Goal: Task Accomplishment & Management: Manage account settings

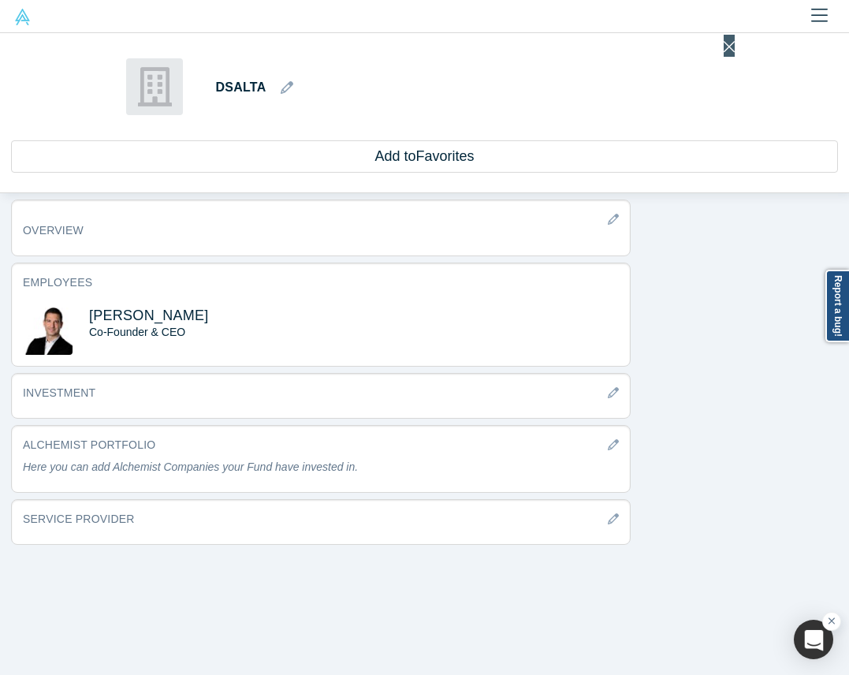
click at [724, 43] on icon "Close" at bounding box center [729, 46] width 11 height 17
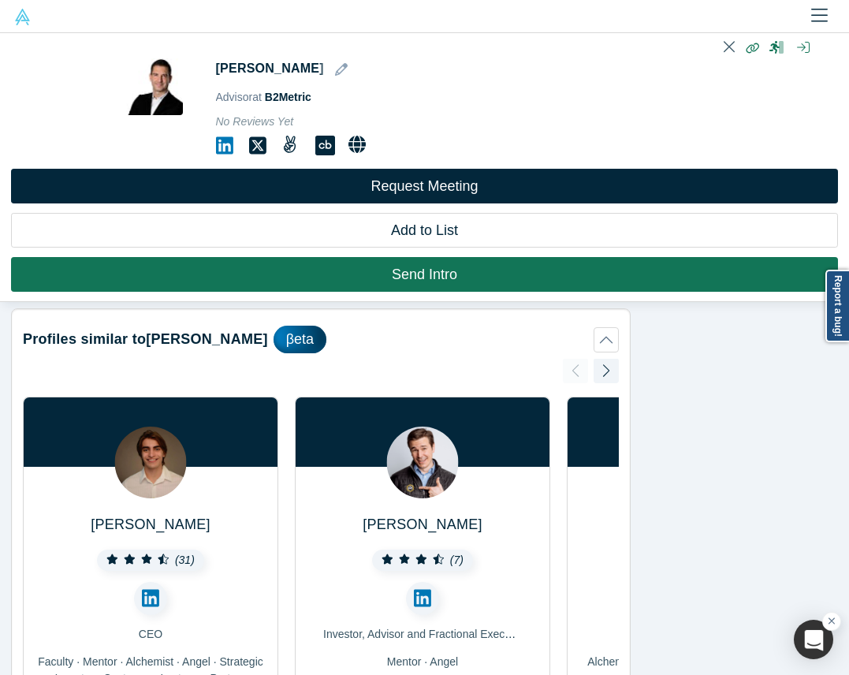
click at [724, 47] on icon "Close" at bounding box center [729, 46] width 11 height 17
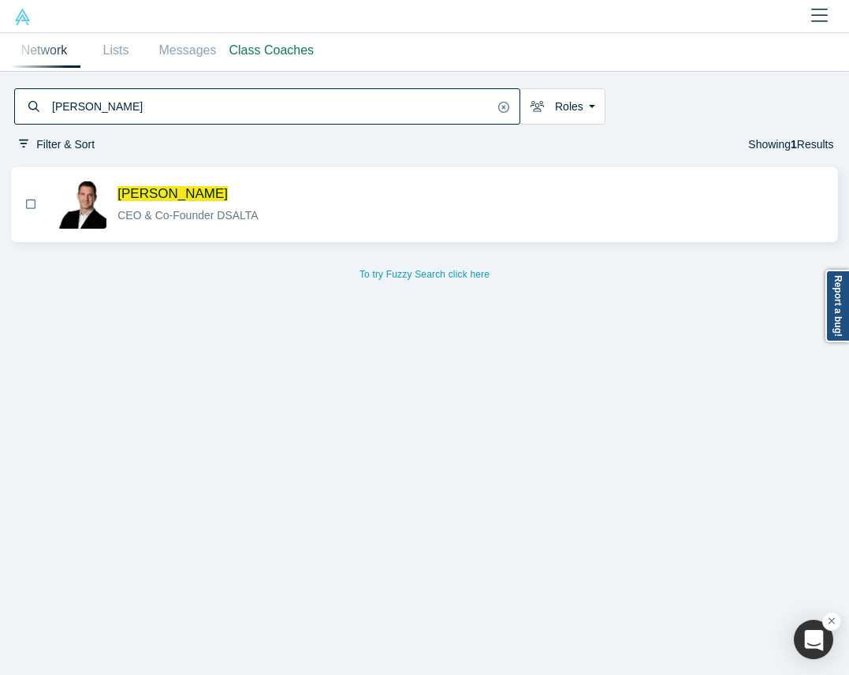
click at [797, 14] on div at bounding box center [424, 16] width 849 height 33
click at [817, 16] on icon "Close" at bounding box center [819, 15] width 17 height 19
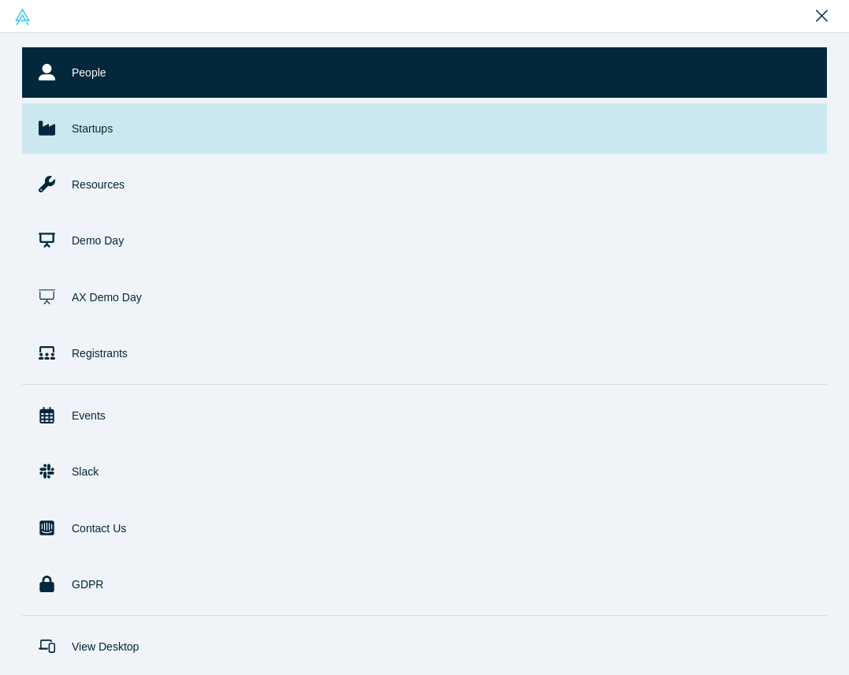
click at [136, 125] on link "Startups" at bounding box center [424, 128] width 805 height 50
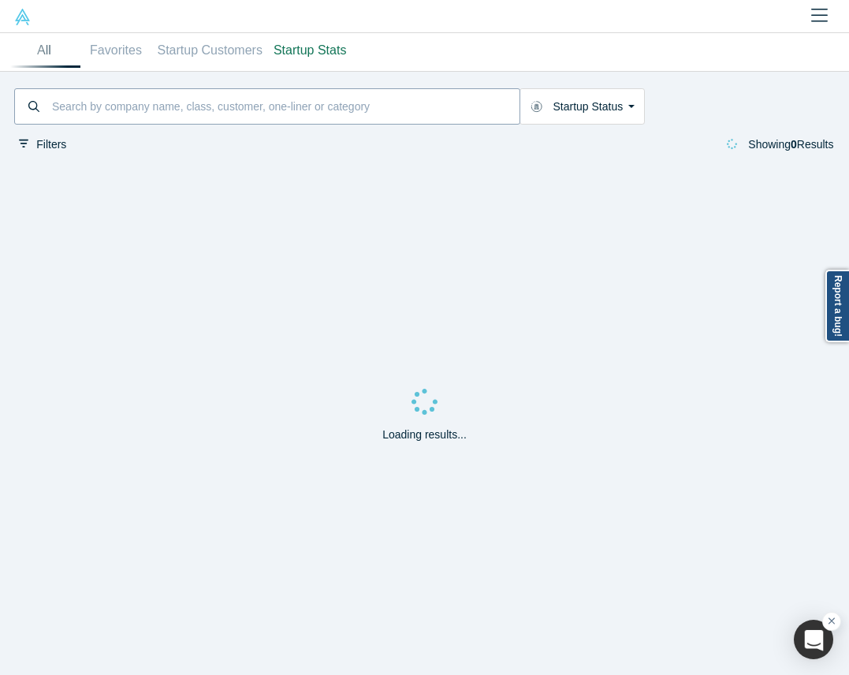
click at [181, 91] on input at bounding box center [284, 107] width 469 height 32
paste input "Firecell"
type input "Firecell"
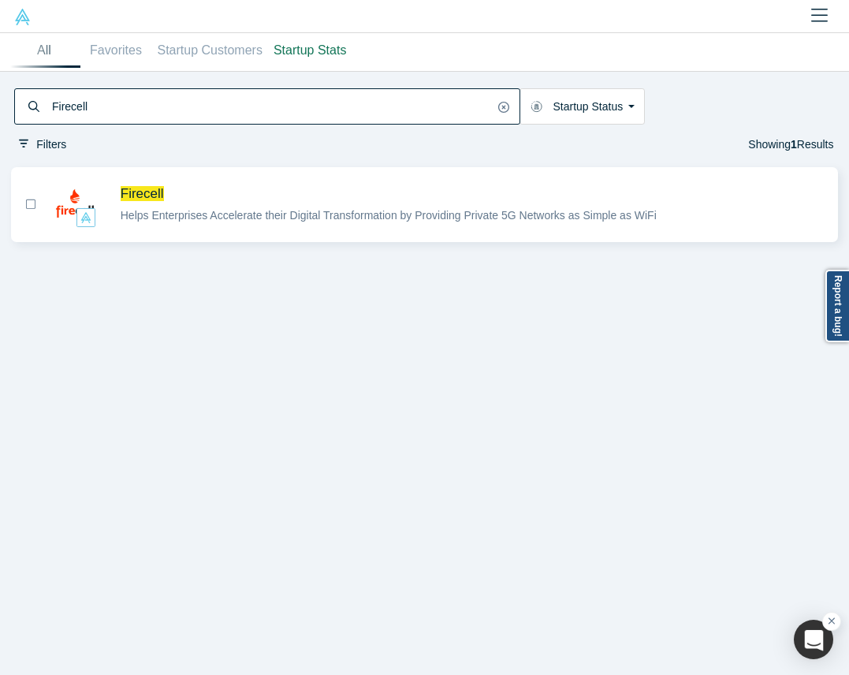
click at [274, 326] on div "Firecell Helps Enterprises Accelerate their Digital Transformation by Providing…" at bounding box center [424, 418] width 849 height 513
click at [265, 195] on span "Firecell" at bounding box center [473, 193] width 705 height 17
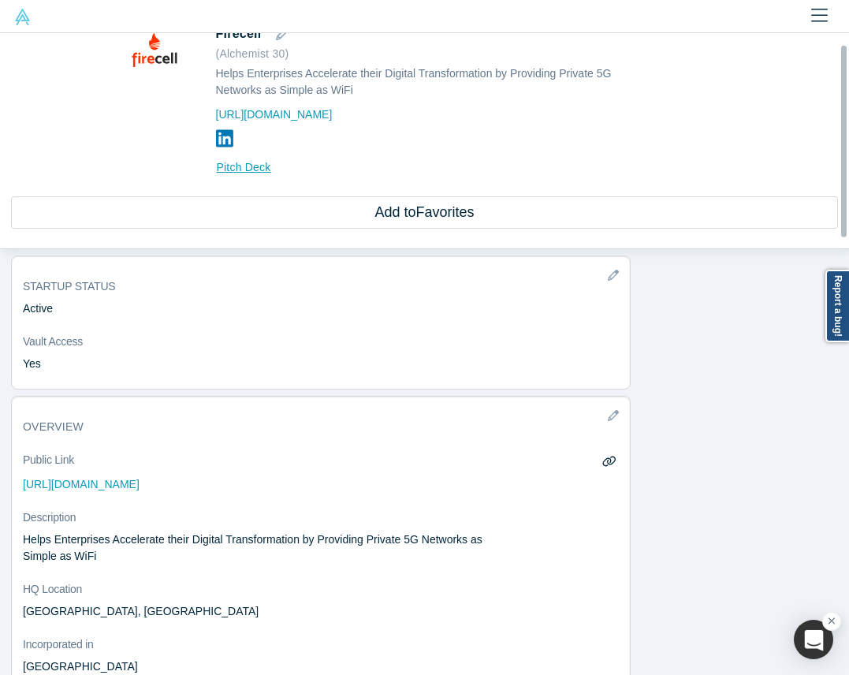
scroll to position [35, 0]
click at [276, 37] on icon "button" at bounding box center [282, 33] width 13 height 13
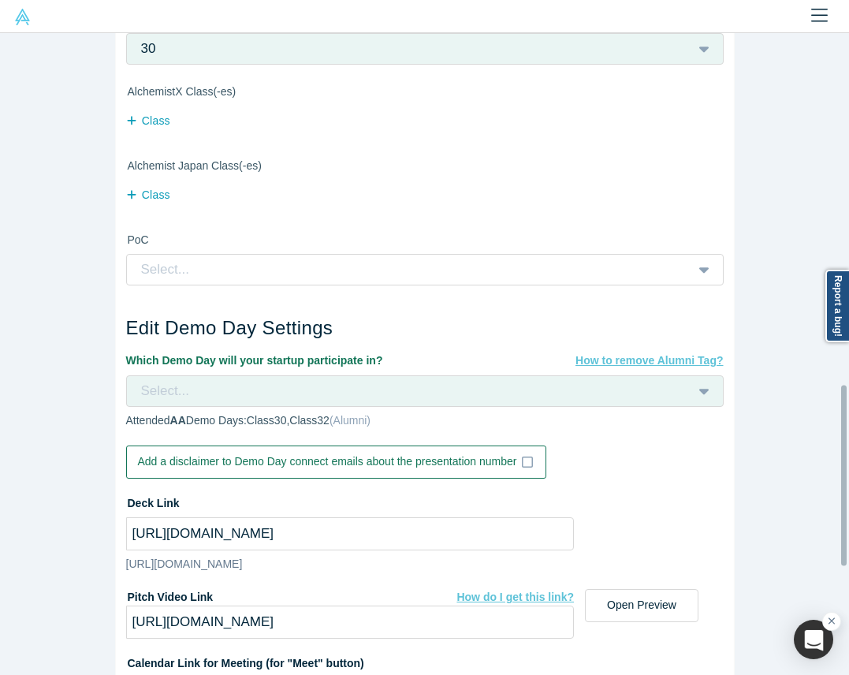
scroll to position [1207, 0]
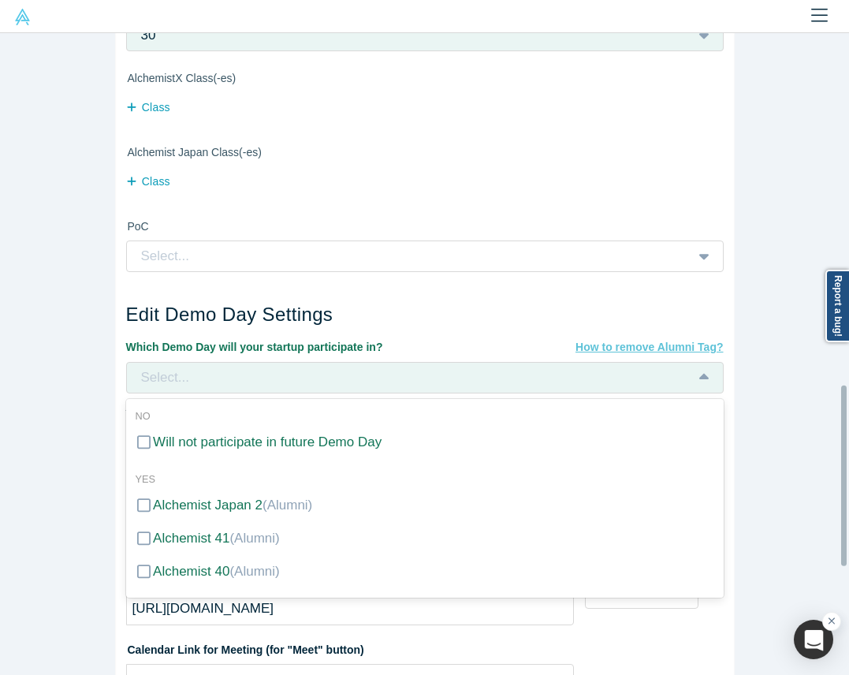
click at [466, 371] on div "Select..." at bounding box center [405, 377] width 531 height 21
click at [252, 561] on div "Alchemist 40 (Alumni)" at bounding box center [216, 571] width 127 height 21
click at [0, 0] on input "Alchemist 40 (Alumni)" at bounding box center [0, 0] width 0 height 0
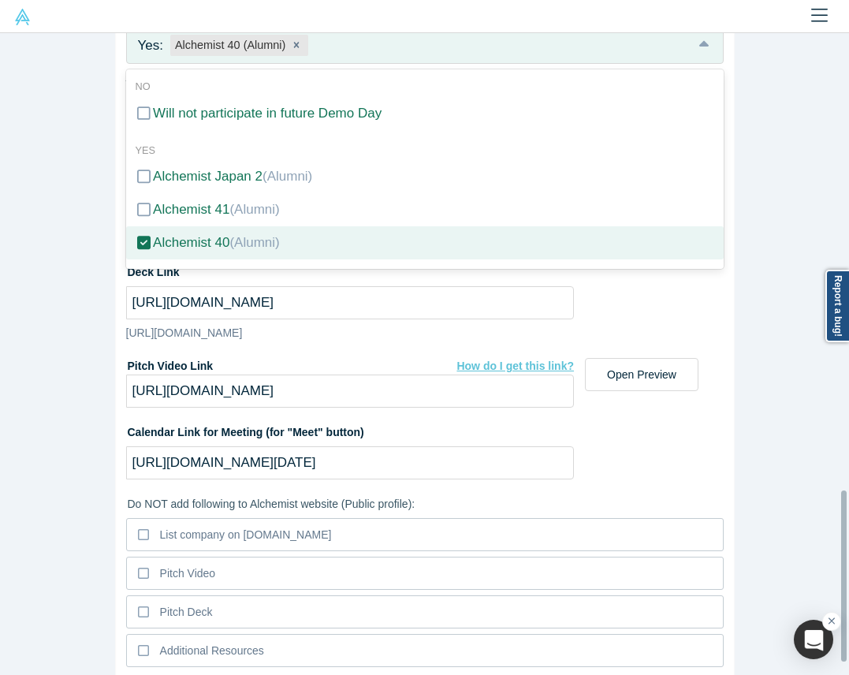
scroll to position [1654, 0]
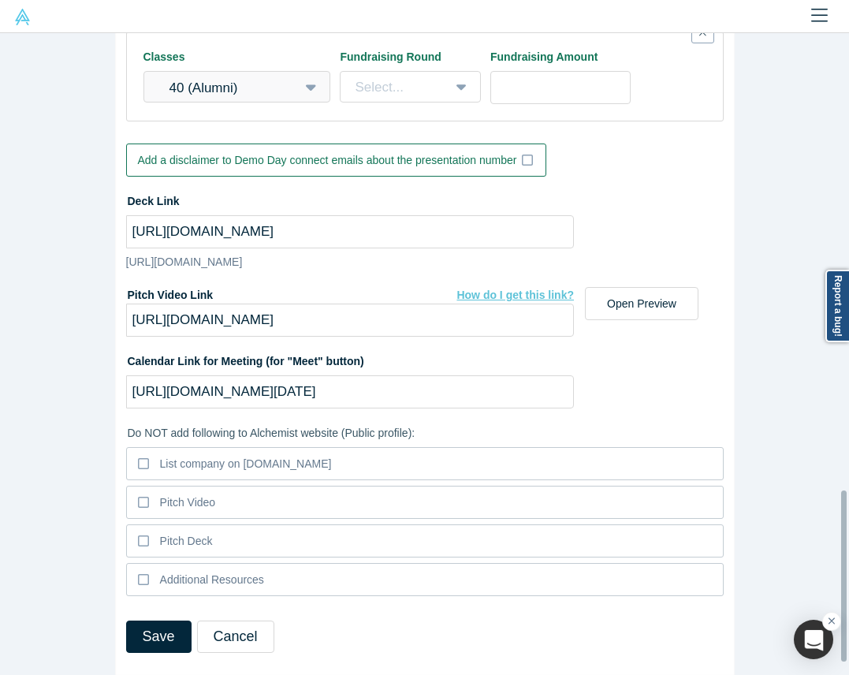
click at [136, 621] on button "Save" at bounding box center [158, 637] width 65 height 32
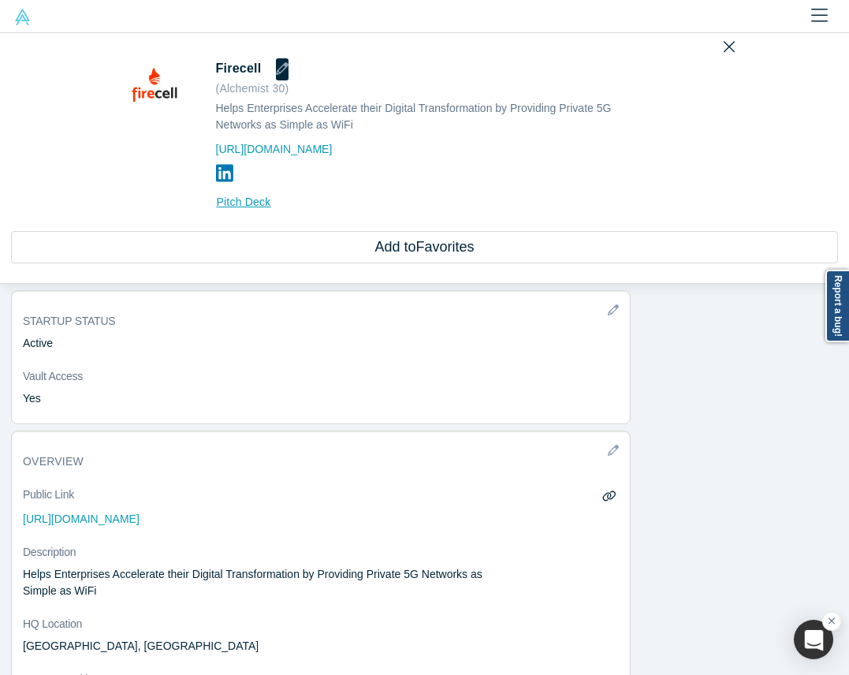
click at [276, 70] on icon "button" at bounding box center [282, 68] width 13 height 13
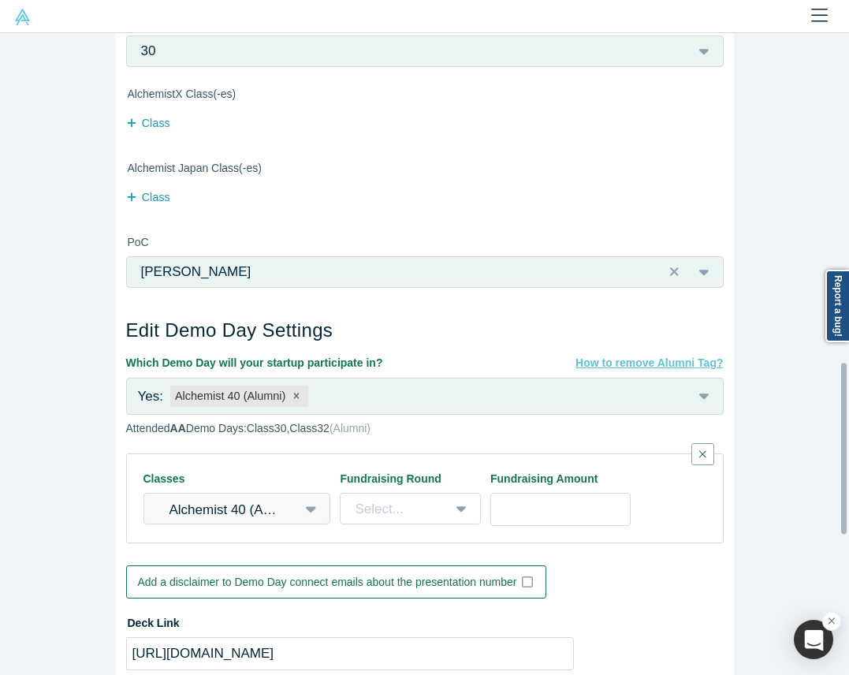
scroll to position [1203, 0]
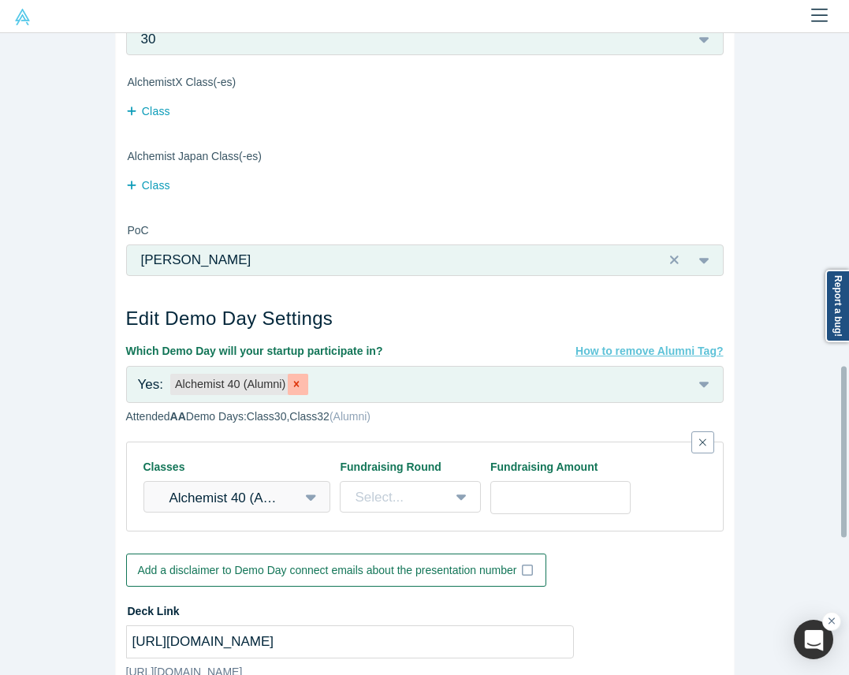
click at [288, 375] on div "Remove Alchemist 40 (Alumni)" at bounding box center [298, 385] width 21 height 22
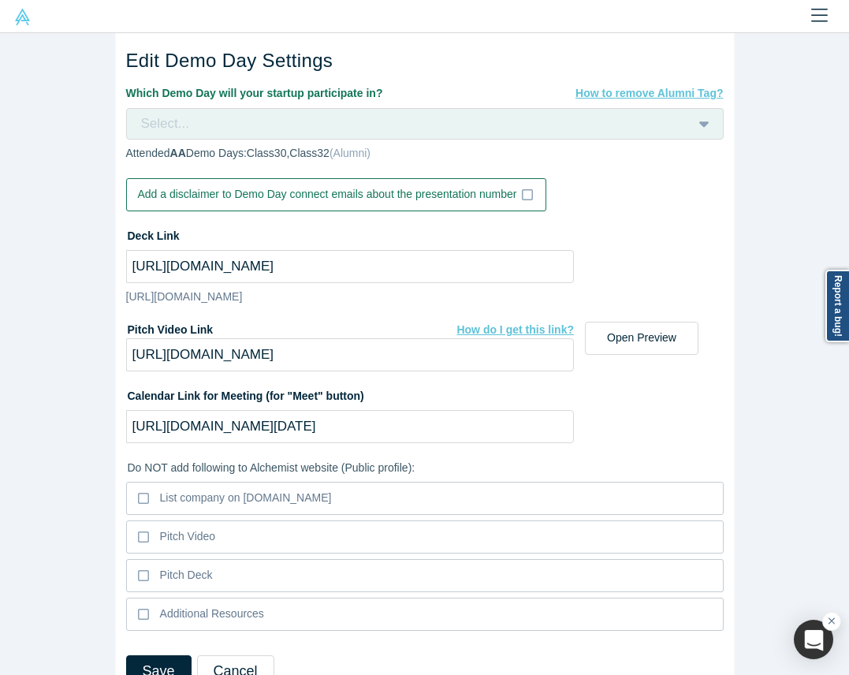
scroll to position [1536, 0]
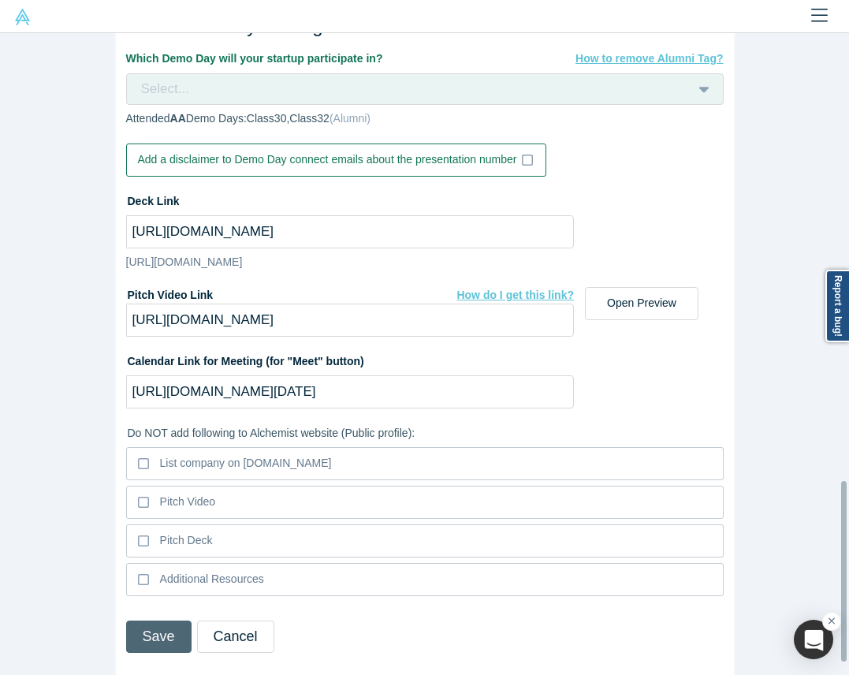
click at [131, 621] on button "Save" at bounding box center [158, 637] width 65 height 32
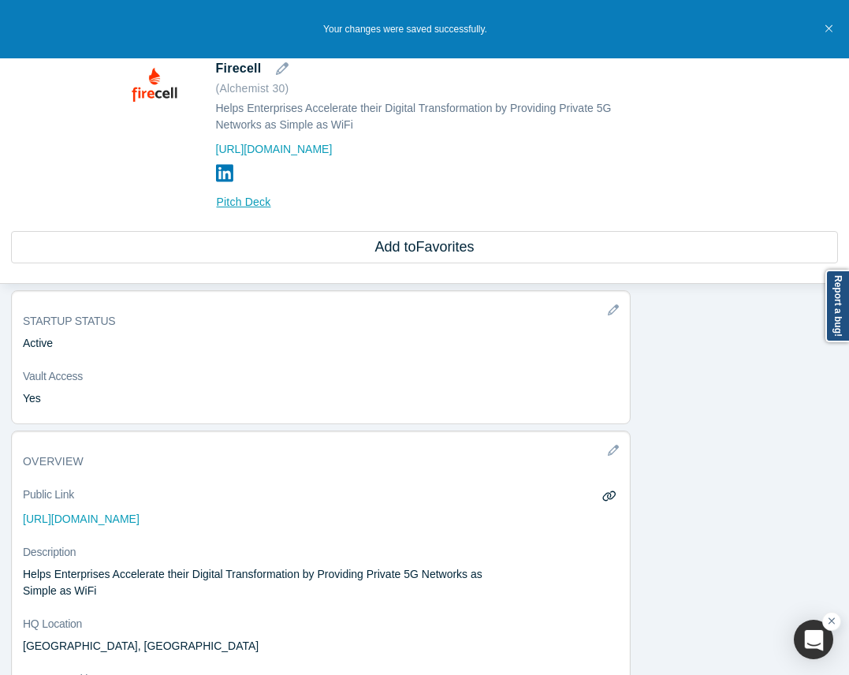
click at [826, 29] on icon "Close" at bounding box center [829, 29] width 7 height 12
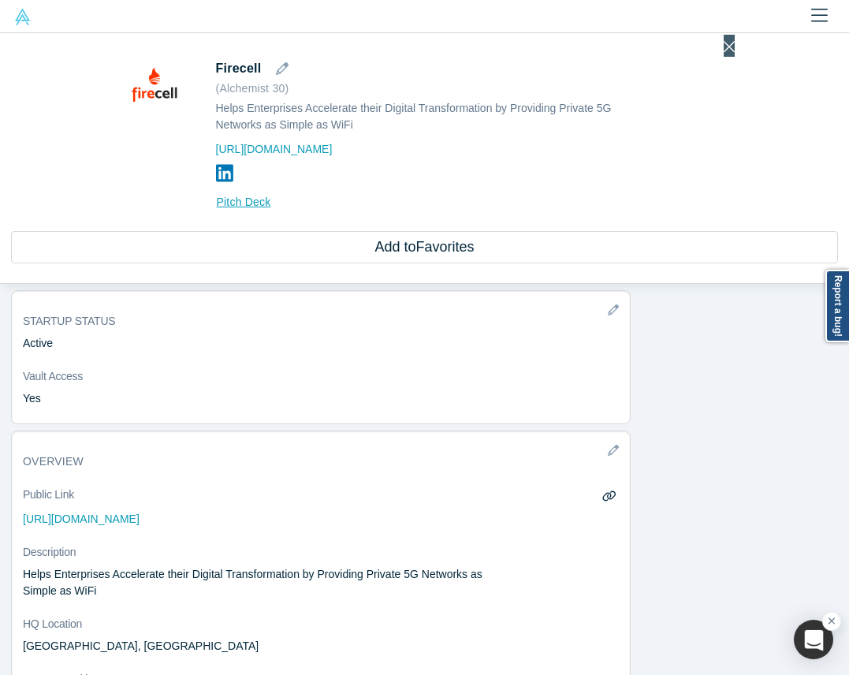
click at [727, 48] on icon "Close" at bounding box center [729, 46] width 11 height 17
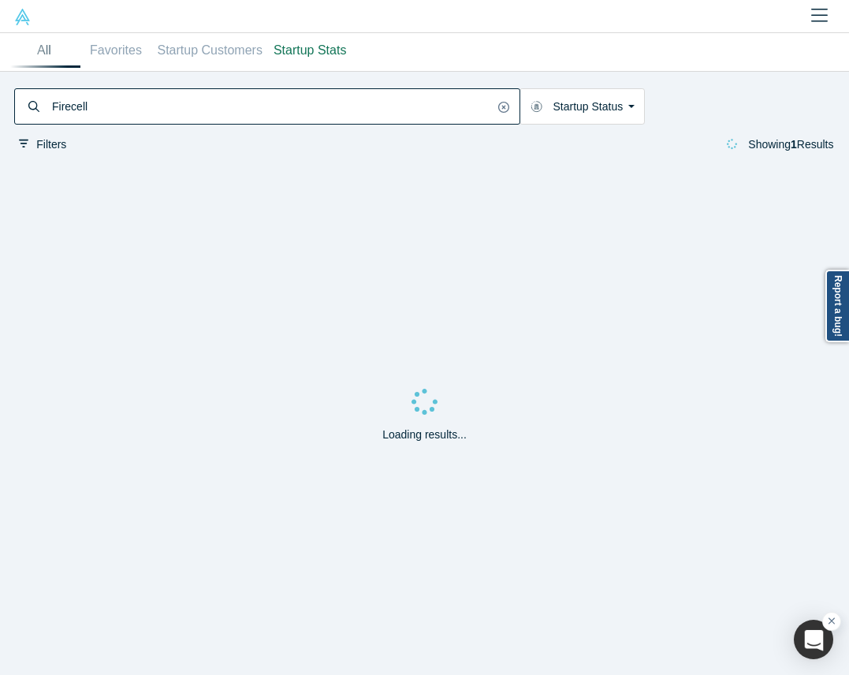
click at [371, 94] on input "Firecell" at bounding box center [271, 107] width 443 height 32
paste input "Hubly Surgica"
type input "Hubly Surgical"
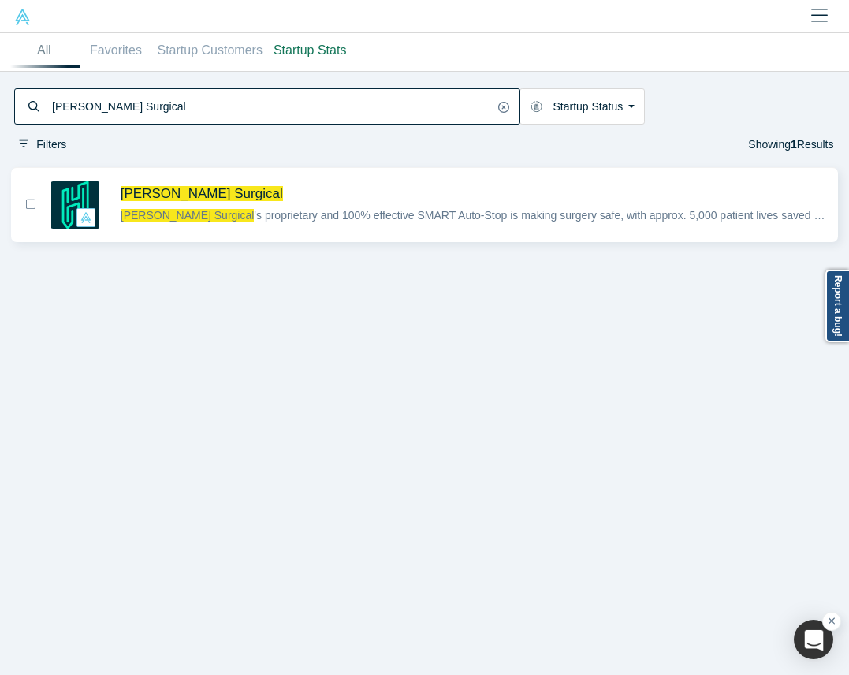
click at [323, 199] on span "Hubly Surgical" at bounding box center [473, 193] width 705 height 17
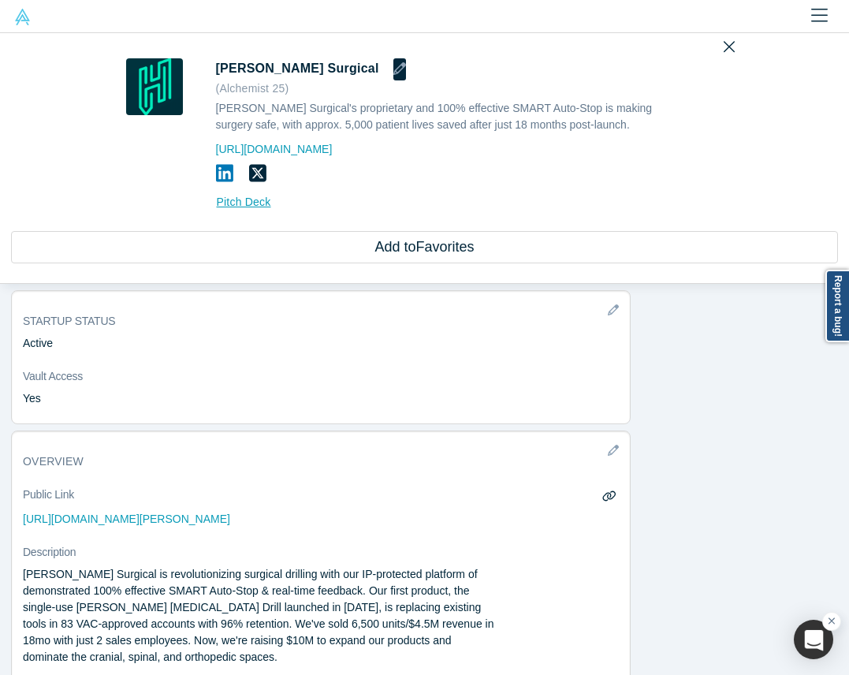
click at [393, 68] on icon "button" at bounding box center [399, 68] width 13 height 13
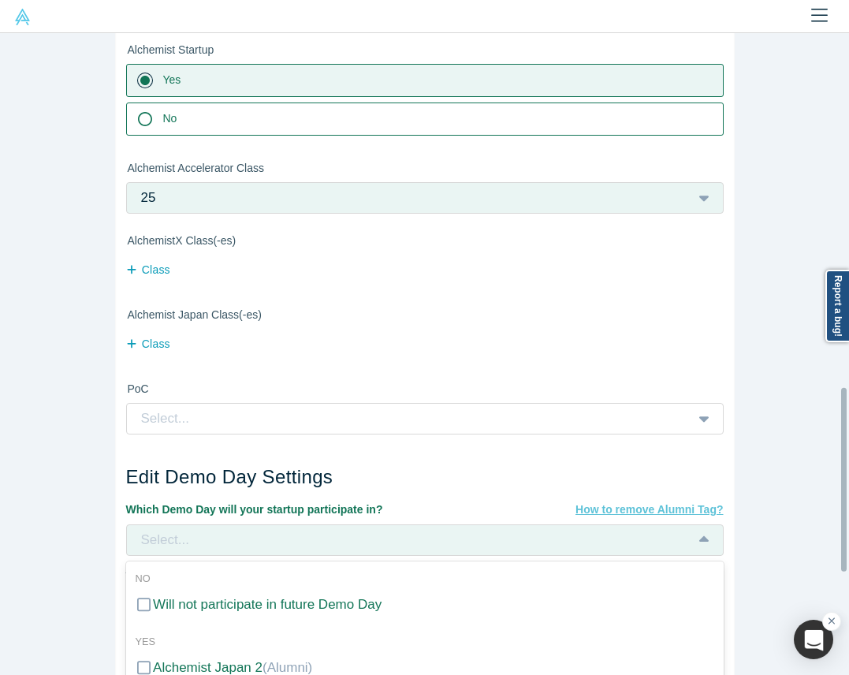
scroll to position [1193, 0]
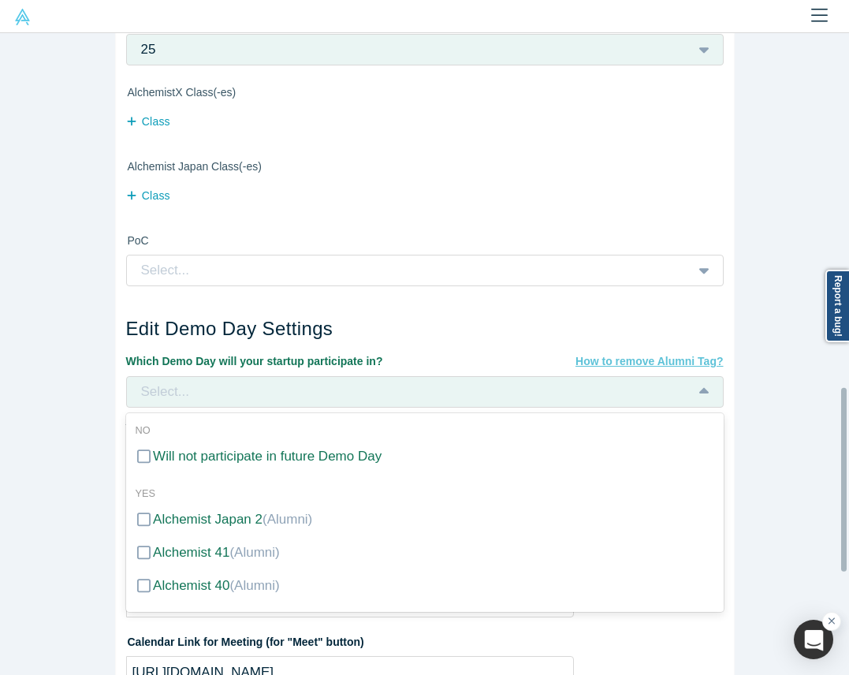
click at [197, 408] on div "4 results available. Use Up and Down to choose options, press Enter to select t…" at bounding box center [425, 392] width 598 height 32
click at [191, 581] on div "Alchemist 40 (Alumni)" at bounding box center [216, 586] width 127 height 21
click at [0, 0] on input "Alchemist 40 (Alumni)" at bounding box center [0, 0] width 0 height 0
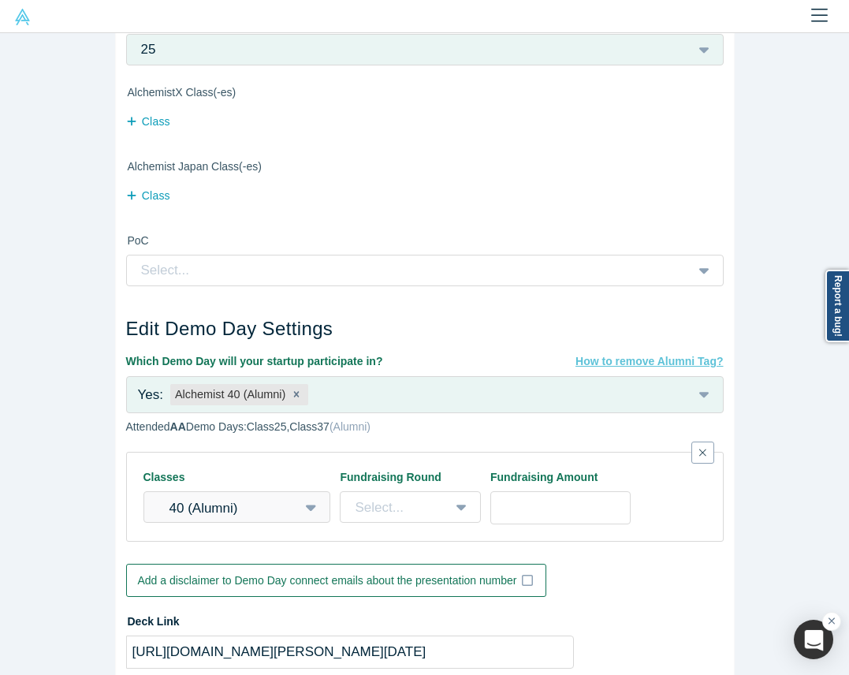
click at [83, 561] on div "Edit Company Profile * Name Hubly Surgical Name cannot contain emoticons Your c…" at bounding box center [424, 354] width 849 height 642
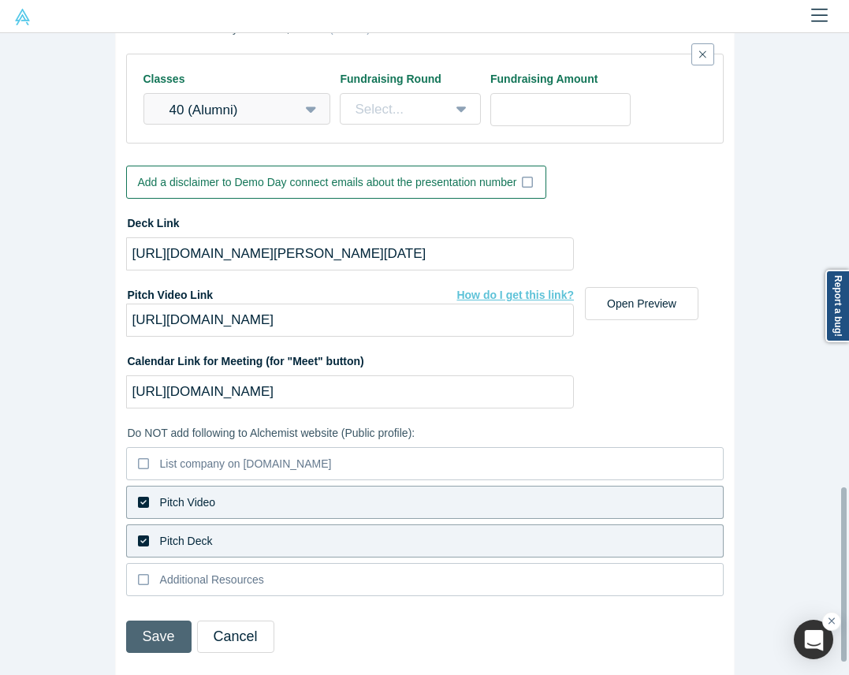
click at [132, 621] on button "Save" at bounding box center [158, 637] width 65 height 32
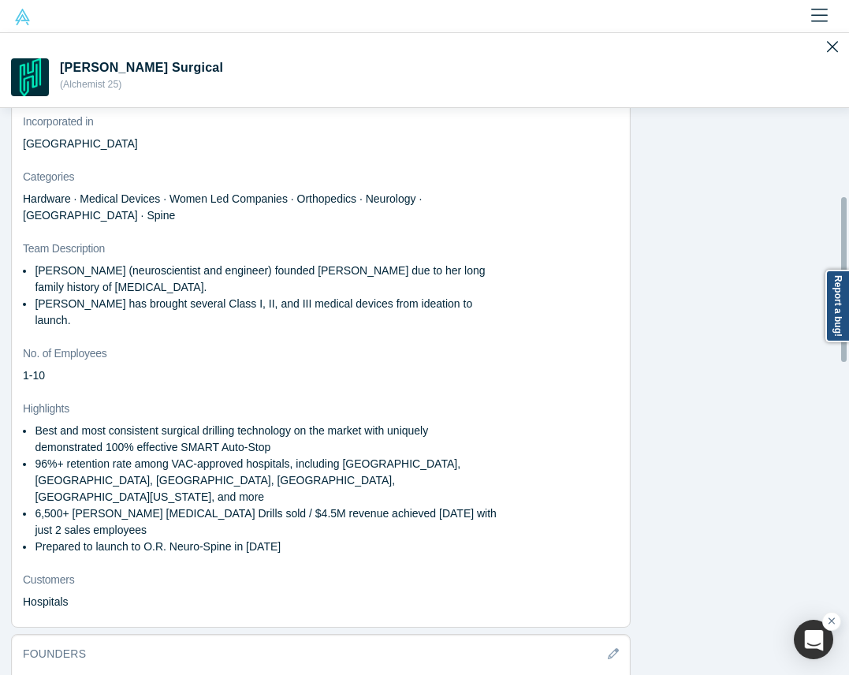
scroll to position [0, 0]
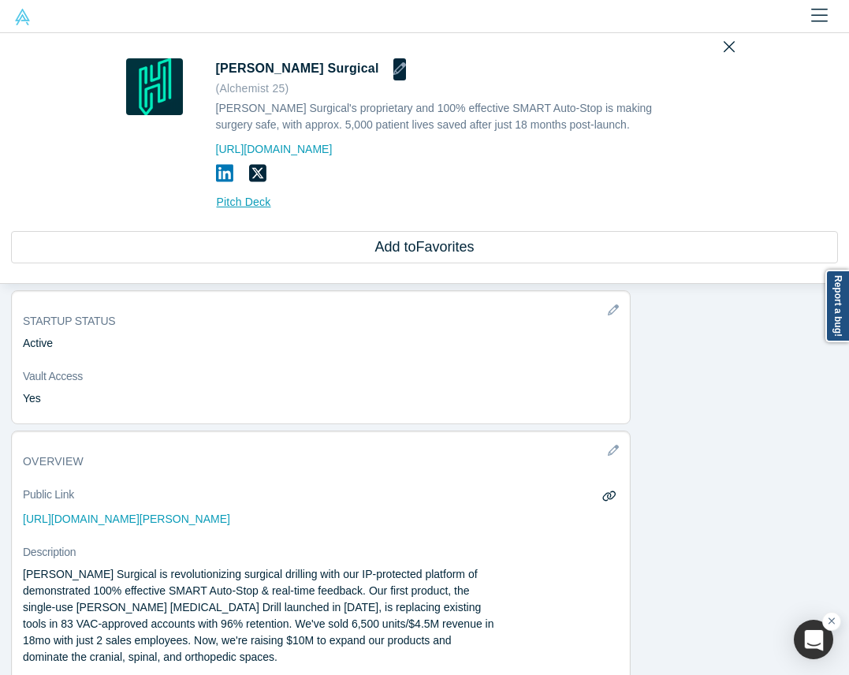
click at [393, 60] on button "button" at bounding box center [399, 69] width 13 height 22
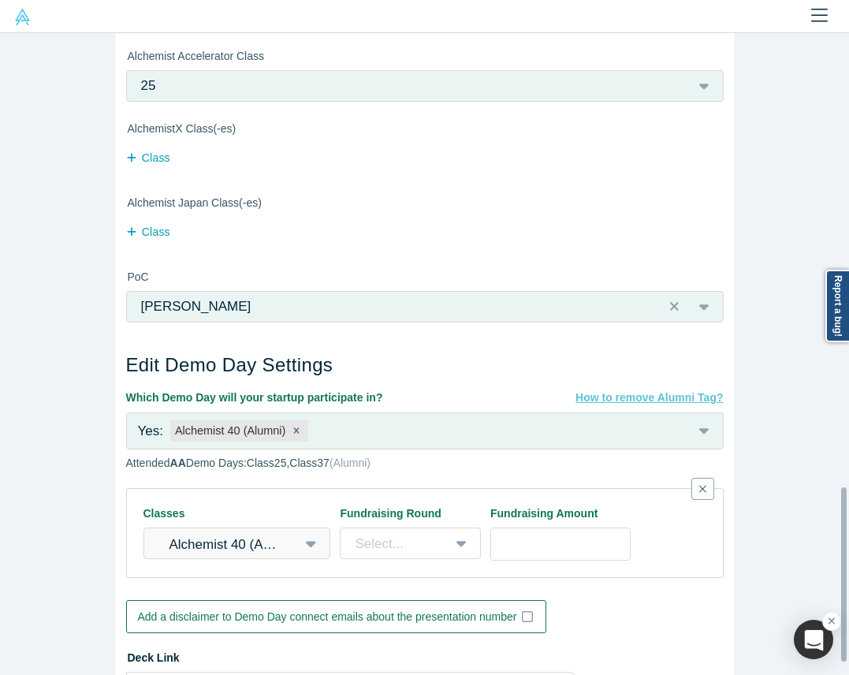
scroll to position [1615, 0]
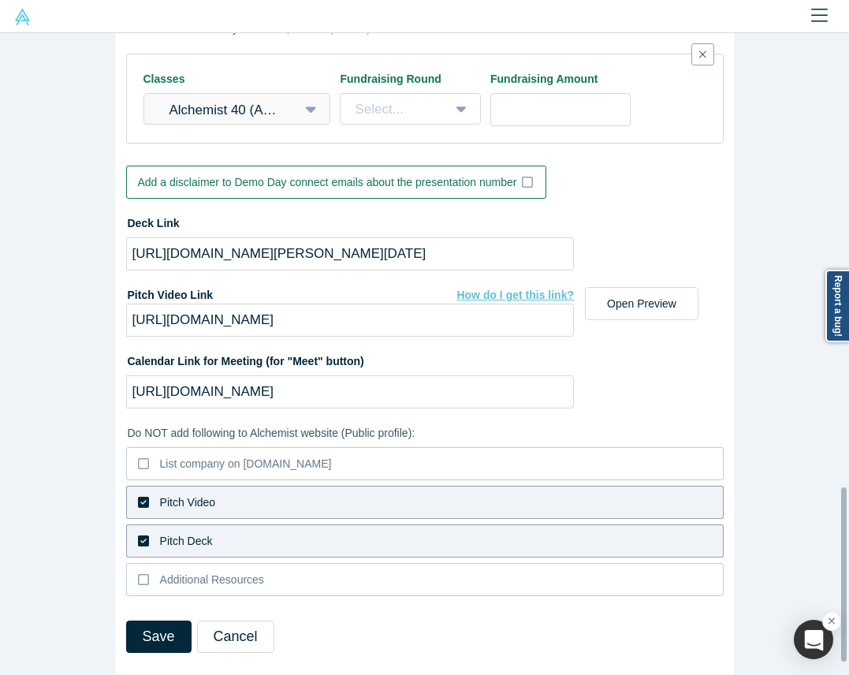
click at [185, 494] on div "Pitch Video" at bounding box center [188, 502] width 56 height 17
click at [0, 0] on input "Pitch Video" at bounding box center [0, 0] width 0 height 0
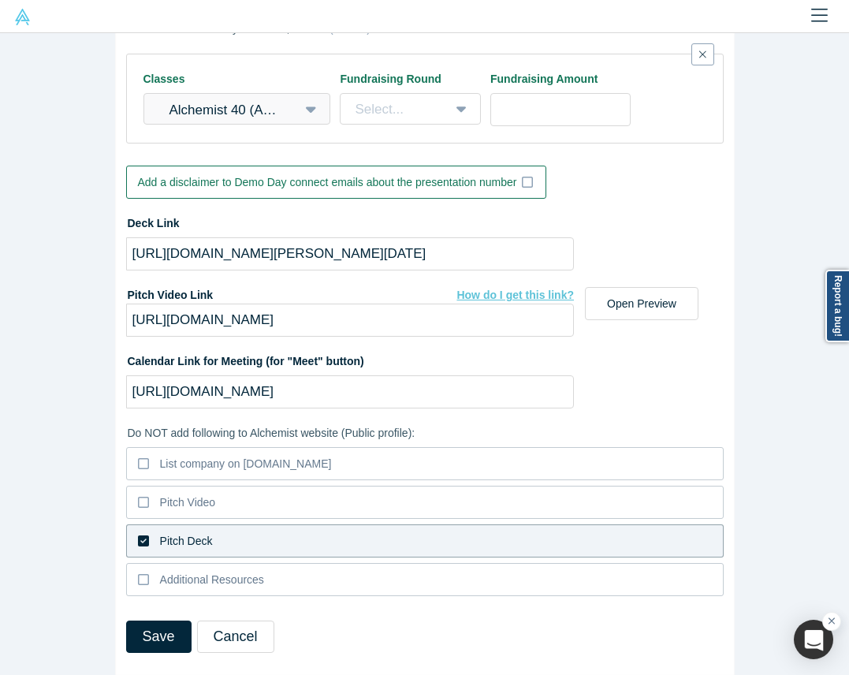
click at [162, 533] on div "Pitch Deck" at bounding box center [186, 541] width 53 height 17
click at [0, 0] on input "Pitch Deck" at bounding box center [0, 0] width 0 height 0
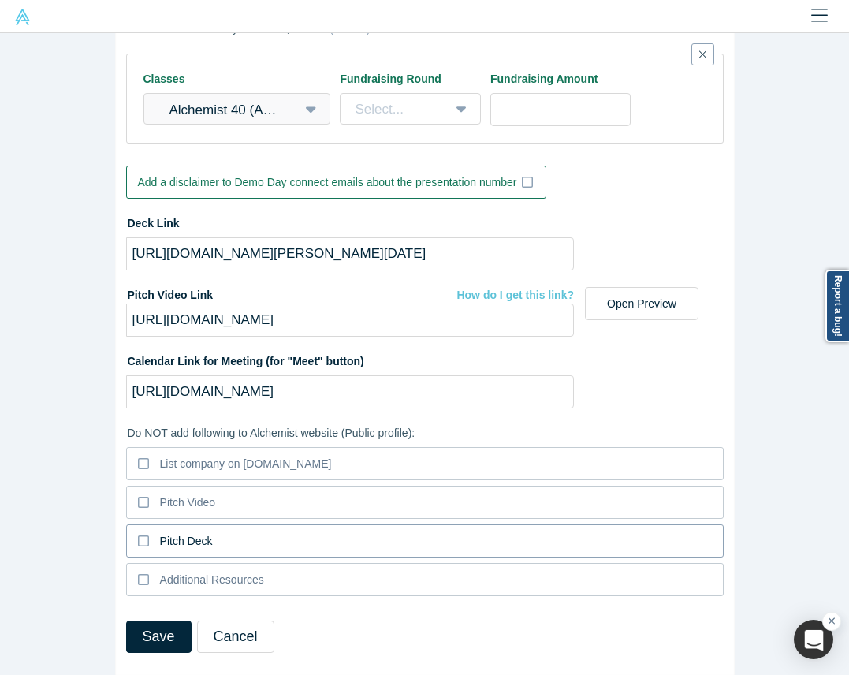
drag, startPoint x: 167, startPoint y: 477, endPoint x: 164, endPoint y: 522, distance: 45.1
drag, startPoint x: 164, startPoint y: 522, endPoint x: 132, endPoint y: 525, distance: 32.5
drag, startPoint x: 132, startPoint y: 525, endPoint x: 125, endPoint y: 514, distance: 13.1
click at [138, 535] on icon at bounding box center [143, 540] width 11 height 11
click at [0, 0] on input "Pitch Deck" at bounding box center [0, 0] width 0 height 0
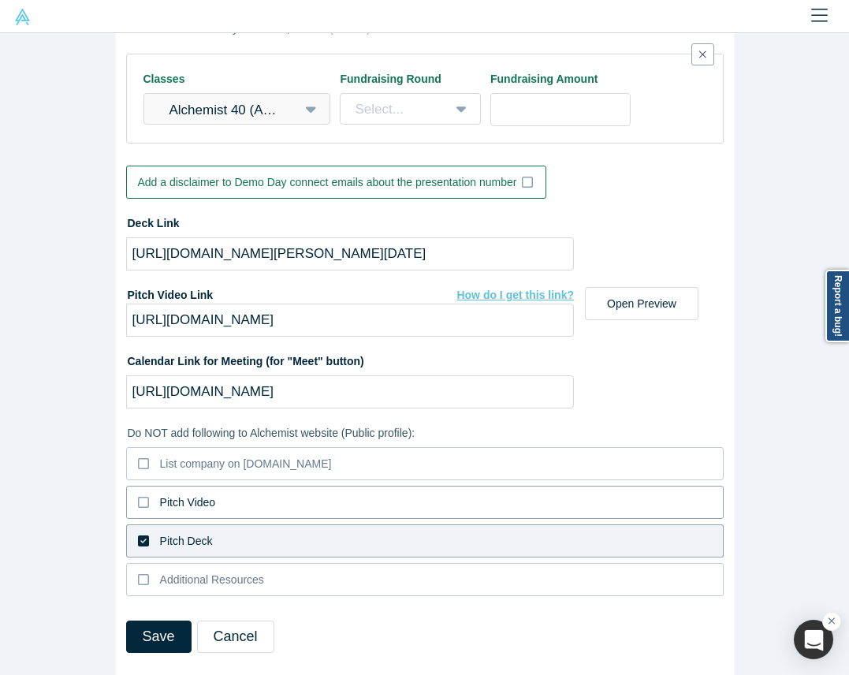
click at [138, 496] on icon at bounding box center [143, 502] width 11 height 13
click at [0, 0] on input "Pitch Video" at bounding box center [0, 0] width 0 height 0
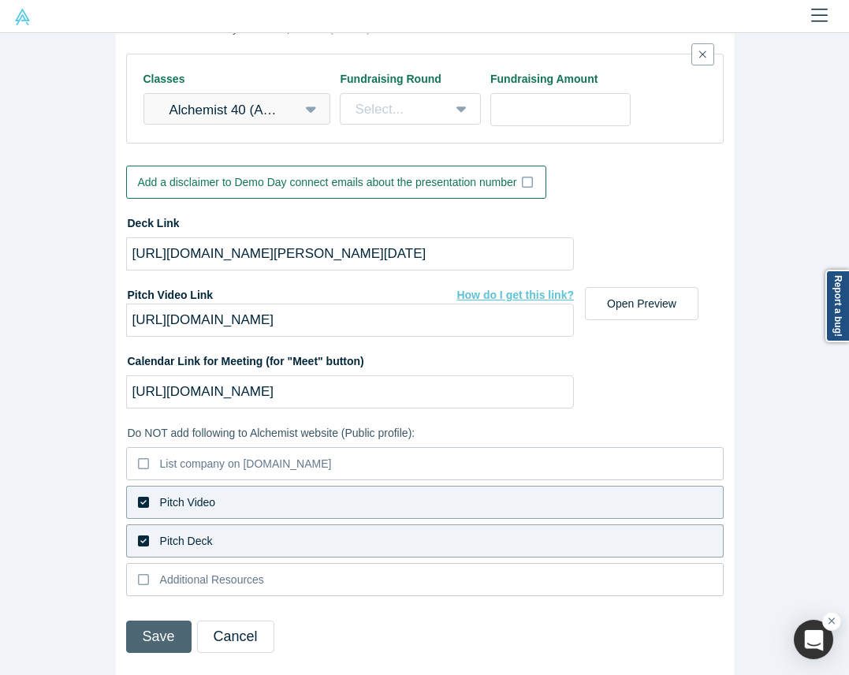
click at [151, 621] on button "Save" at bounding box center [158, 637] width 65 height 32
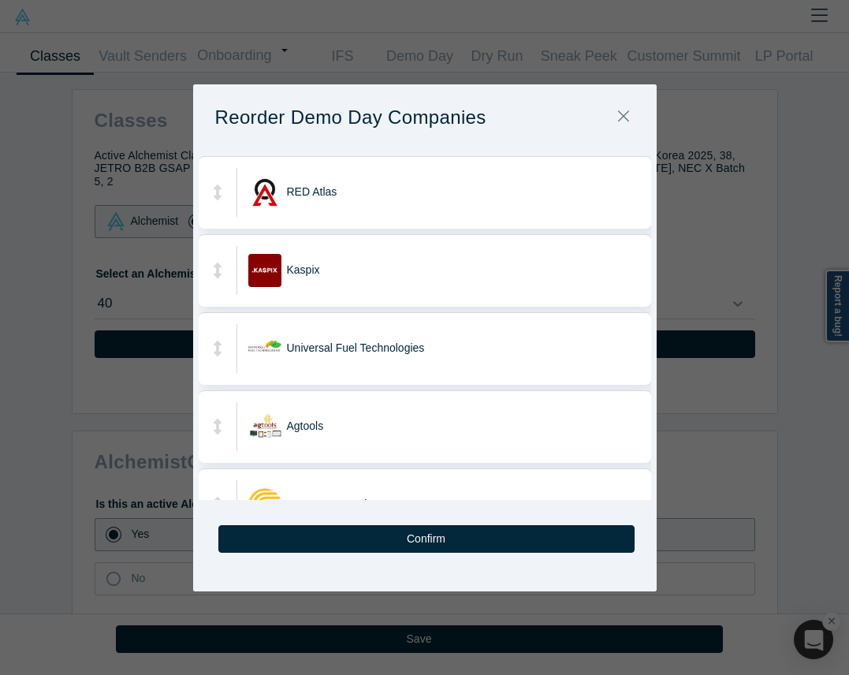
scroll to position [147, 0]
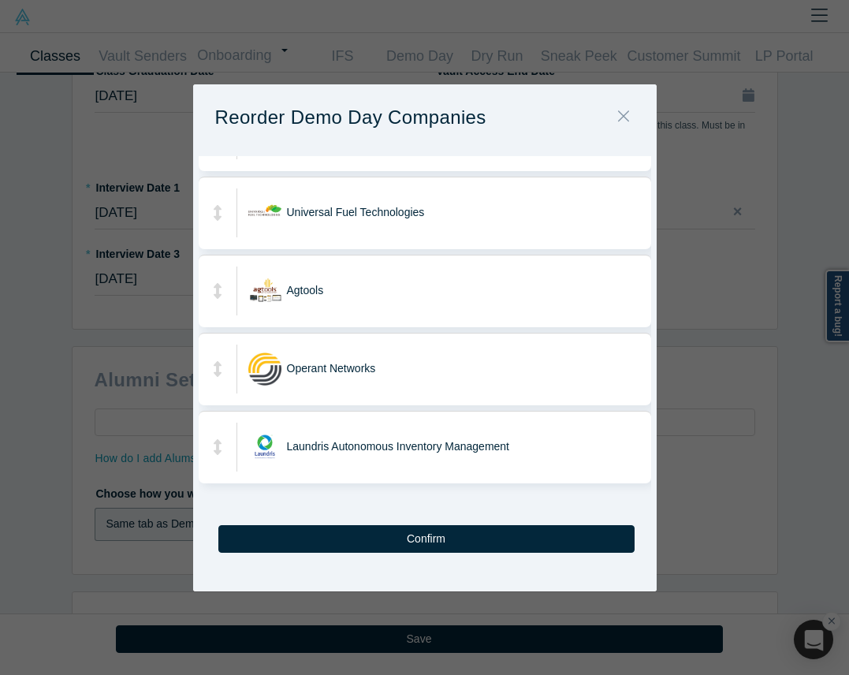
click at [625, 111] on icon "Close" at bounding box center [623, 115] width 11 height 17
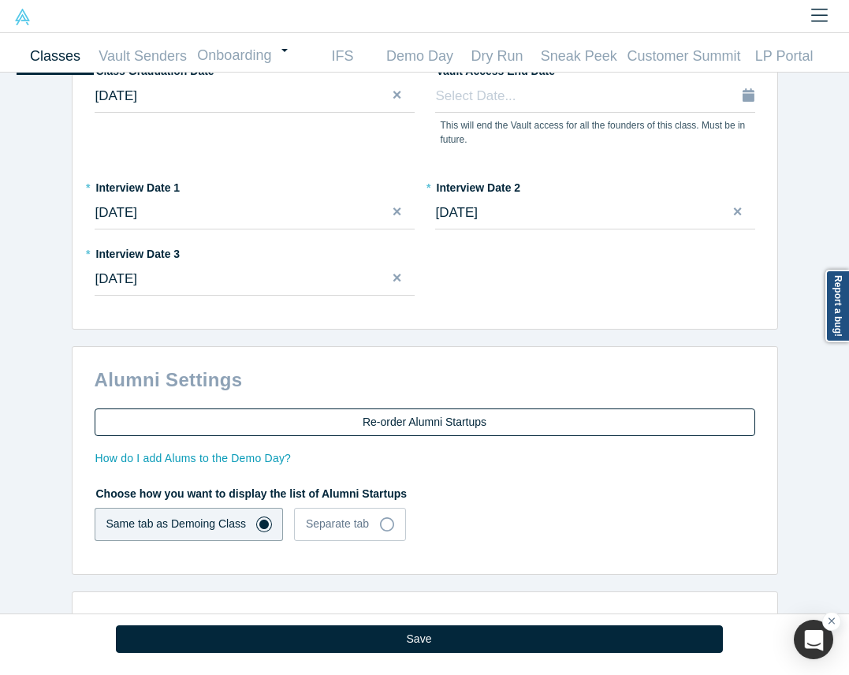
click at [357, 408] on button "Re-order Alumni Startups" at bounding box center [425, 422] width 661 height 28
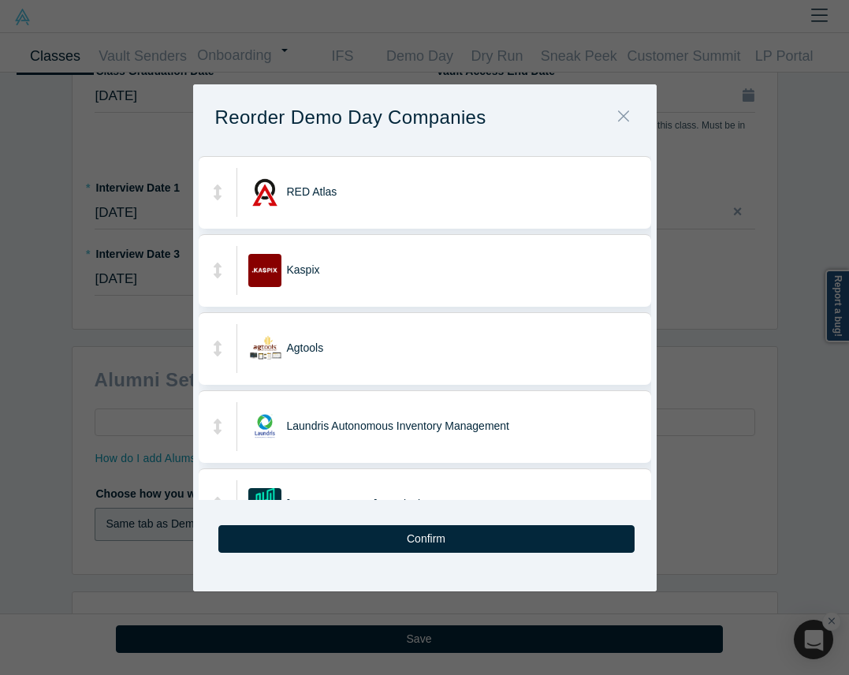
click at [615, 112] on button "Close" at bounding box center [623, 118] width 33 height 34
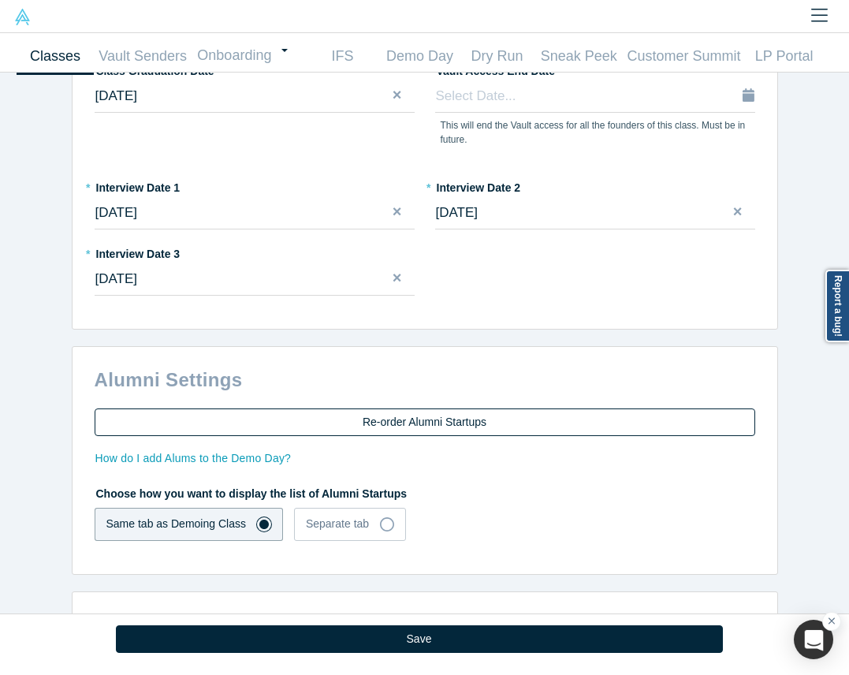
click at [349, 408] on button "Re-order Alumni Startups" at bounding box center [425, 422] width 661 height 28
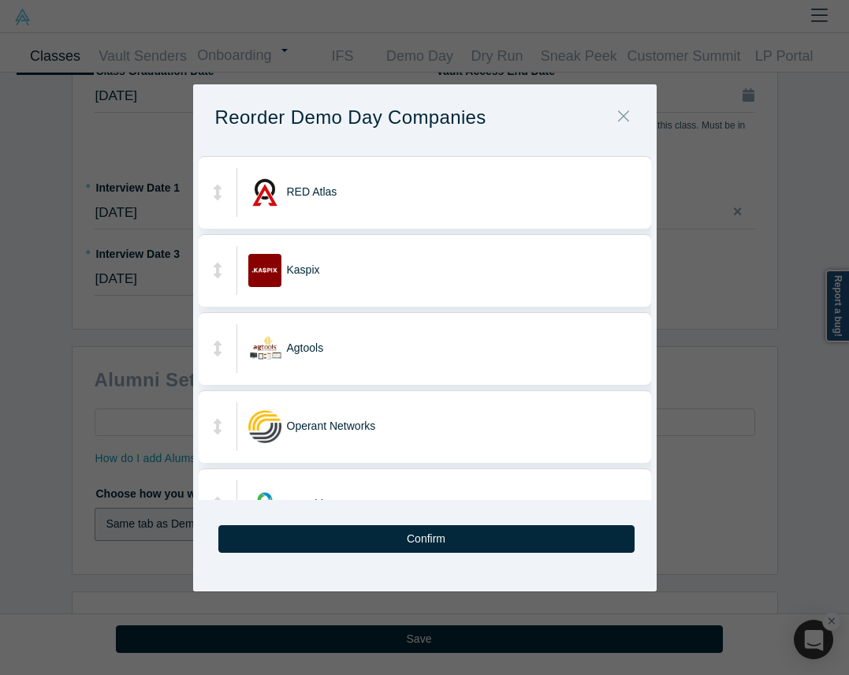
click at [621, 110] on icon "Close" at bounding box center [623, 115] width 11 height 17
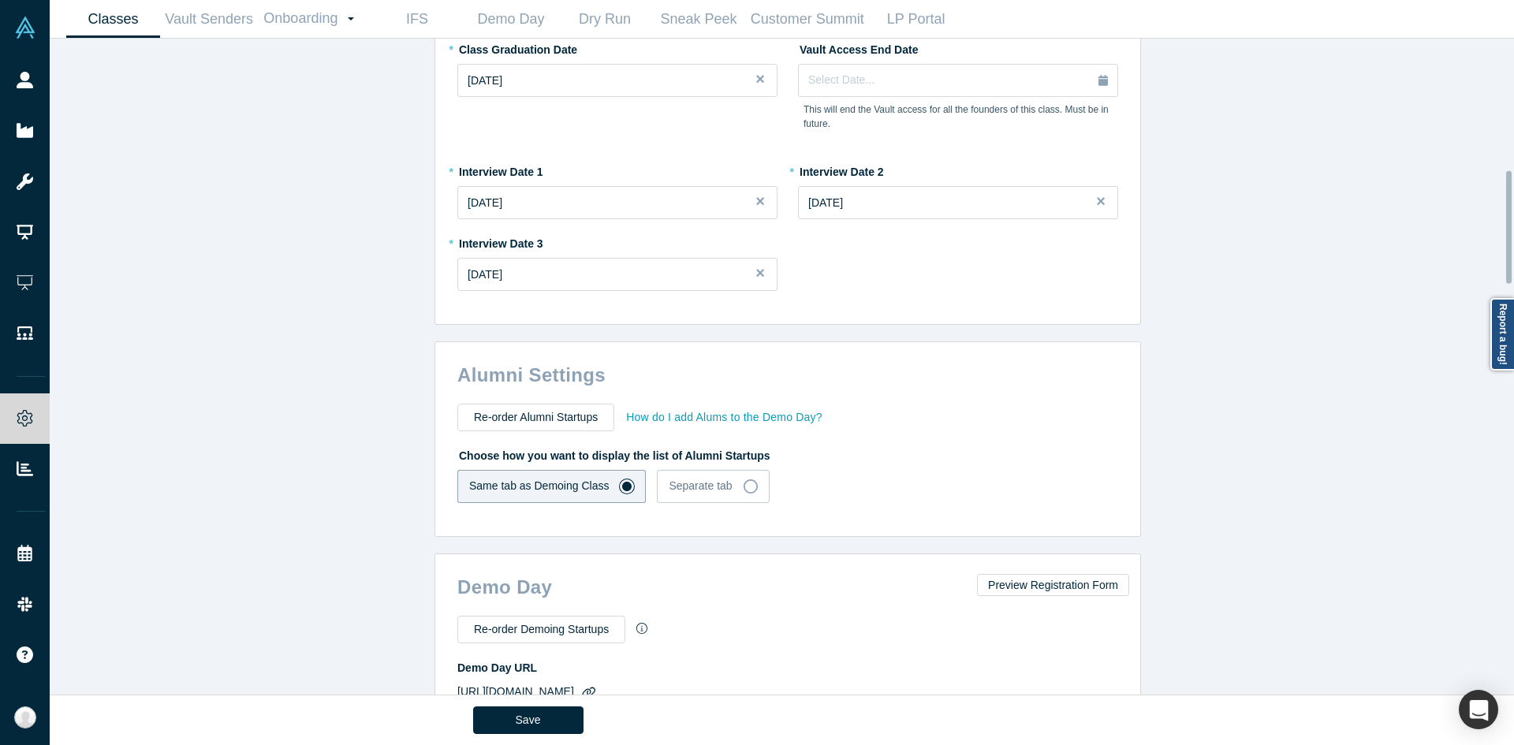
scroll to position [762, 0]
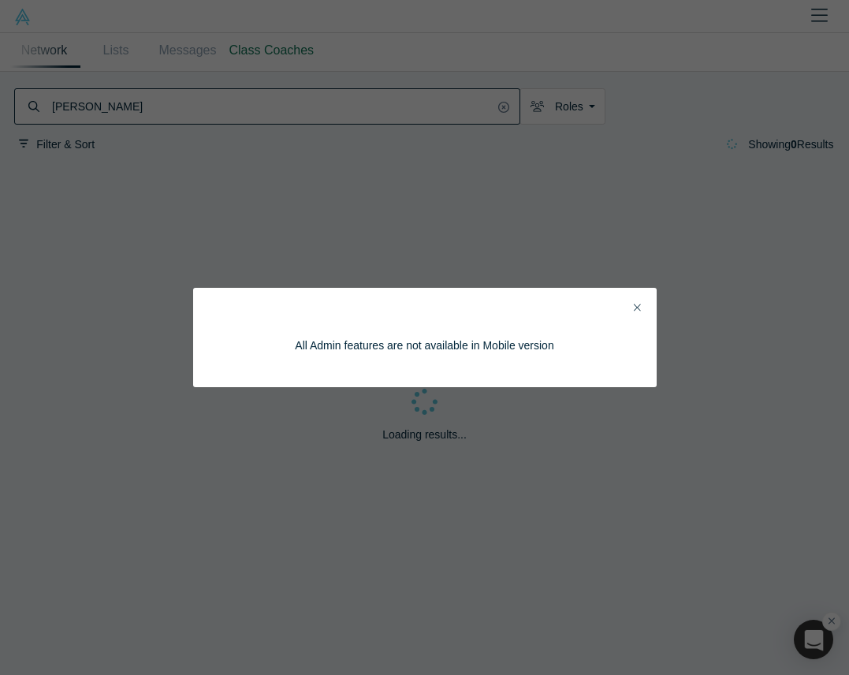
click at [644, 297] on div "All Admin features are not available in Mobile version" at bounding box center [425, 337] width 464 height 99
click at [633, 311] on div "All Admin features are not available in Mobile version" at bounding box center [425, 337] width 420 height 55
click at [637, 305] on icon "Close" at bounding box center [637, 307] width 7 height 11
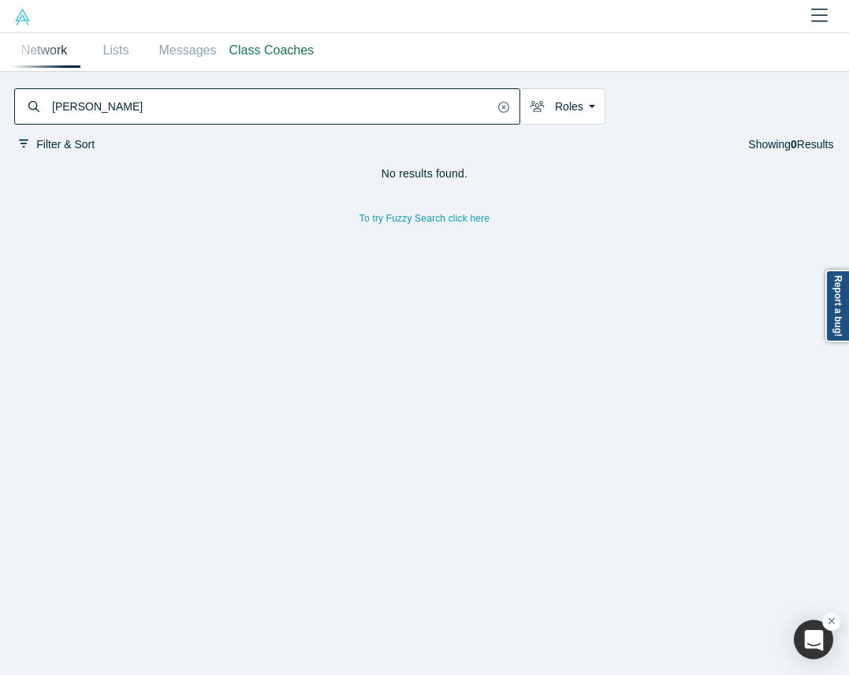
click at [819, 5] on button "Close" at bounding box center [820, 16] width 26 height 33
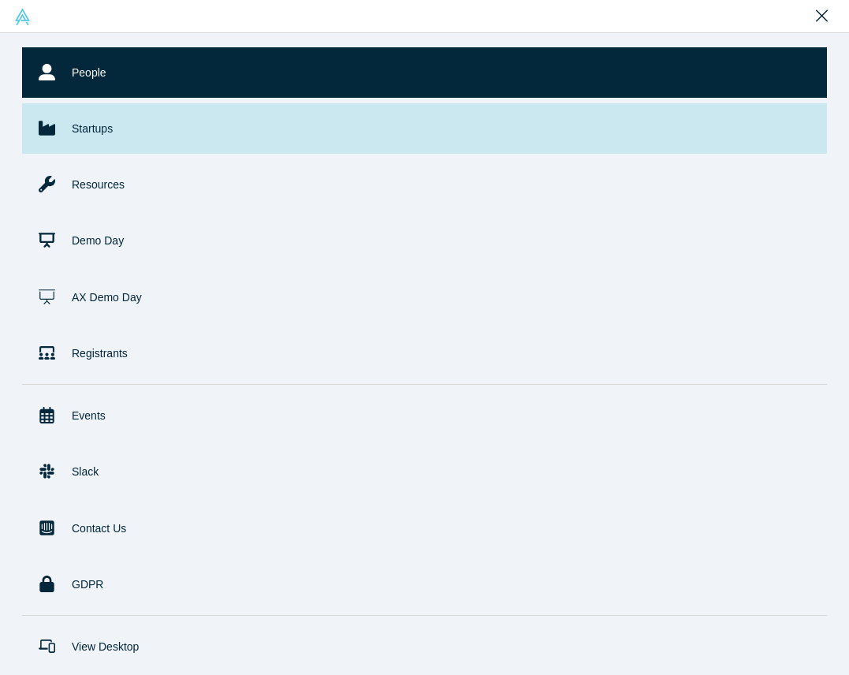
click at [146, 139] on link "Startups" at bounding box center [424, 128] width 805 height 50
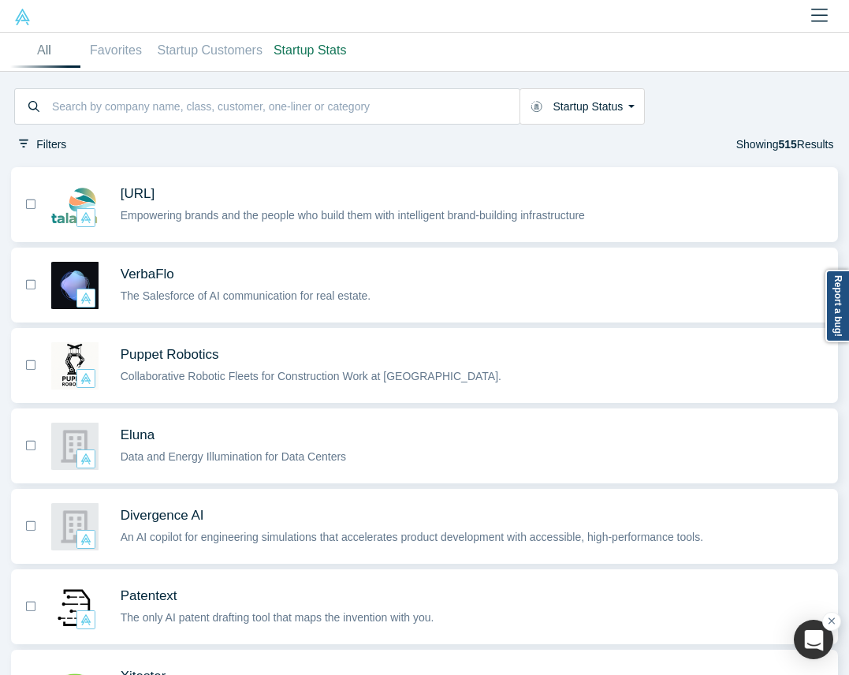
click at [386, 151] on div "Filters Showing 515 Results" at bounding box center [424, 145] width 820 height 18
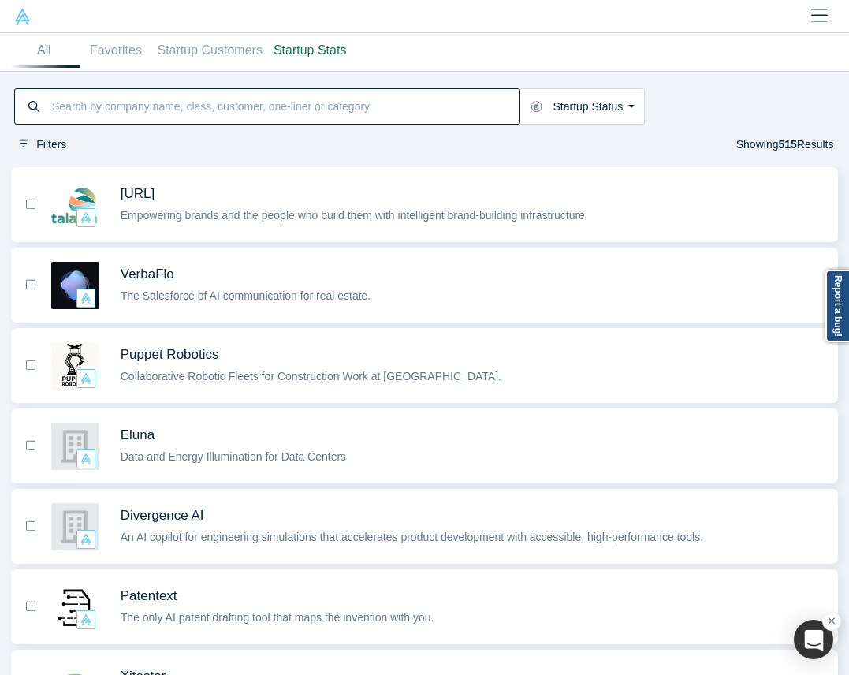
click at [386, 113] on input at bounding box center [284, 107] width 469 height 32
paste input "Hera Health Solutions"
type input "Hera Health Solutions"
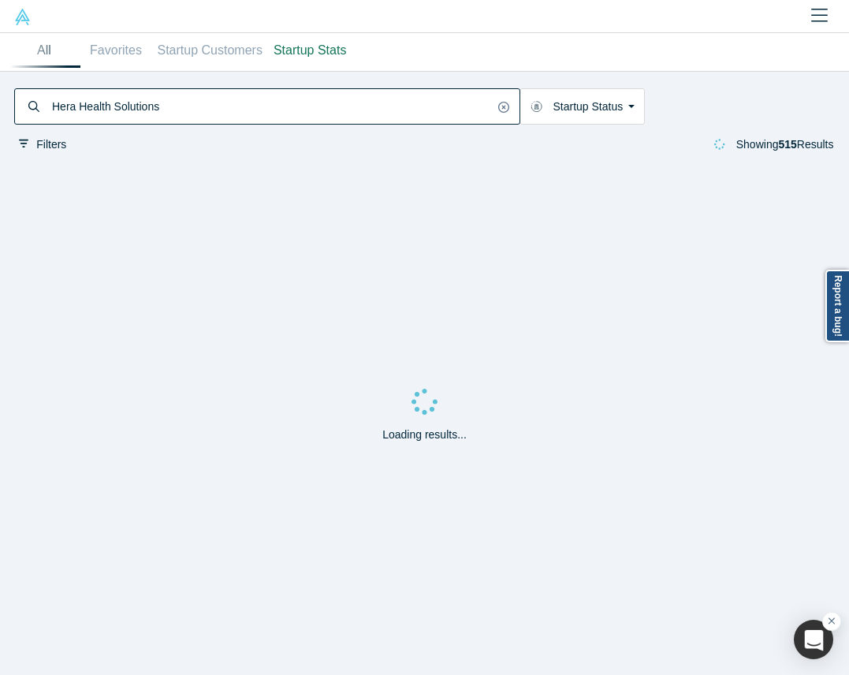
click at [386, 113] on input "Hera Health Solutions" at bounding box center [271, 107] width 443 height 32
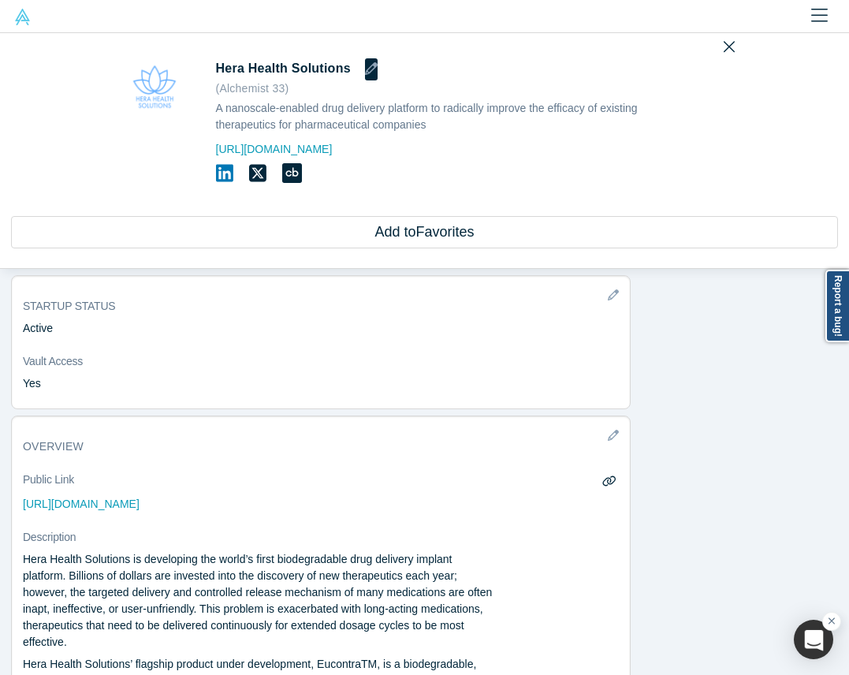
click at [365, 66] on icon "button" at bounding box center [371, 68] width 13 height 13
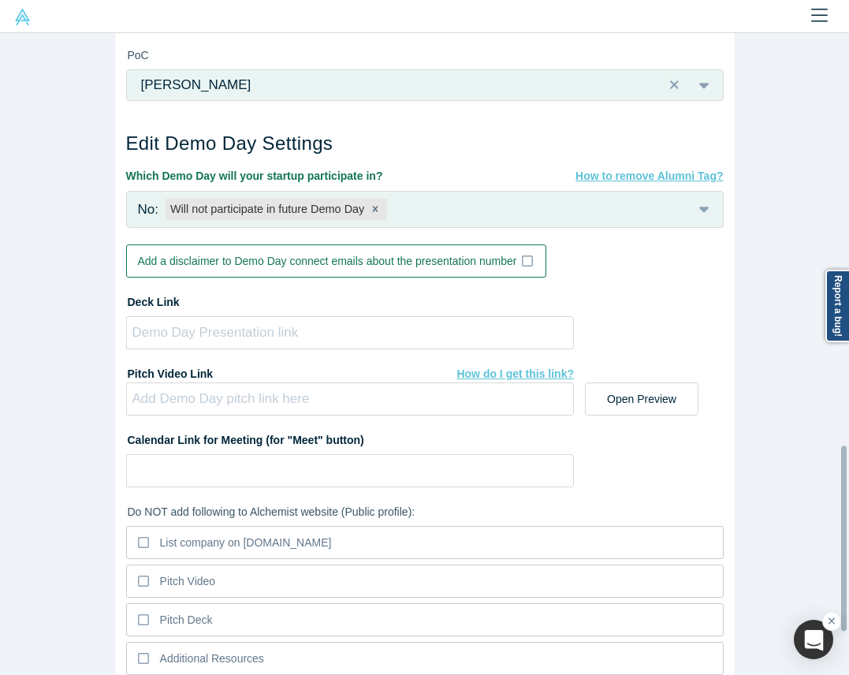
scroll to position [1430, 0]
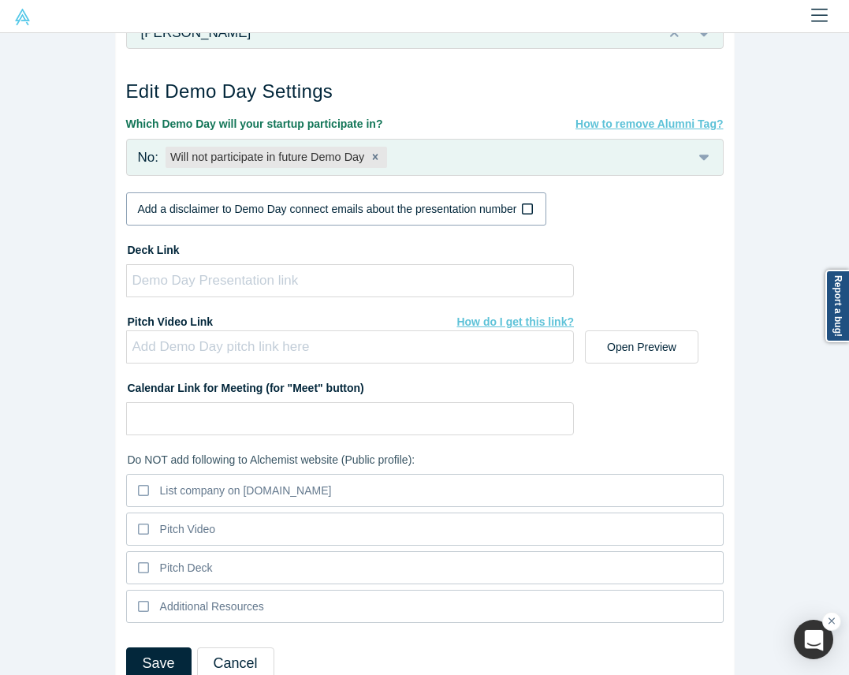
click at [372, 201] on div "Add a disclaimer to Demo Day connect emails about the presentation number" at bounding box center [327, 209] width 379 height 17
click at [0, 0] on input "Add a disclaimer to Demo Day connect emails about the presentation number" at bounding box center [0, 0] width 0 height 0
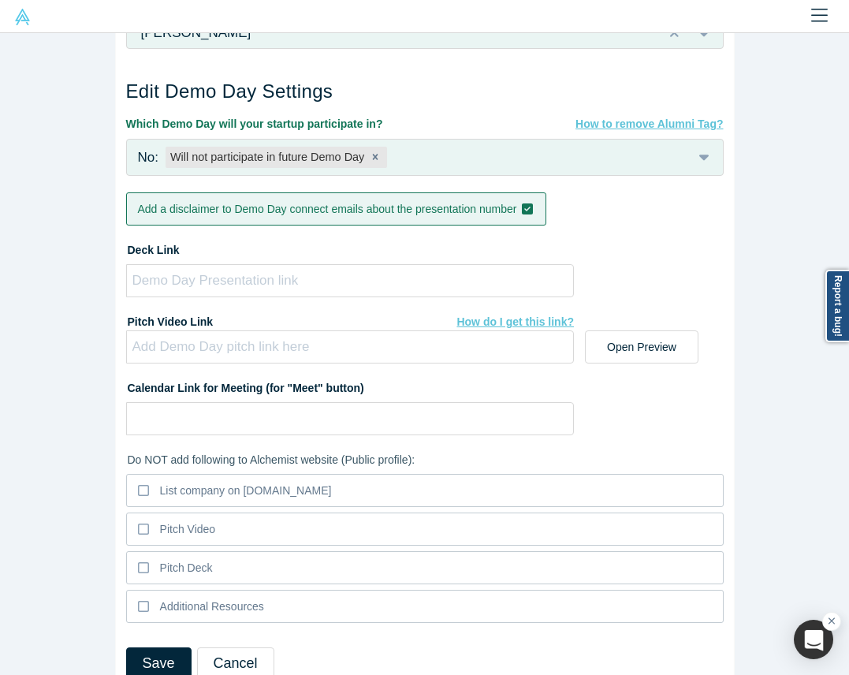
click at [372, 201] on div "Add a disclaimer to Demo Day connect emails about the presentation number" at bounding box center [327, 209] width 379 height 17
click at [0, 0] on input "Add a disclaimer to Demo Day connect emails about the presentation number" at bounding box center [0, 0] width 0 height 0
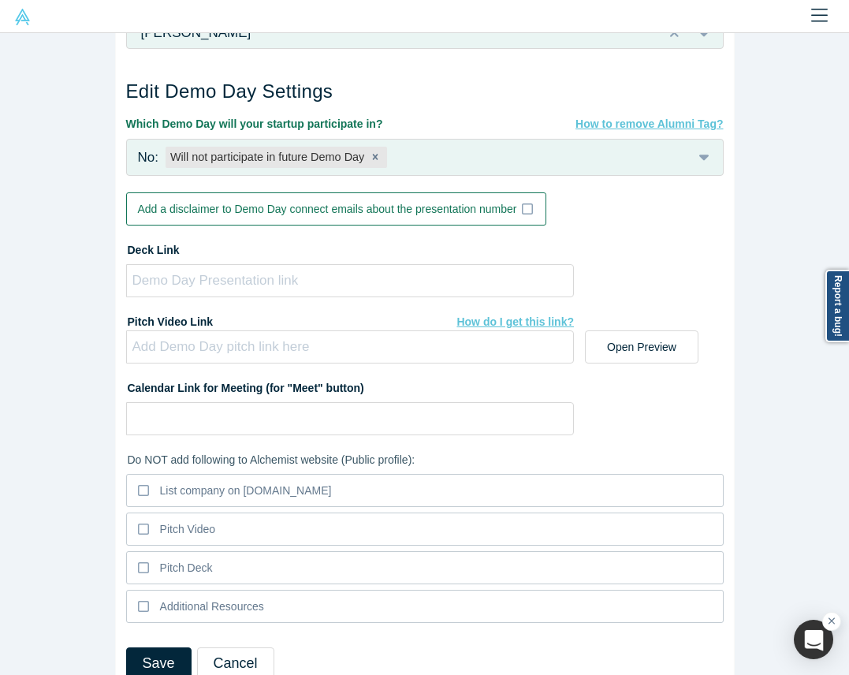
click at [357, 144] on div "No: Will not participate in future Demo Day" at bounding box center [410, 158] width 544 height 36
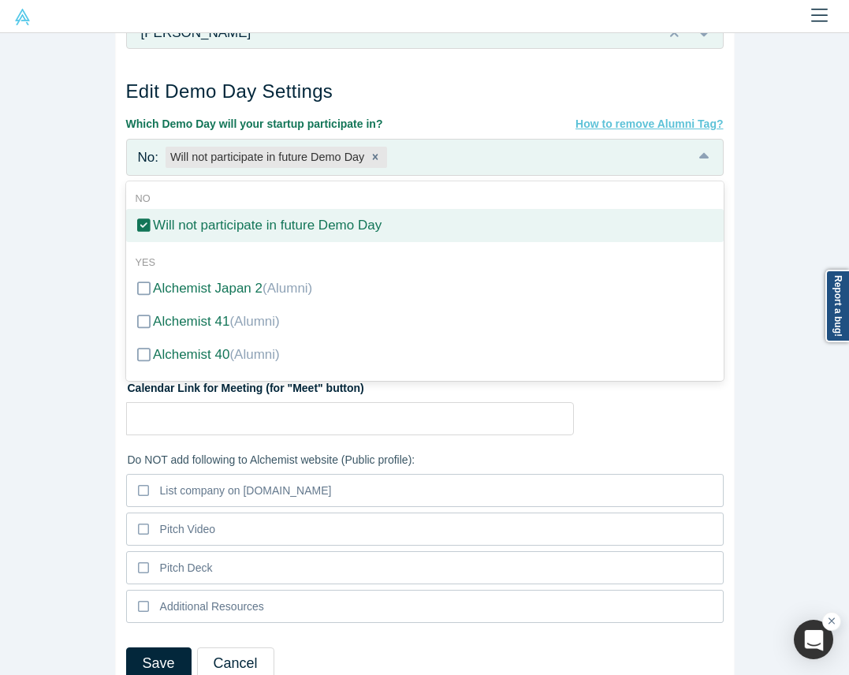
click at [170, 212] on label "Will not participate in future Demo Day" at bounding box center [425, 225] width 598 height 33
click at [0, 0] on input "Will not participate in future Demo Day" at bounding box center [0, 0] width 0 height 0
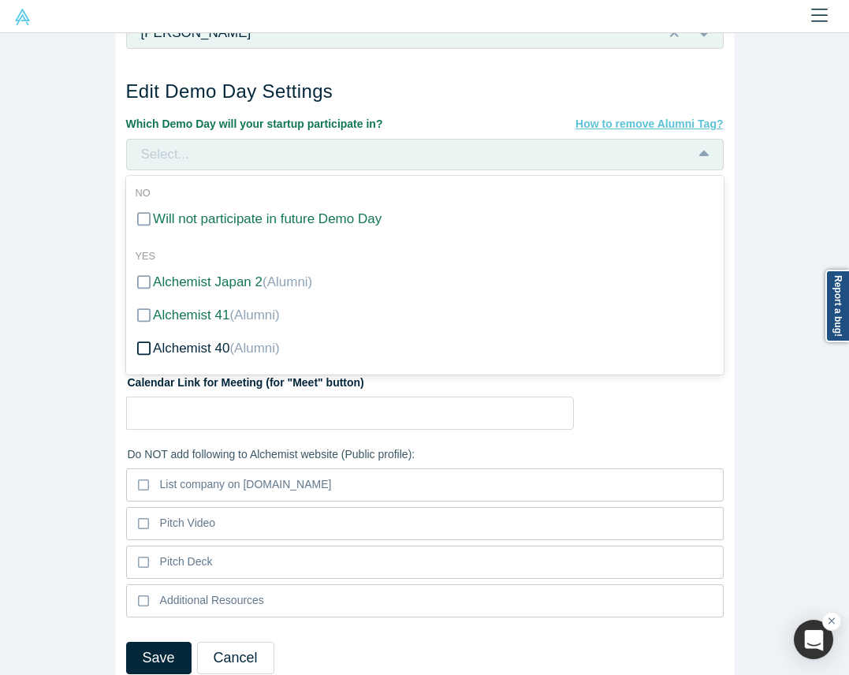
click at [182, 357] on div "Alchemist 40 (Alumni)" at bounding box center [216, 348] width 127 height 21
click at [0, 0] on input "Alchemist 40 (Alumni)" at bounding box center [0, 0] width 0 height 0
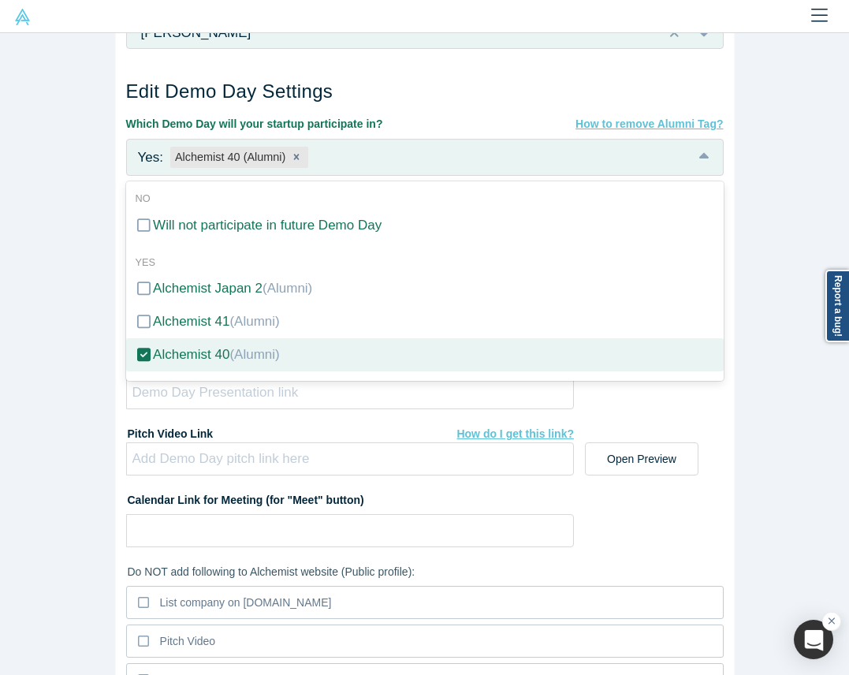
click at [76, 317] on div "Edit Company Profile * Name [PERSON_NAME] Health Solutions Name cannot contain …" at bounding box center [424, 354] width 849 height 642
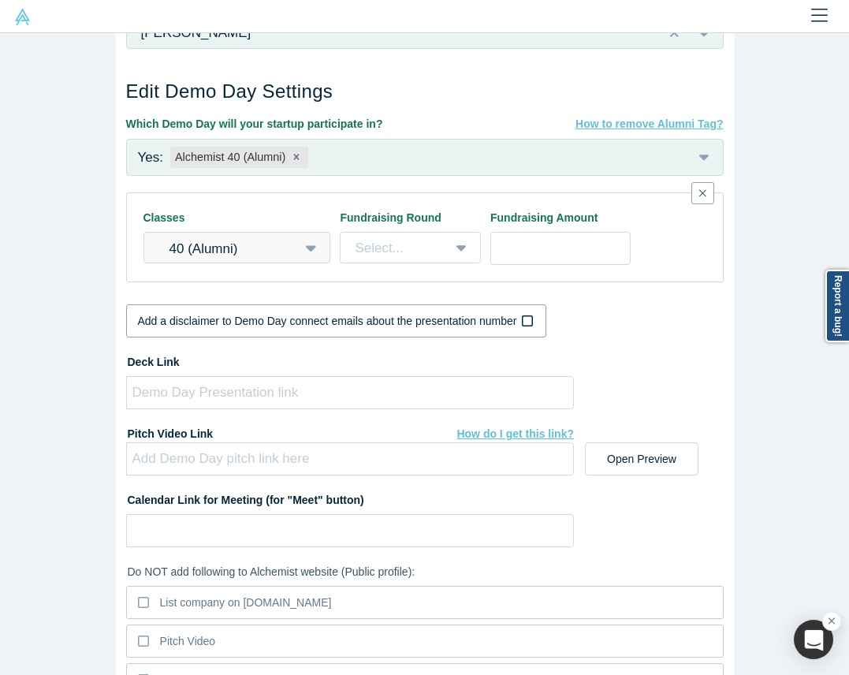
click at [405, 318] on div "Add a disclaimer to Demo Day connect emails about the presentation number" at bounding box center [327, 321] width 379 height 17
click at [0, 0] on input "Add a disclaimer to Demo Day connect emails about the presentation number" at bounding box center [0, 0] width 0 height 0
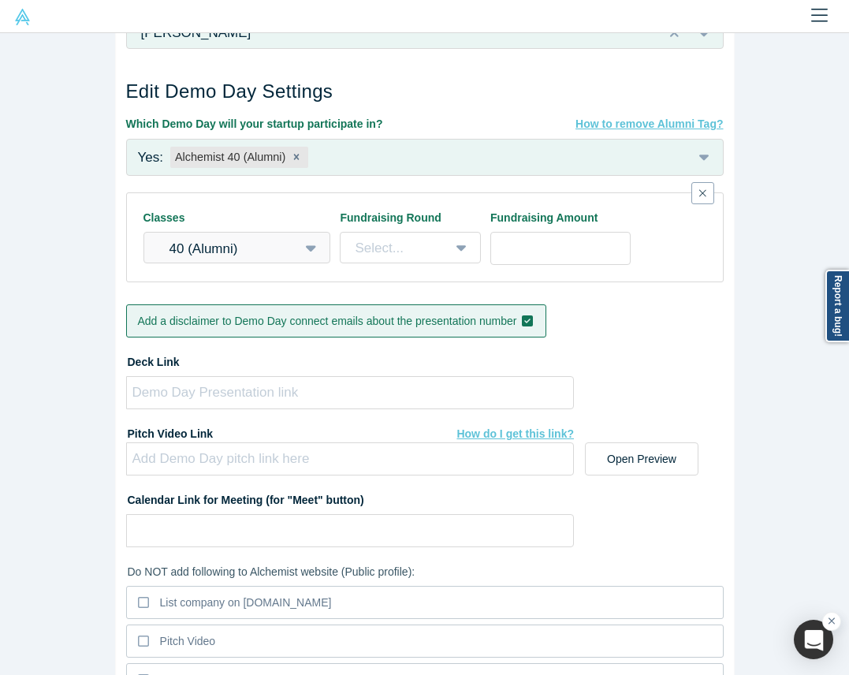
click at [405, 318] on div "Add a disclaimer to Demo Day connect emails about the presentation number" at bounding box center [327, 321] width 379 height 17
click at [0, 0] on input "Add a disclaimer to Demo Day connect emails about the presentation number" at bounding box center [0, 0] width 0 height 0
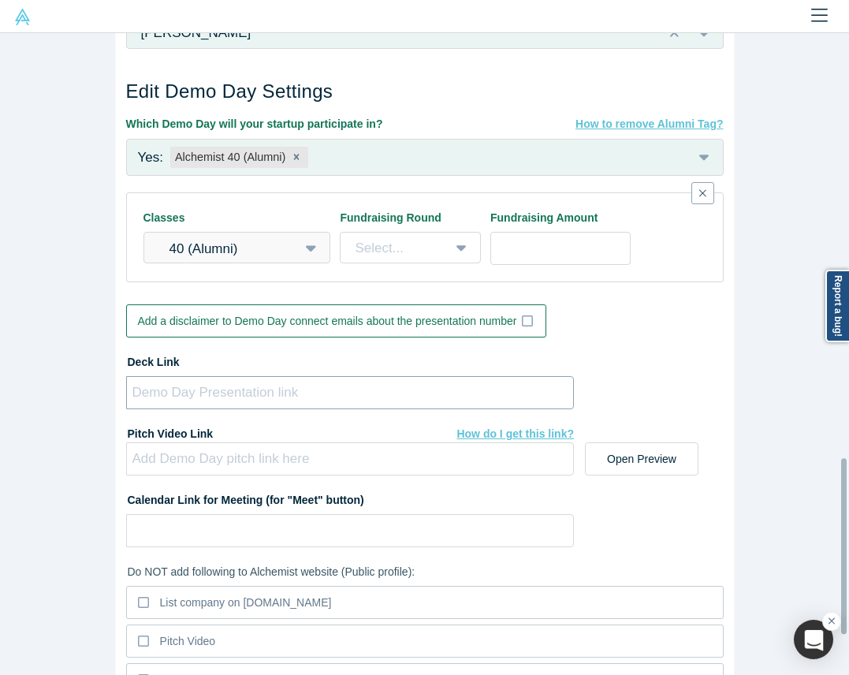
scroll to position [1593, 0]
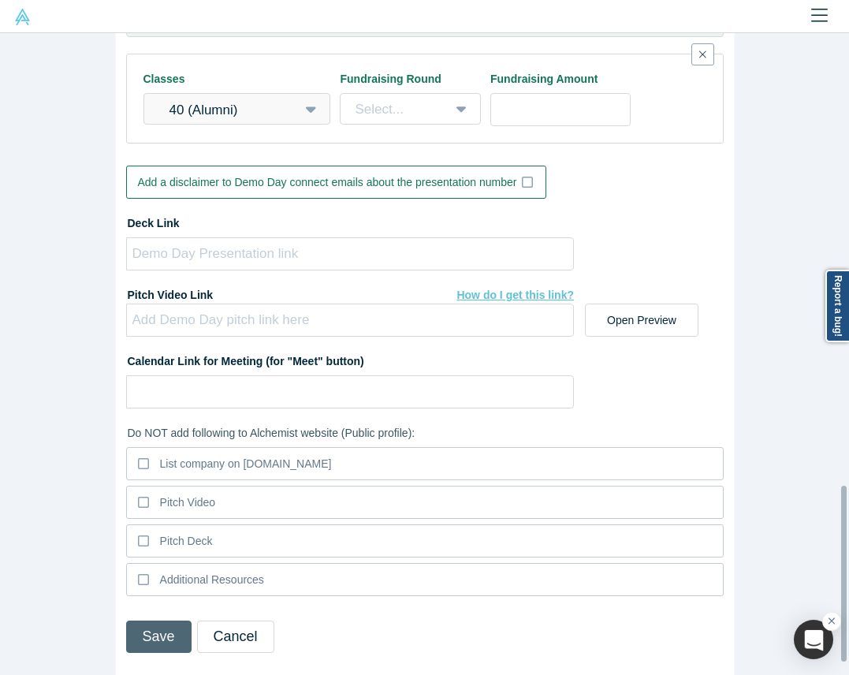
click at [160, 621] on button "Save" at bounding box center [158, 637] width 65 height 32
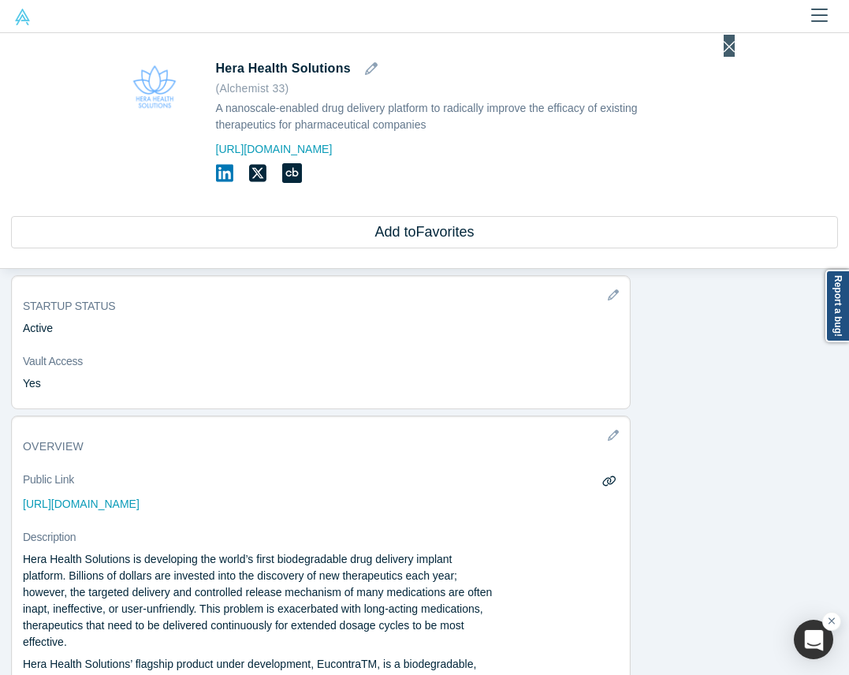
click at [724, 38] on button "Close" at bounding box center [729, 46] width 11 height 22
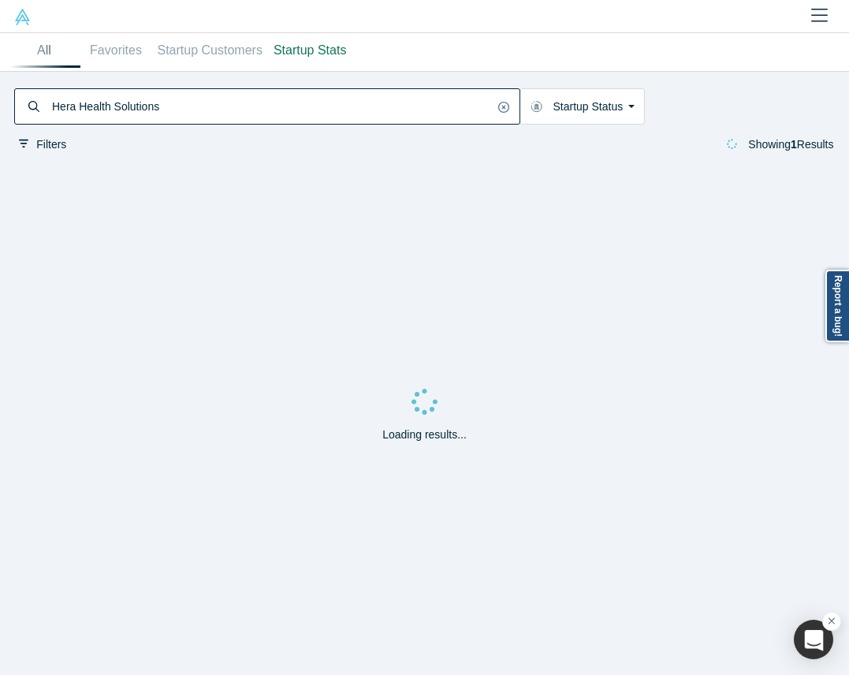
click at [373, 97] on input "Hera Health Solutions" at bounding box center [271, 107] width 443 height 32
paste input "Mantis Analytic"
type input "Mantis Analytics"
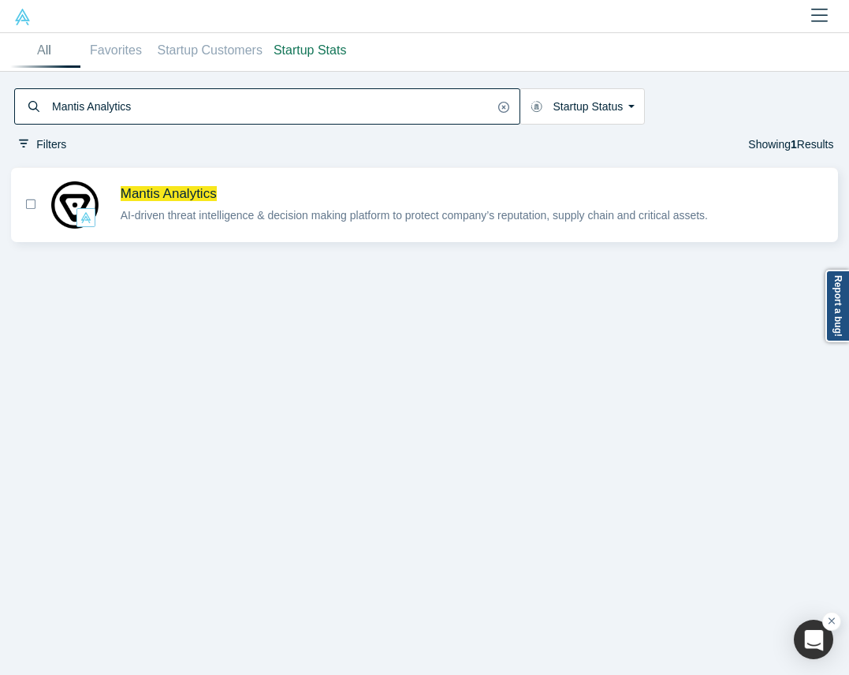
click at [376, 226] on div "Mantis Analytics AI-driven threat intelligence & decision making platform to pr…" at bounding box center [473, 205] width 722 height 50
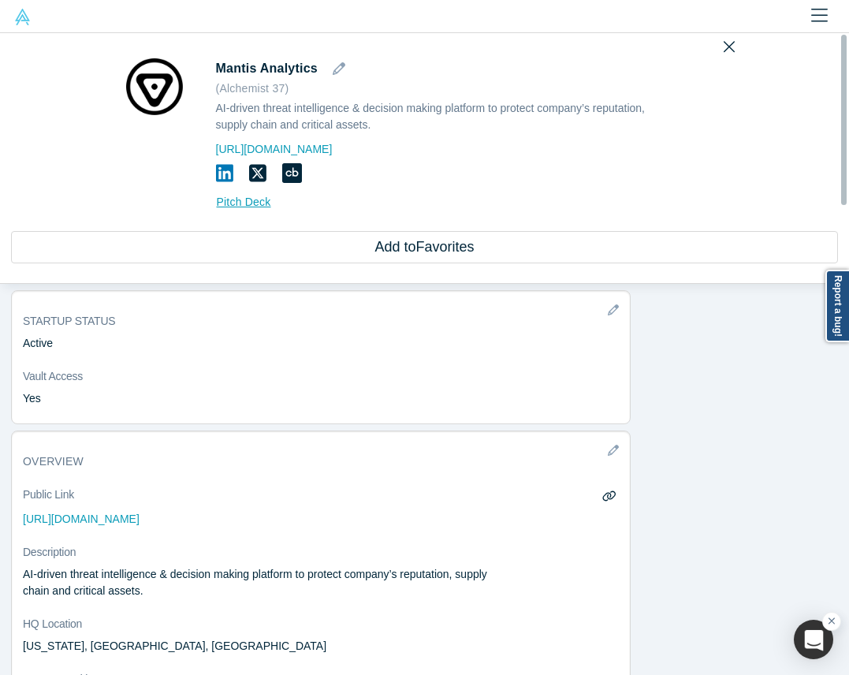
click at [341, 68] on h1 "Mantis Analytics ( Alchemist 37 )" at bounding box center [437, 77] width 442 height 39
click at [333, 68] on icon "button" at bounding box center [339, 68] width 13 height 13
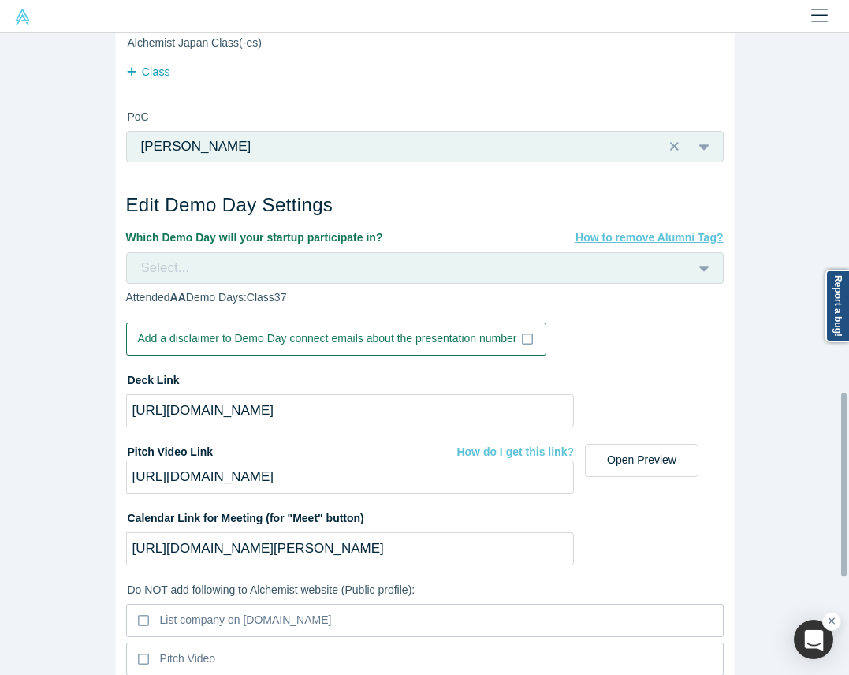
scroll to position [1210, 0]
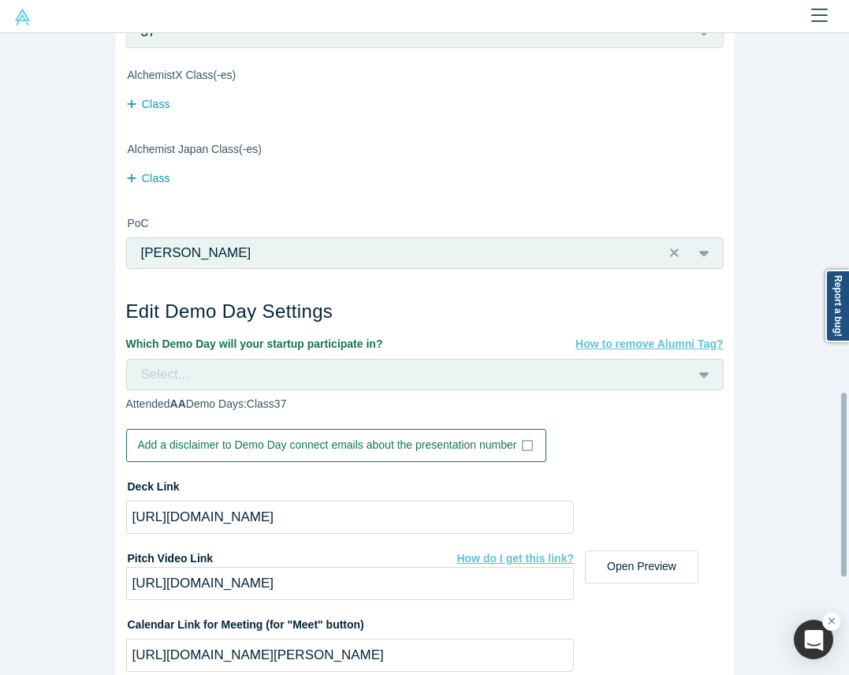
click at [299, 362] on div "Select..." at bounding box center [410, 374] width 544 height 25
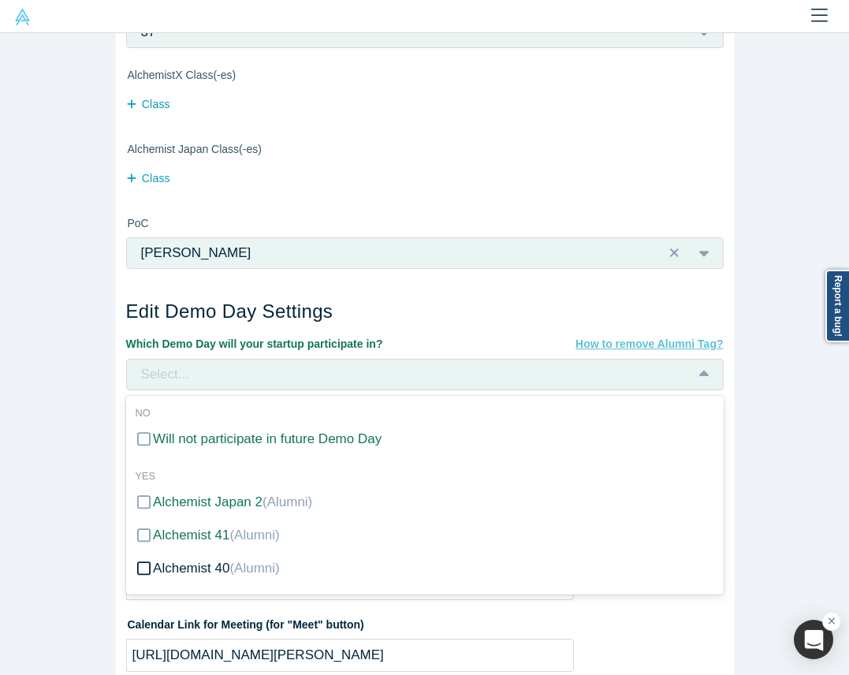
click at [229, 566] on span "(Alumni)" at bounding box center [254, 568] width 50 height 15
click at [0, 0] on input "Alchemist 40 (Alumni)" at bounding box center [0, 0] width 0 height 0
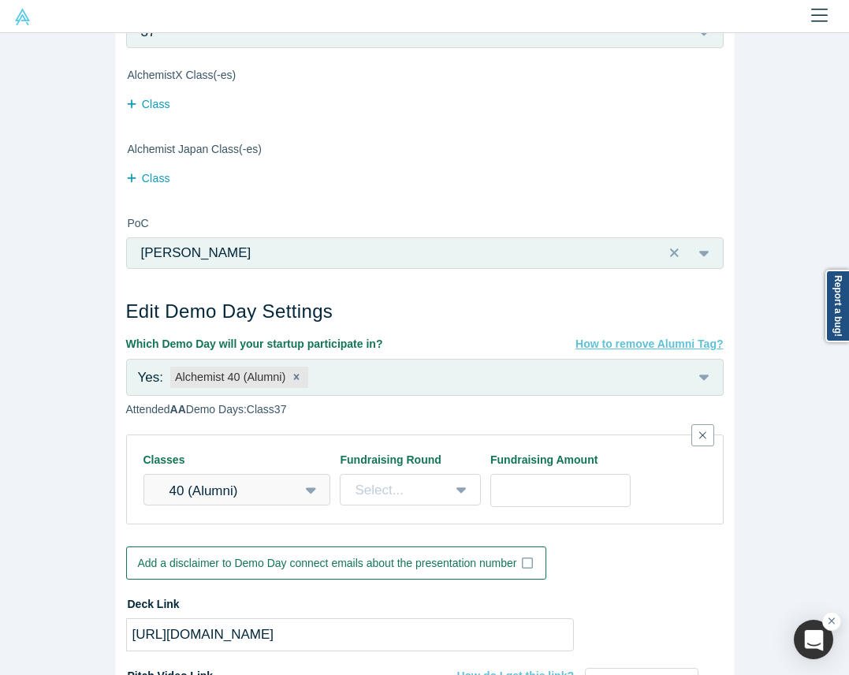
click at [78, 539] on div "Edit Company Profile * Name Mantis Analytics Name cannot contain emoticons Your…" at bounding box center [424, 354] width 849 height 642
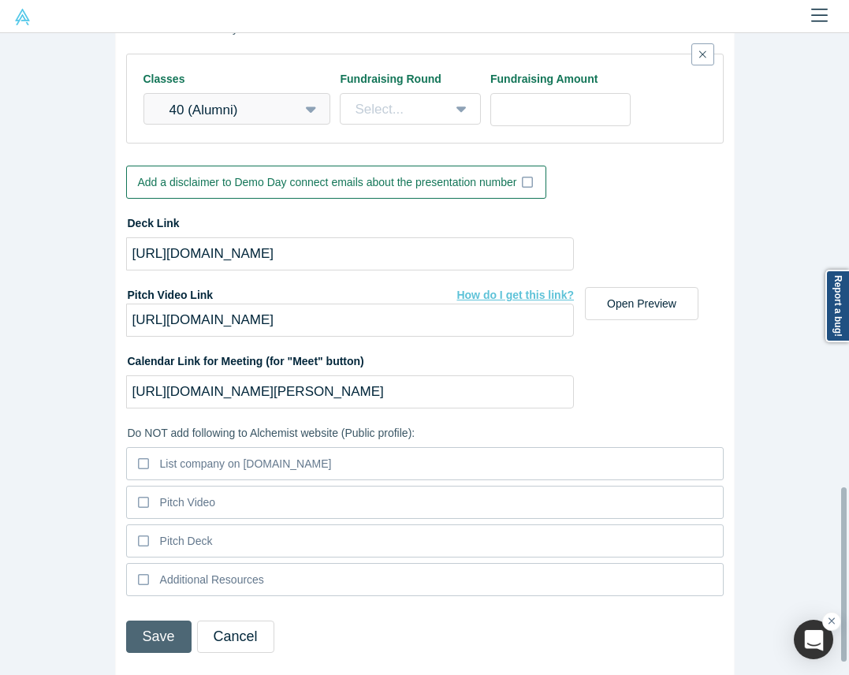
click at [128, 621] on button "Save" at bounding box center [158, 637] width 65 height 32
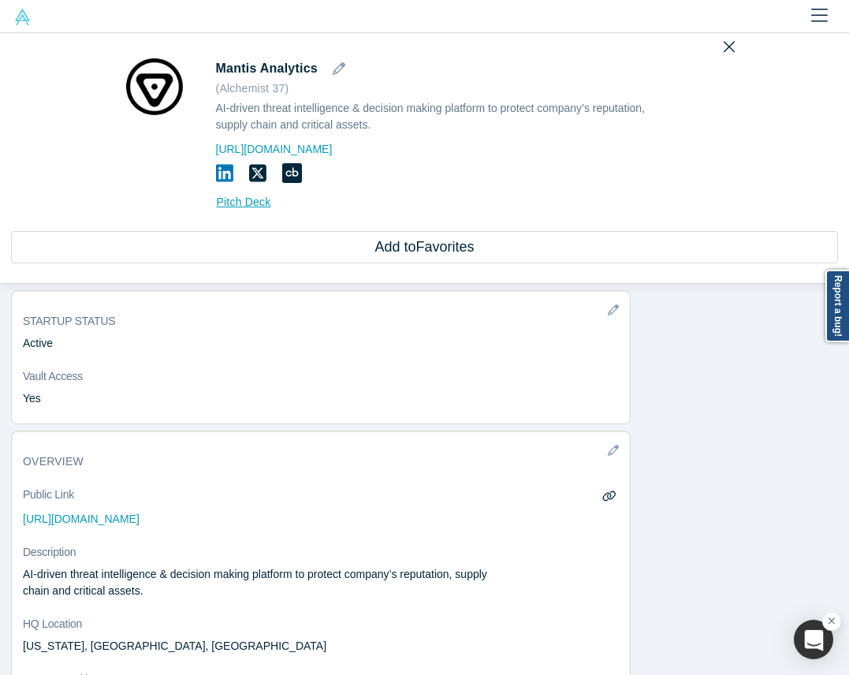
click at [714, 44] on div "Mantis Analytics ( Alchemist 37 ) AI-driven threat intelligence & decision maki…" at bounding box center [424, 158] width 849 height 251
click at [724, 44] on icon "Close" at bounding box center [729, 46] width 11 height 17
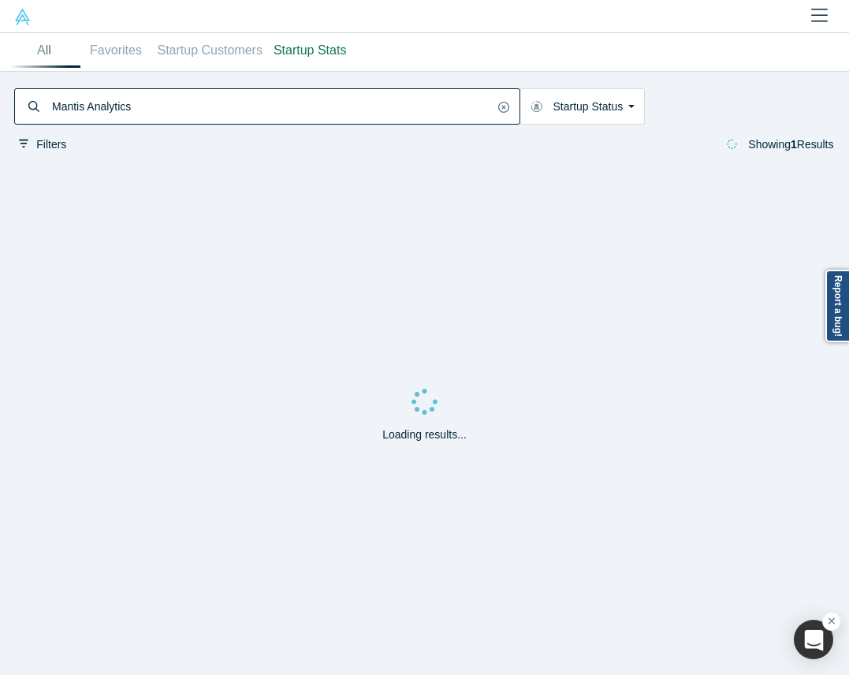
click at [368, 121] on input "Mantis Analytics" at bounding box center [271, 107] width 443 height 32
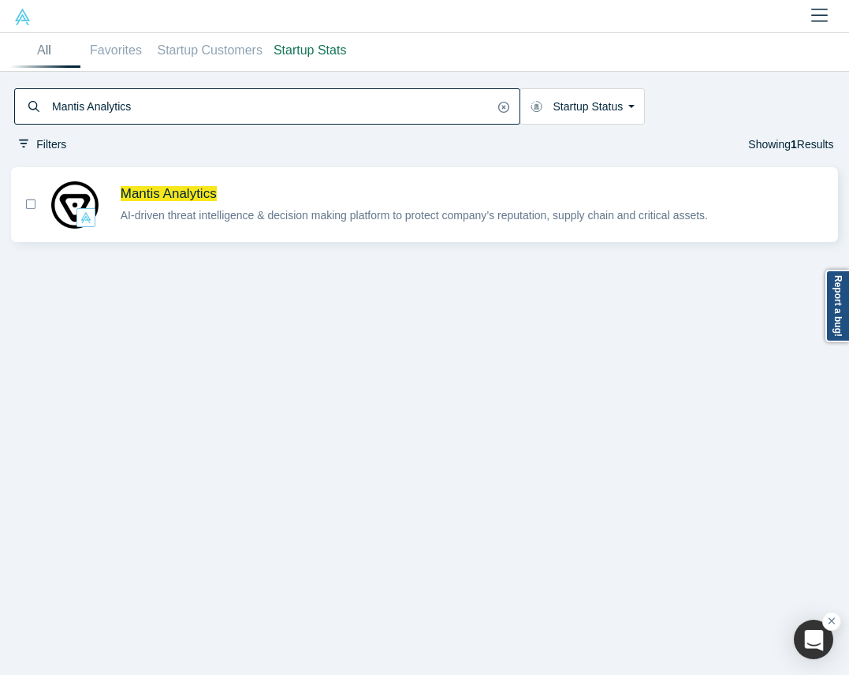
click at [332, 88] on div "Mantis Analytics" at bounding box center [267, 106] width 506 height 36
click at [352, 114] on input "Mantis Analytics" at bounding box center [271, 107] width 443 height 32
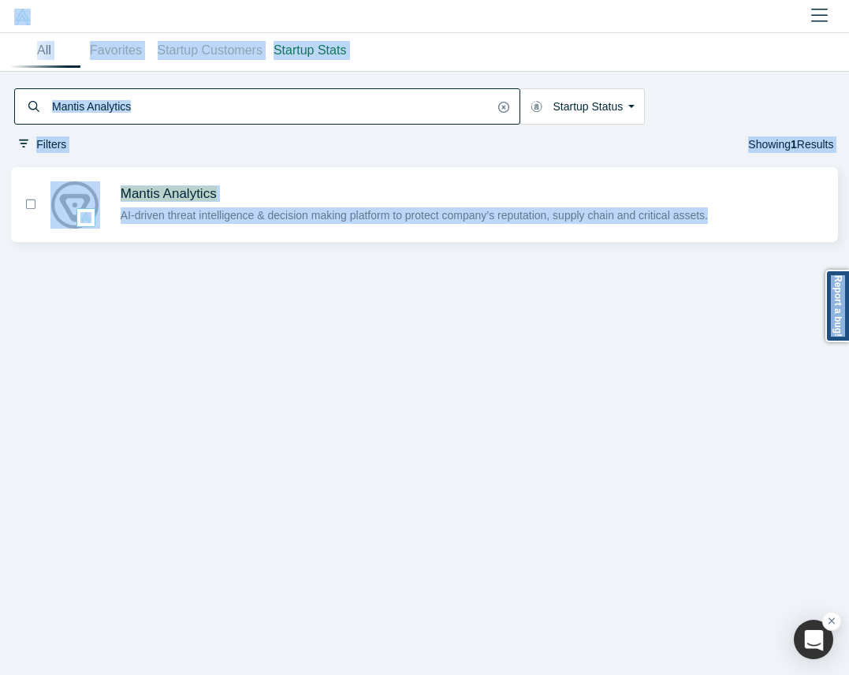
click at [352, 114] on input "Mantis Analytics" at bounding box center [271, 107] width 443 height 32
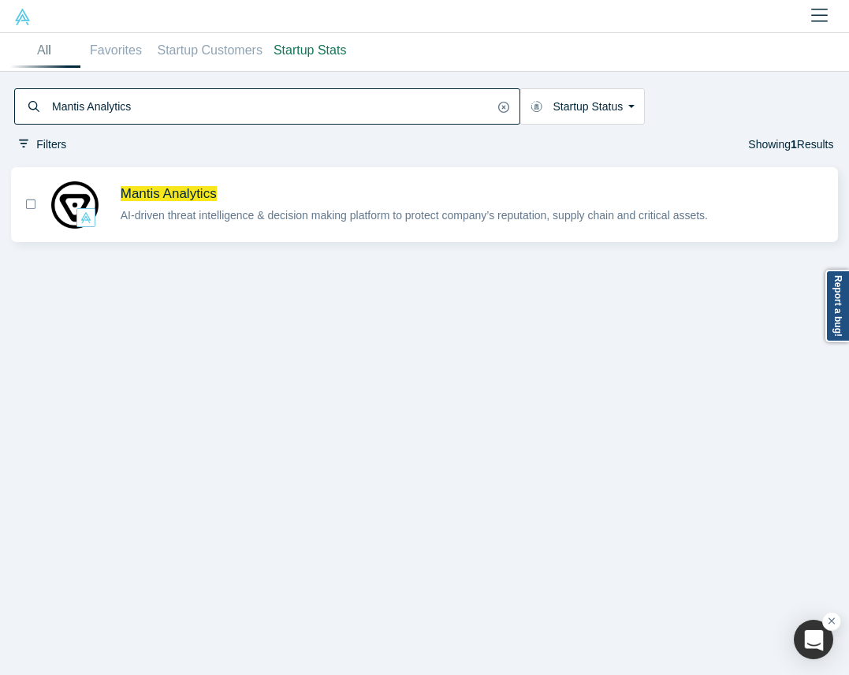
click at [394, 112] on input "Mantis Analytics" at bounding box center [271, 107] width 443 height 32
paste input "Cattle Scan"
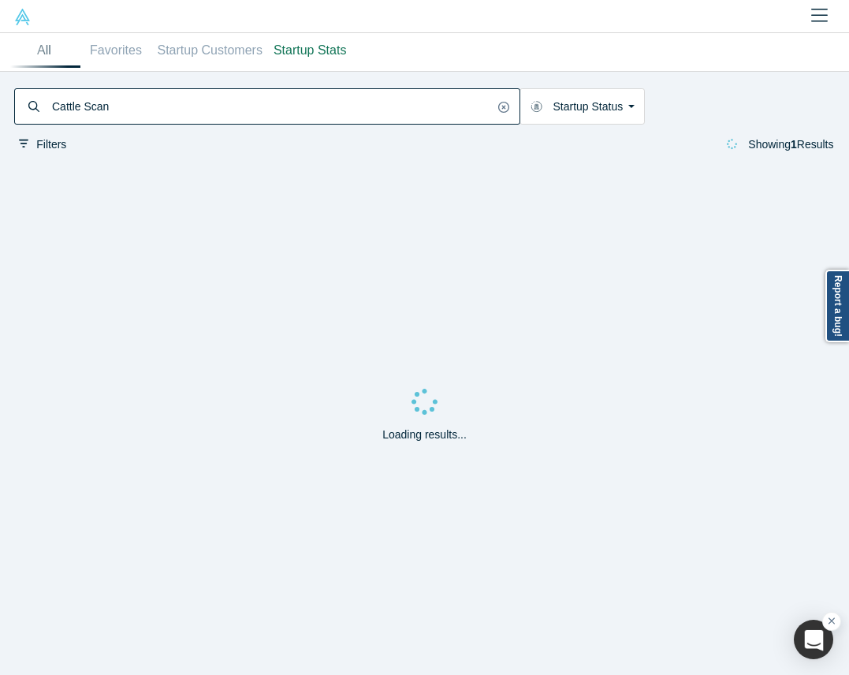
type input "Cattle Scan"
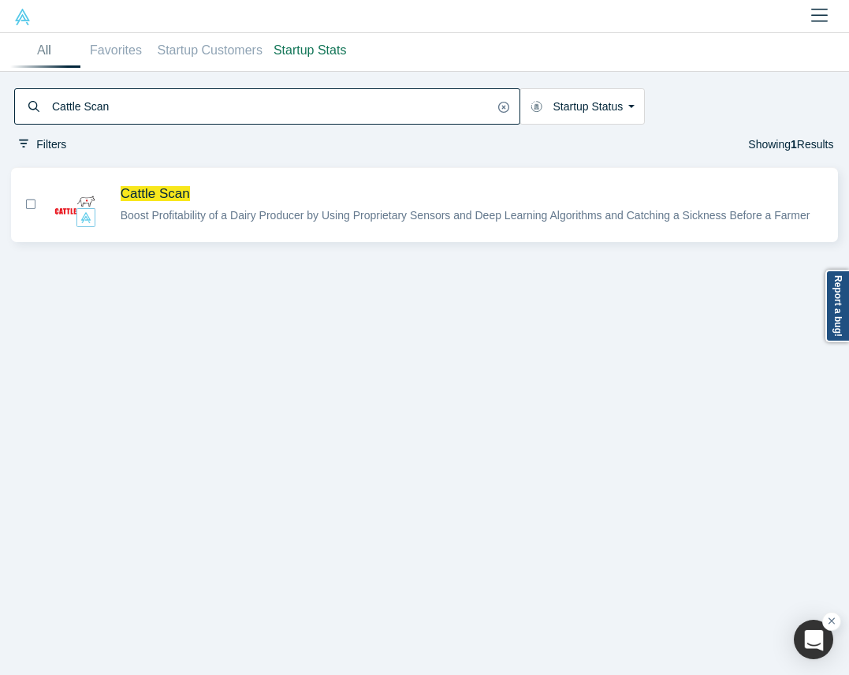
drag, startPoint x: 326, startPoint y: 207, endPoint x: 349, endPoint y: 188, distance: 29.6
click at [349, 188] on span "Cattle Scan" at bounding box center [473, 193] width 705 height 17
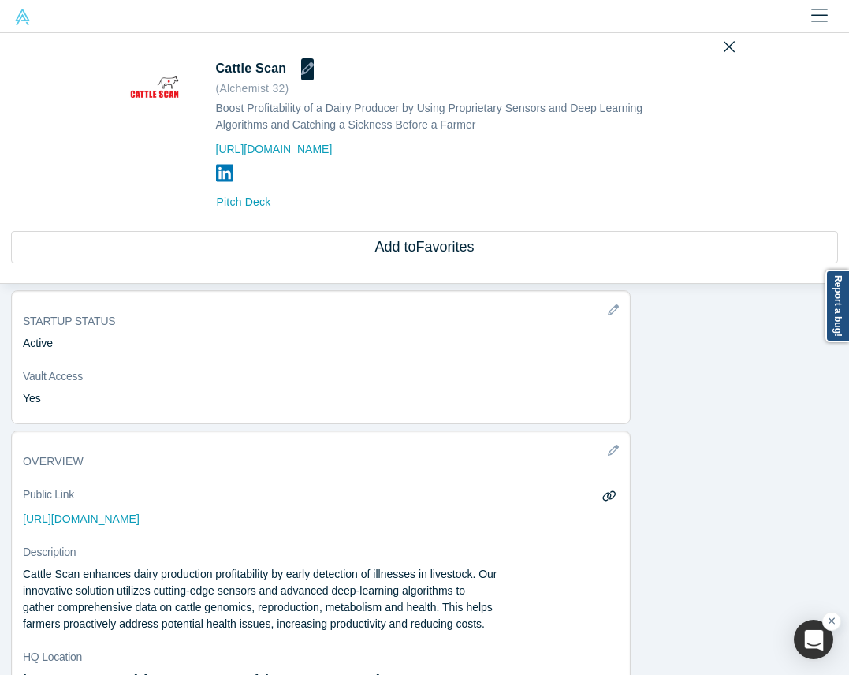
click at [301, 77] on button "button" at bounding box center [307, 69] width 13 height 22
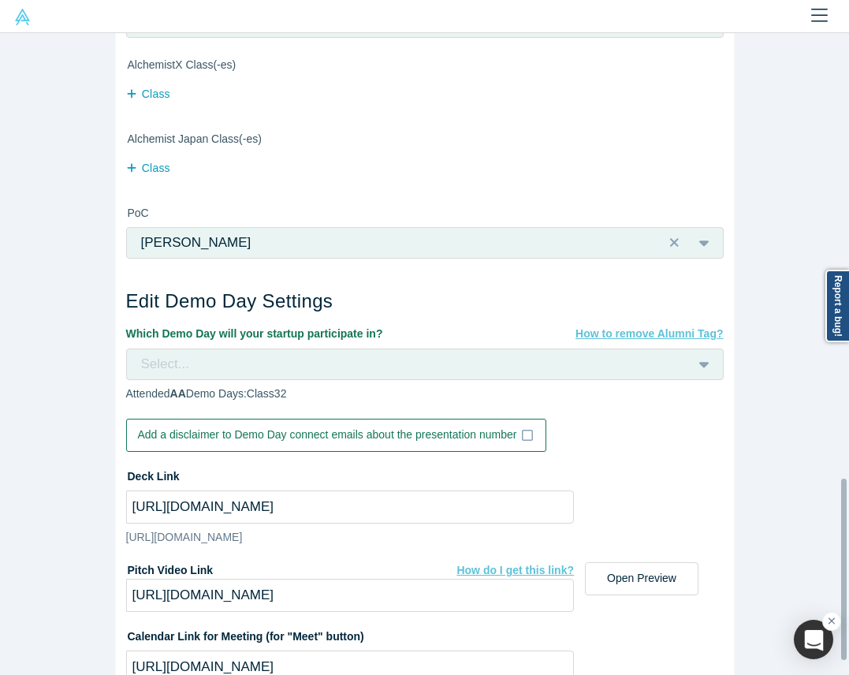
scroll to position [1520, 0]
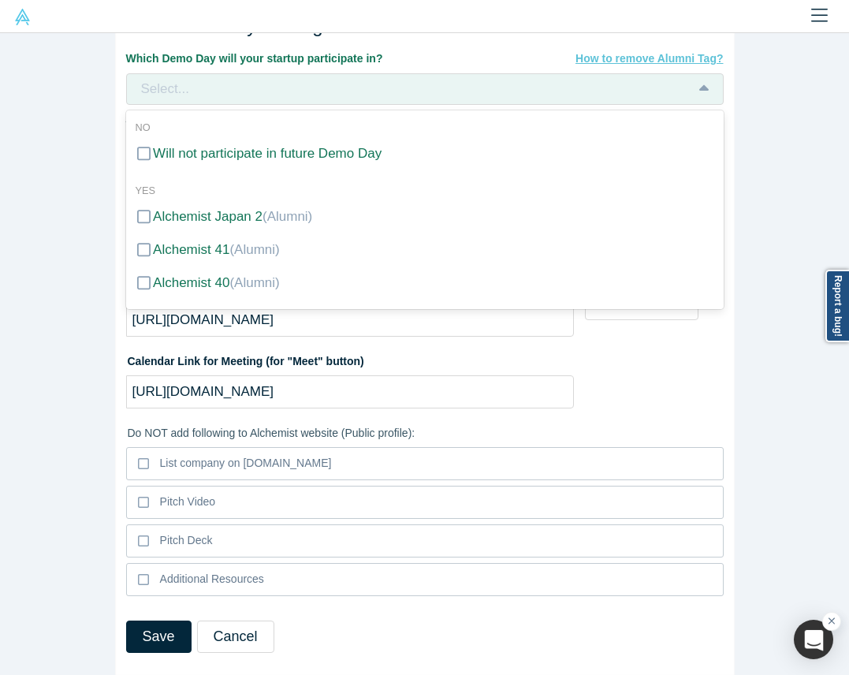
click at [278, 79] on div "Select..." at bounding box center [405, 89] width 531 height 21
click at [229, 275] on span "(Alumni)" at bounding box center [254, 282] width 50 height 15
click at [0, 0] on input "Alchemist 40 (Alumni)" at bounding box center [0, 0] width 0 height 0
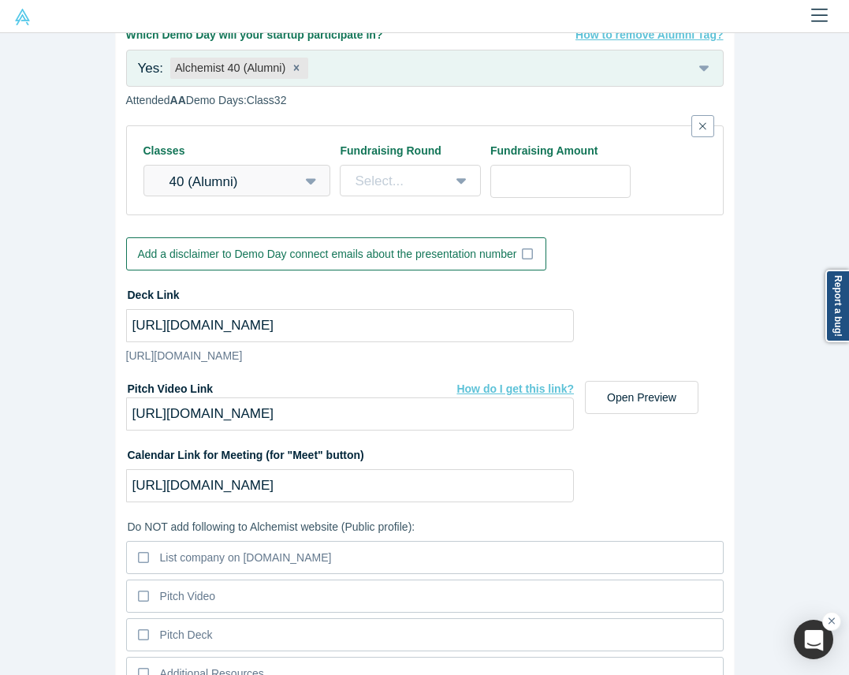
click at [89, 408] on div "Edit Company Profile * Name Cattle Scan Name cannot contain emoticons Your curr…" at bounding box center [424, 354] width 849 height 642
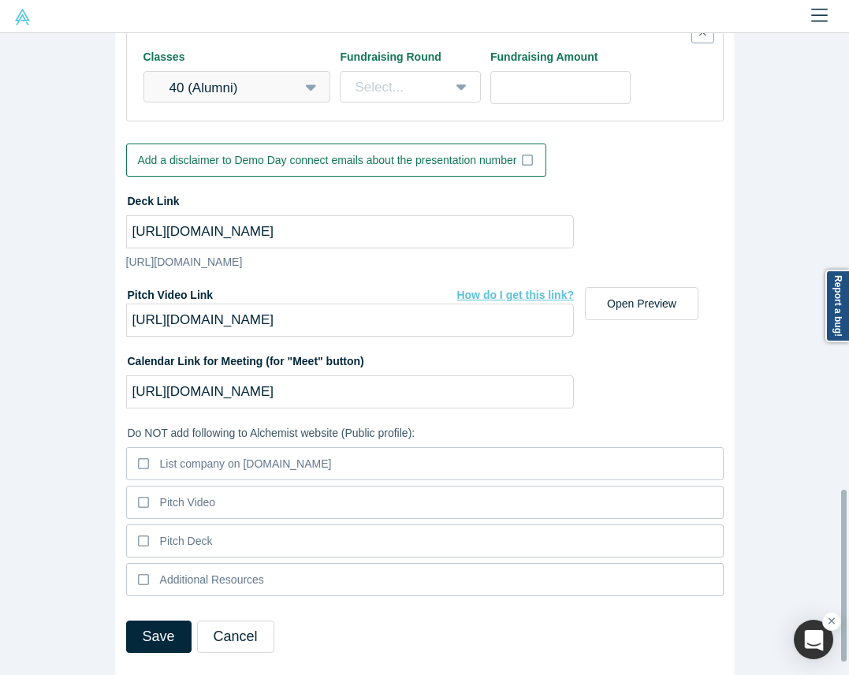
click at [162, 632] on div "Save Cancel" at bounding box center [425, 648] width 598 height 54
click at [157, 621] on button "Save" at bounding box center [158, 637] width 65 height 32
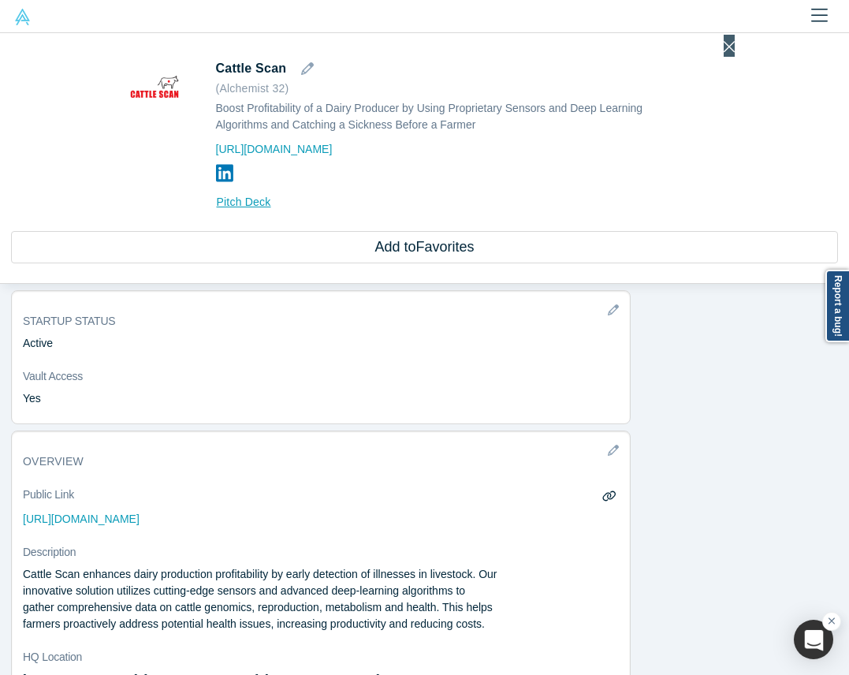
click at [726, 51] on icon "Close" at bounding box center [728, 47] width 11 height 11
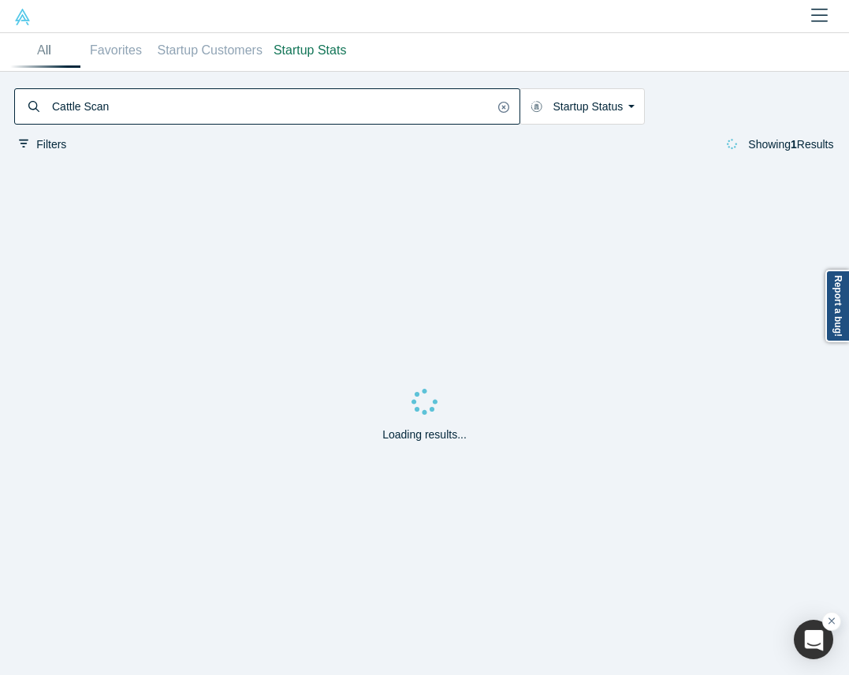
click at [425, 107] on input "Cattle Scan" at bounding box center [271, 107] width 443 height 32
paste input "NachoNacho"
type input "NachoNacho"
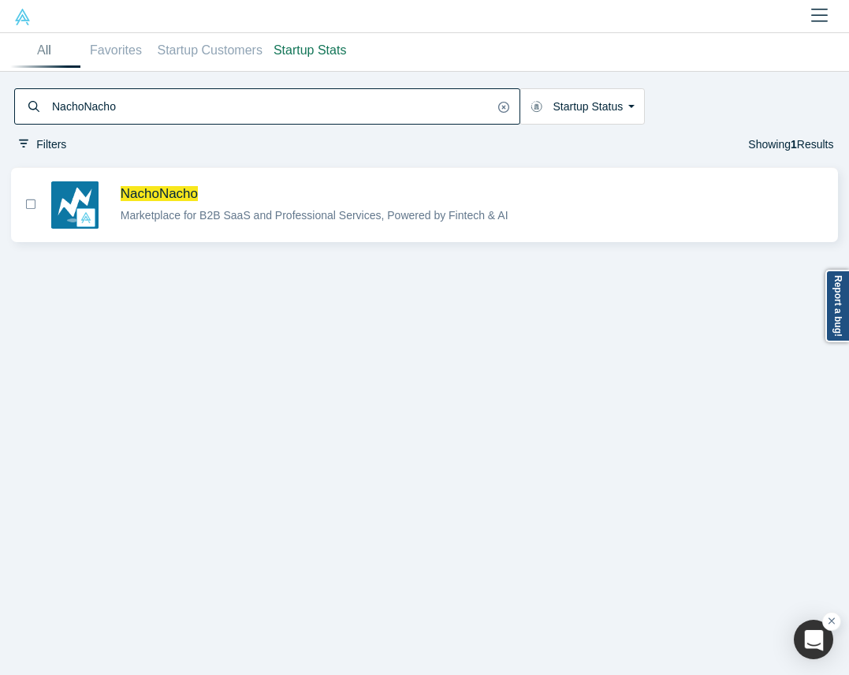
click at [462, 207] on div "NachoNacho Marketplace for B2B SaaS and Professional Services, Powered by Finte…" at bounding box center [473, 204] width 705 height 39
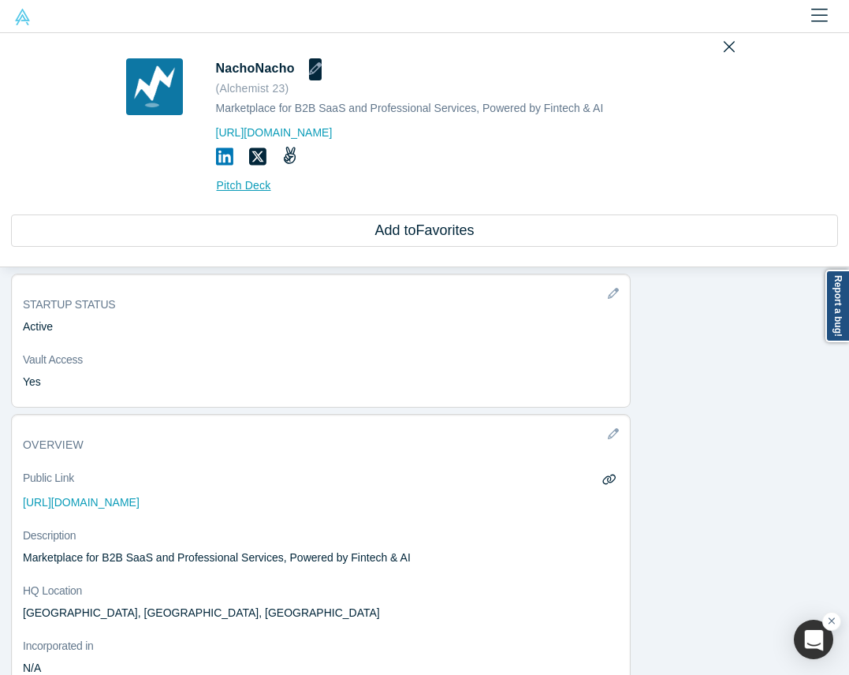
click at [309, 65] on icon "button" at bounding box center [315, 68] width 13 height 13
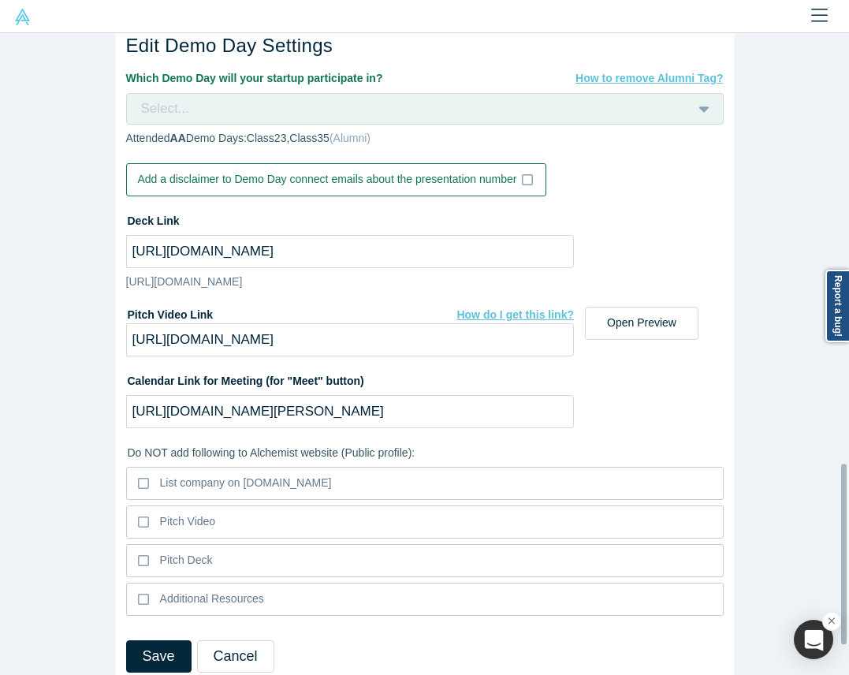
scroll to position [1477, 0]
click at [266, 108] on div "Select..." at bounding box center [405, 108] width 531 height 21
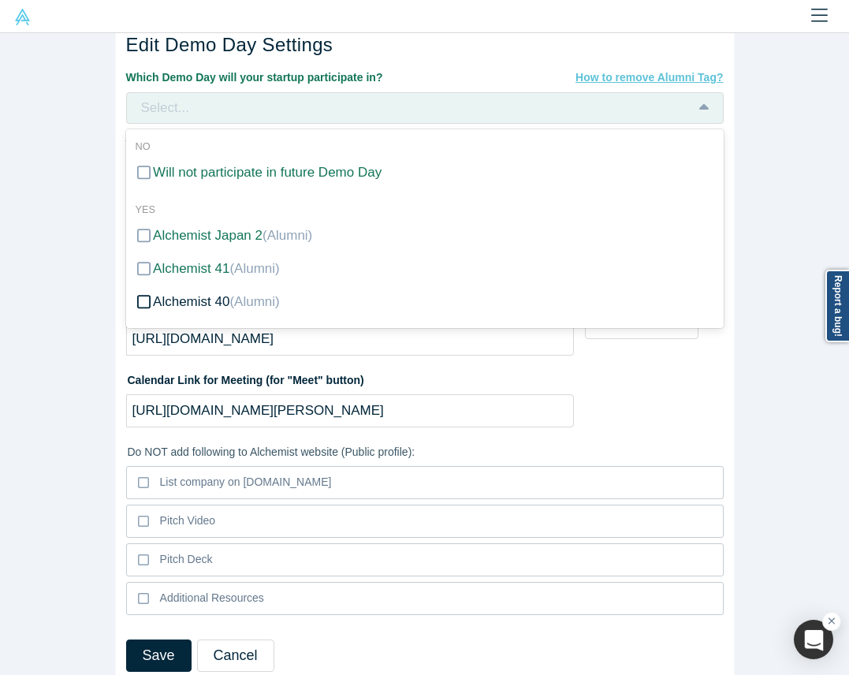
click at [227, 289] on label "Alchemist 40 (Alumni)" at bounding box center [425, 301] width 598 height 33
click at [0, 0] on input "Alchemist 40 (Alumni)" at bounding box center [0, 0] width 0 height 0
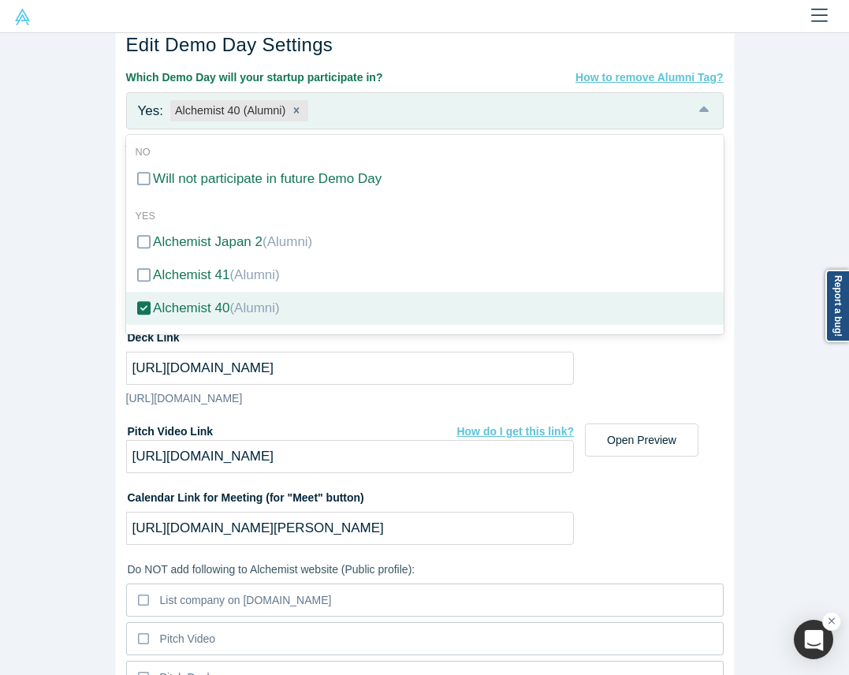
click at [71, 362] on div "Edit Company Profile * Name [PERSON_NAME] Name cannot contain emoticons Your cu…" at bounding box center [424, 354] width 849 height 642
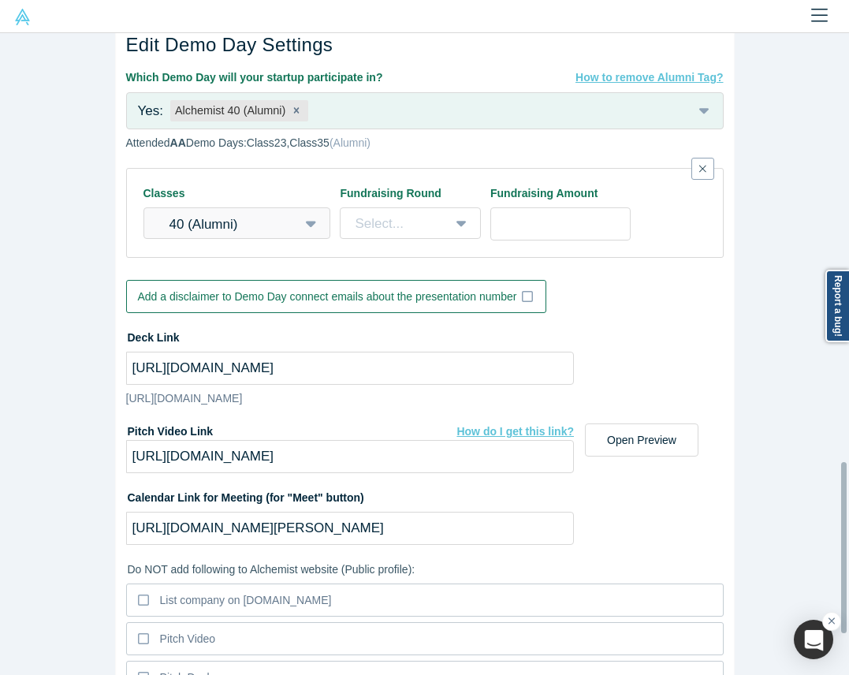
scroll to position [1654, 0]
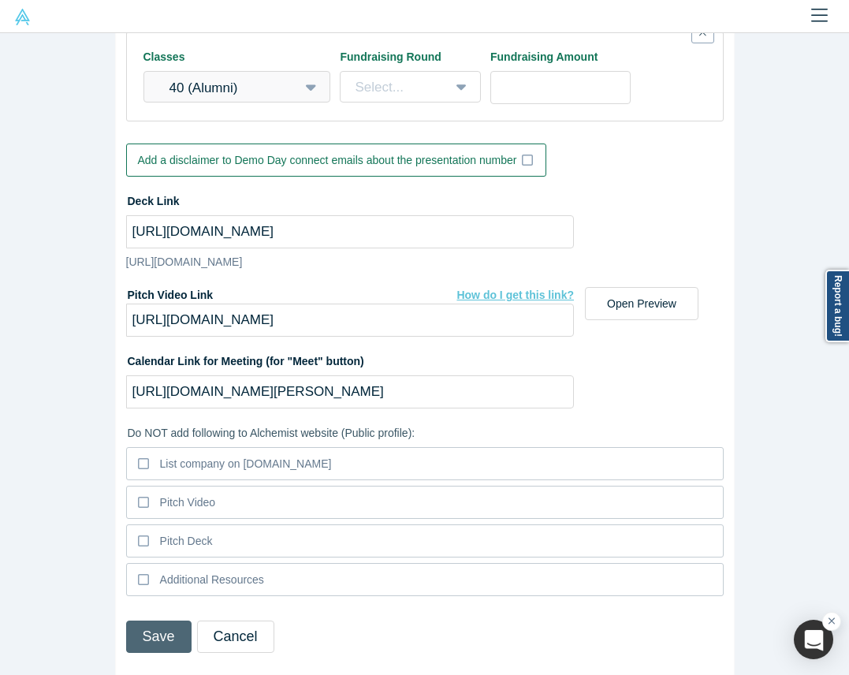
click at [140, 621] on button "Save" at bounding box center [158, 637] width 65 height 32
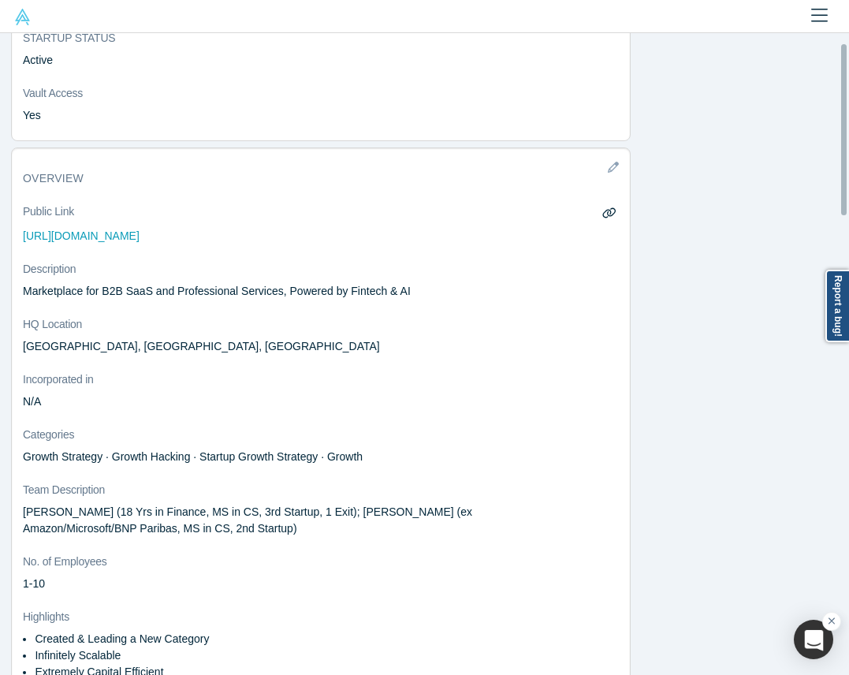
scroll to position [0, 0]
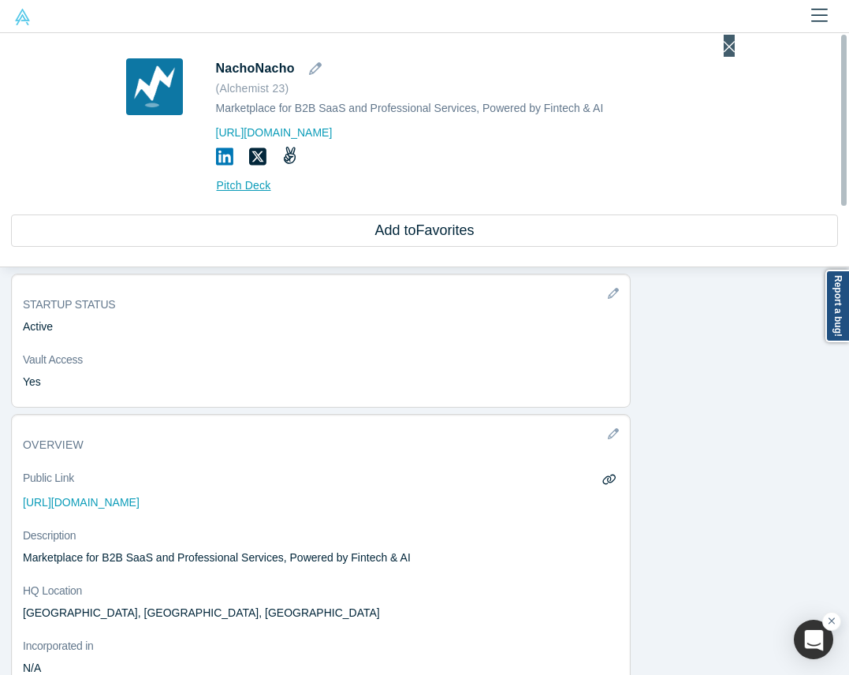
click at [726, 50] on icon "Close" at bounding box center [728, 47] width 11 height 11
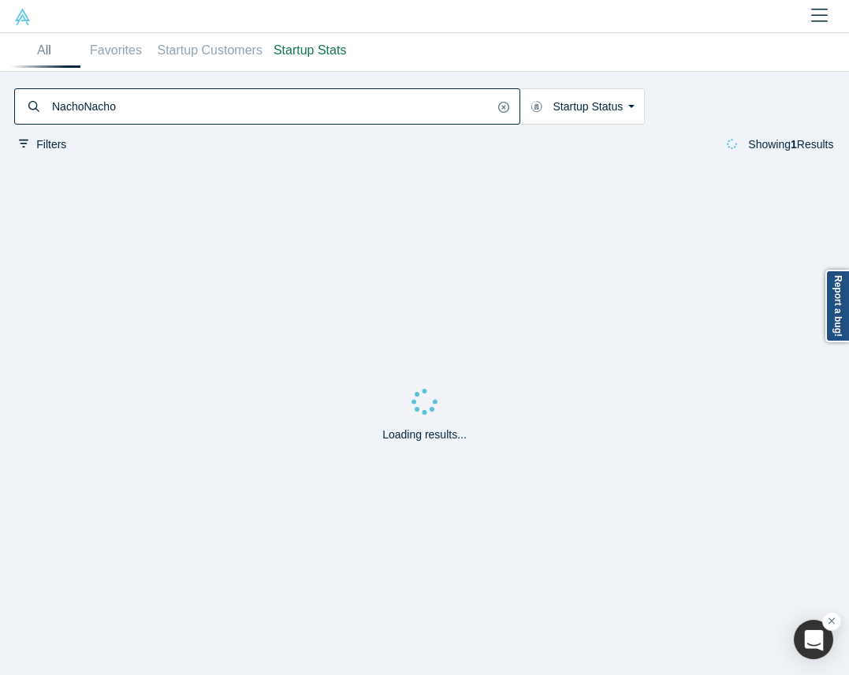
click at [397, 93] on input "NachoNacho" at bounding box center [271, 107] width 443 height 32
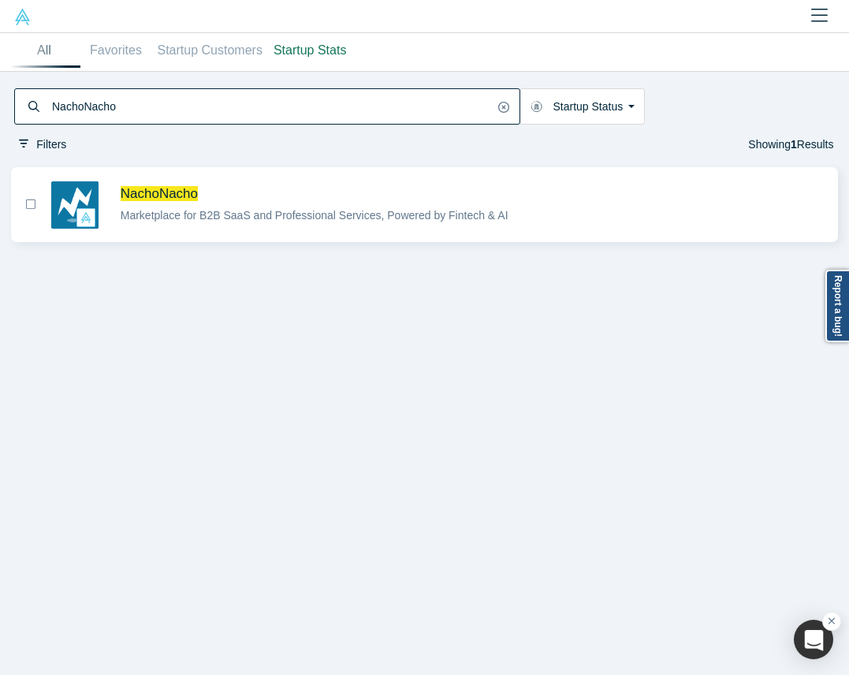
paste input "Moodbit"
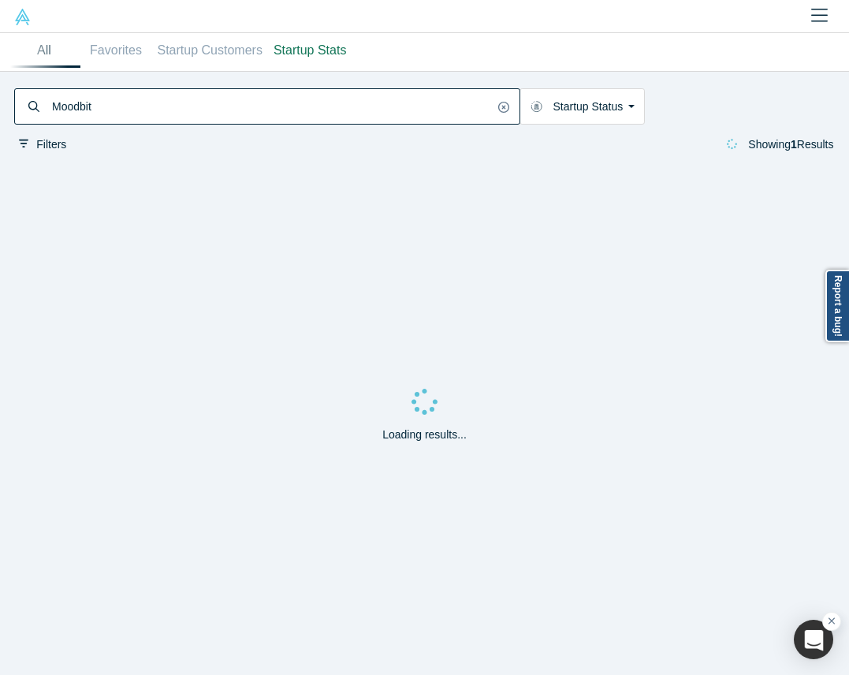
type input "Moodbit"
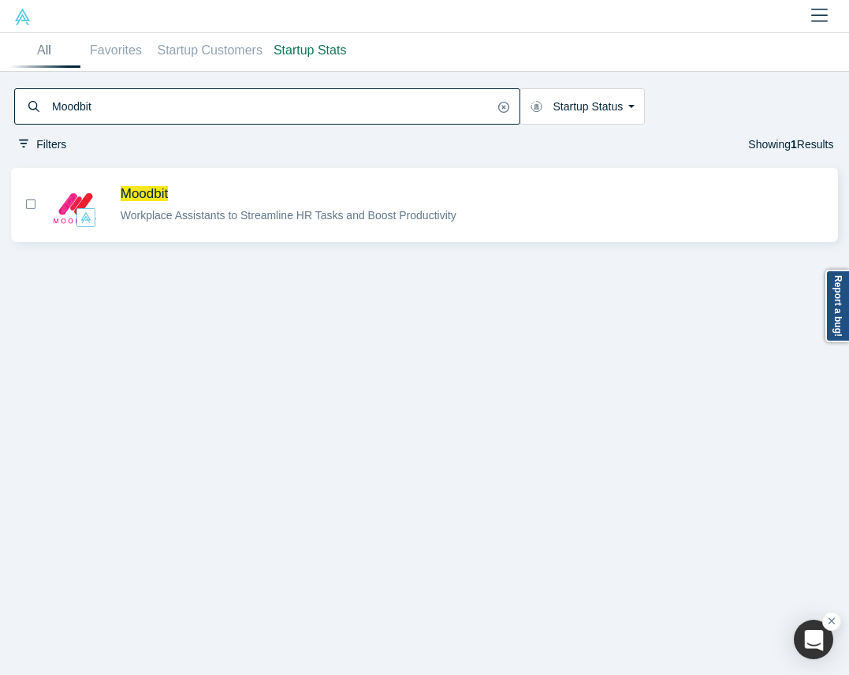
click at [278, 203] on div "Moodbit Workplace Assistants to Streamline HR Tasks and Boost Productivity" at bounding box center [473, 204] width 705 height 39
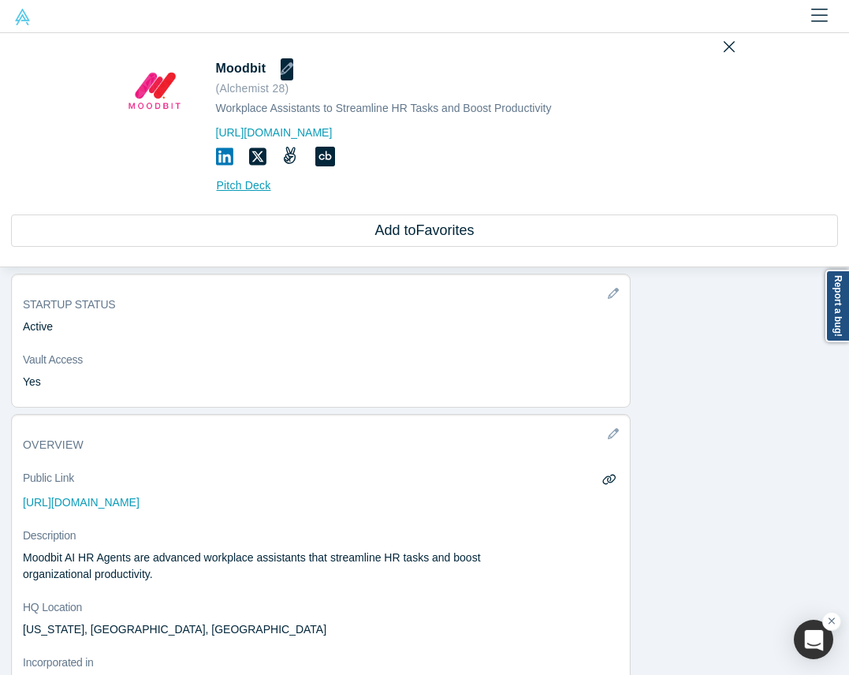
click at [287, 65] on icon "button" at bounding box center [287, 68] width 13 height 13
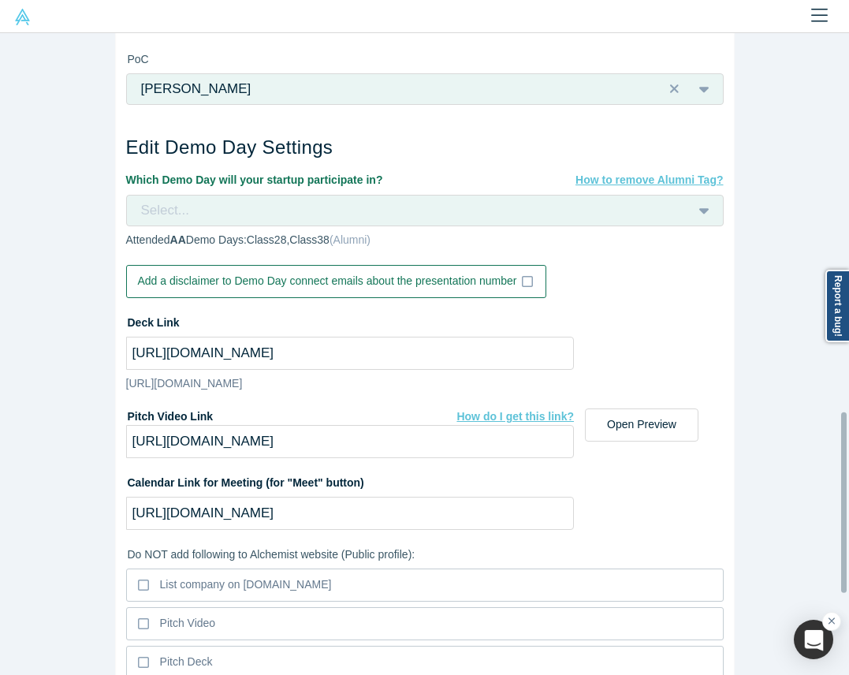
scroll to position [1298, 0]
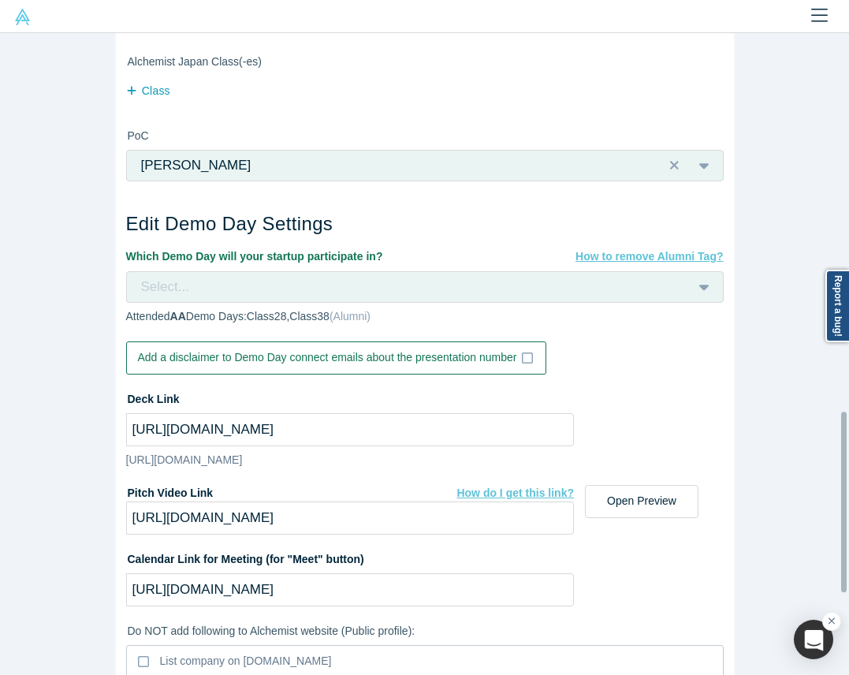
click at [439, 283] on div "Select..." at bounding box center [405, 287] width 531 height 21
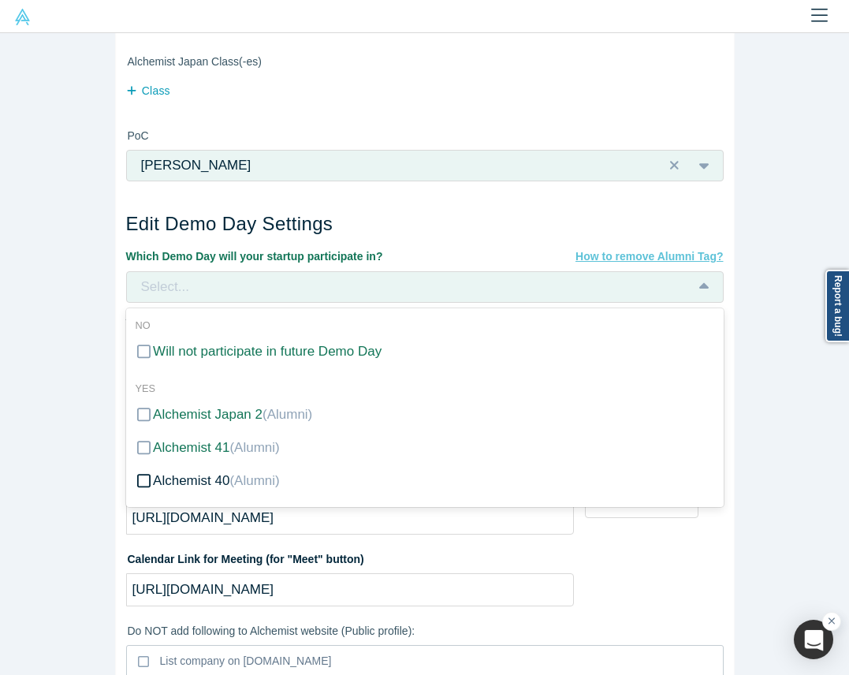
click at [231, 474] on span "(Alumni)" at bounding box center [254, 480] width 50 height 15
click at [0, 0] on input "Alchemist 40 (Alumni)" at bounding box center [0, 0] width 0 height 0
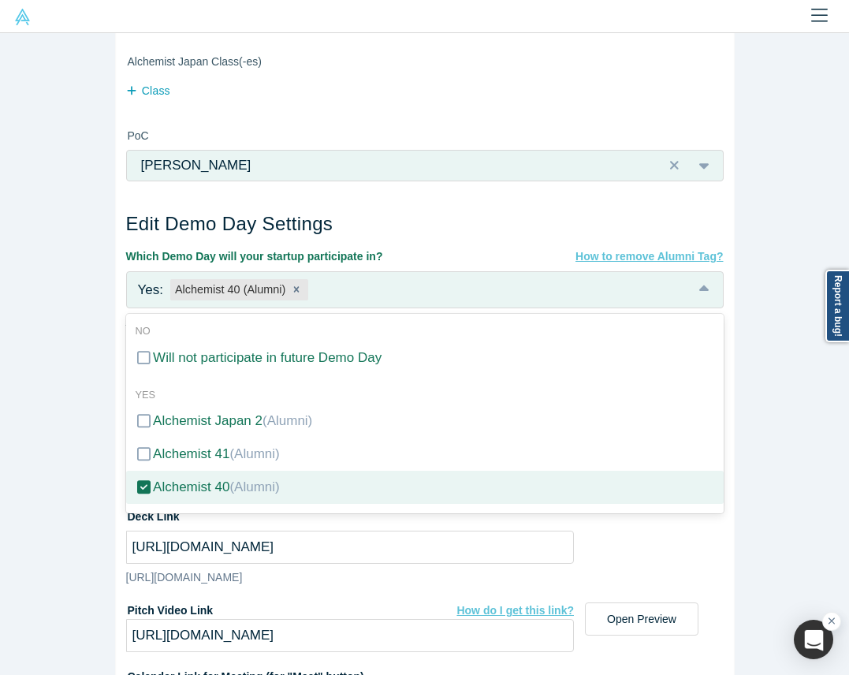
click at [27, 490] on div "Edit Company Profile * Name Moodbit Name cannot contain emoticons Your current …" at bounding box center [424, 354] width 849 height 642
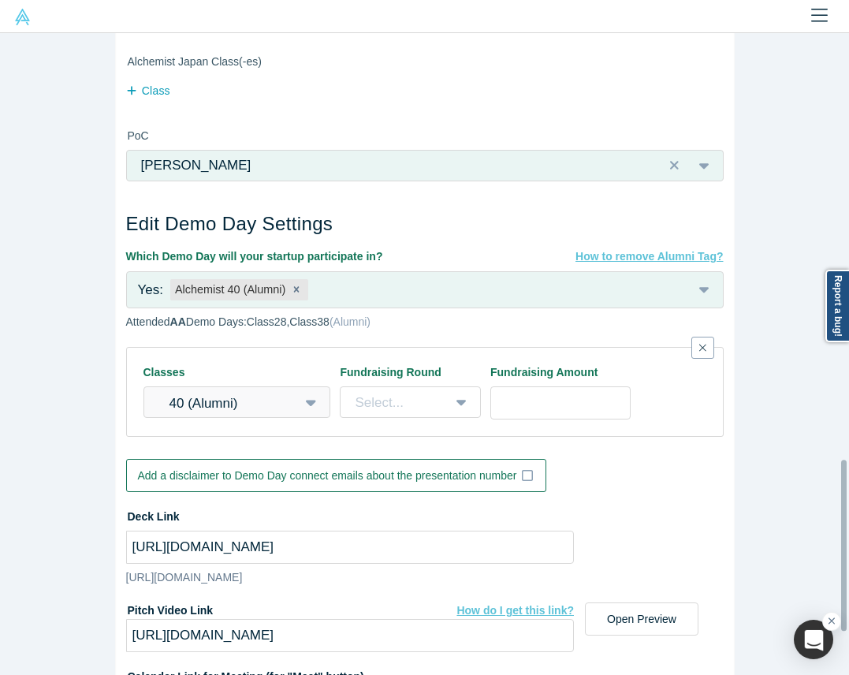
scroll to position [1654, 0]
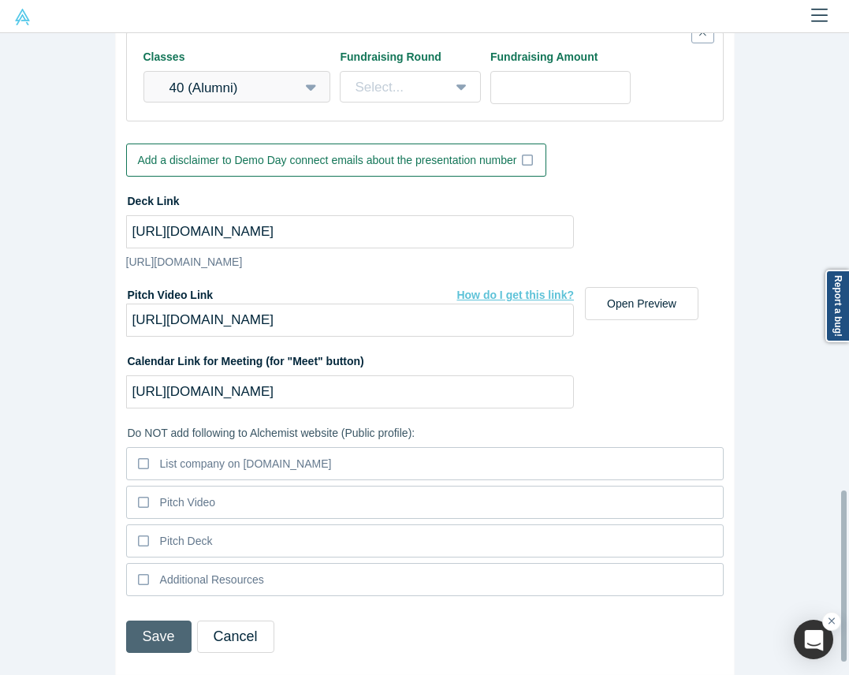
click at [146, 621] on button "Save" at bounding box center [158, 637] width 65 height 32
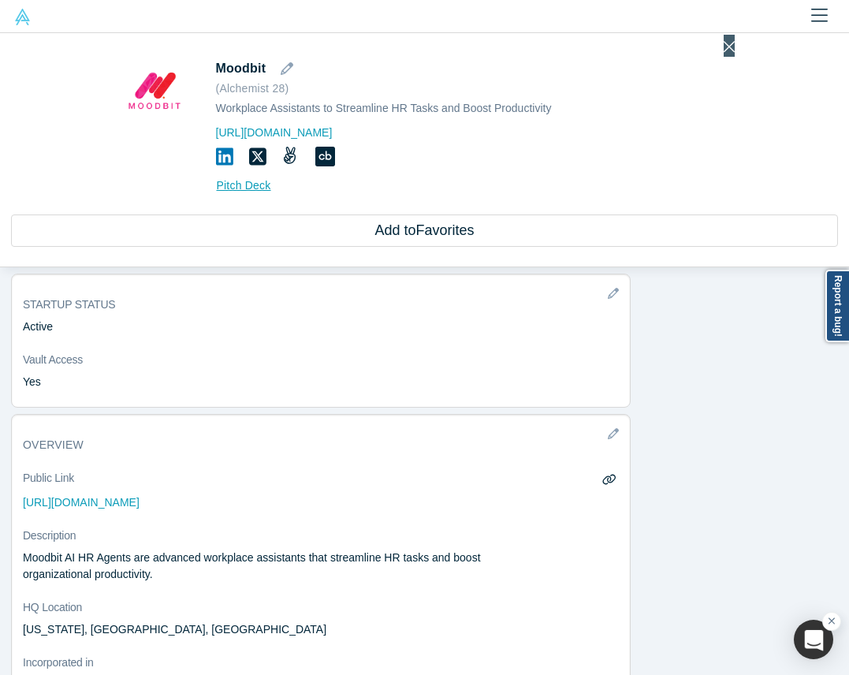
click at [728, 46] on icon "Close" at bounding box center [729, 46] width 11 height 17
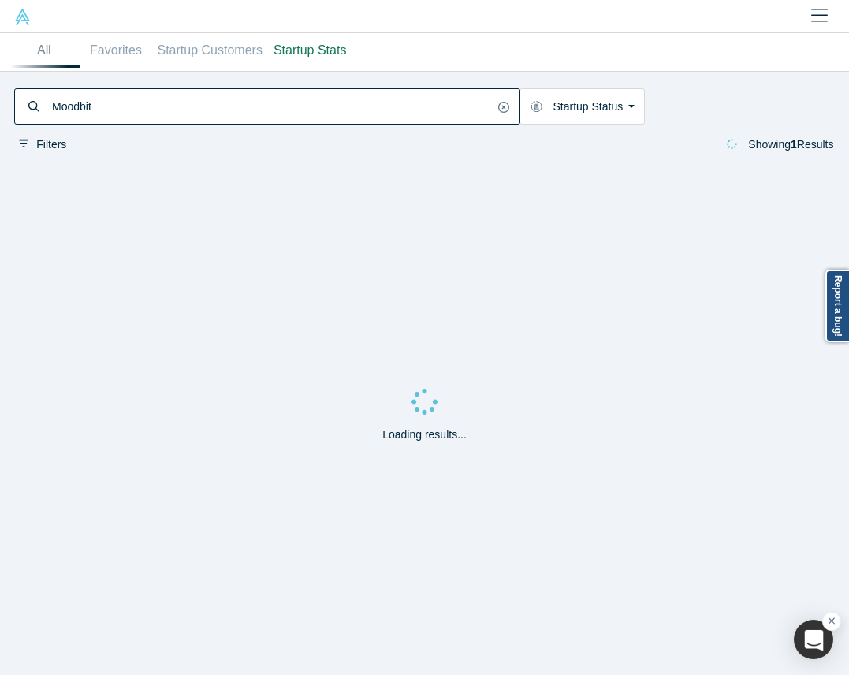
click at [359, 119] on input "Moodbit" at bounding box center [271, 107] width 443 height 32
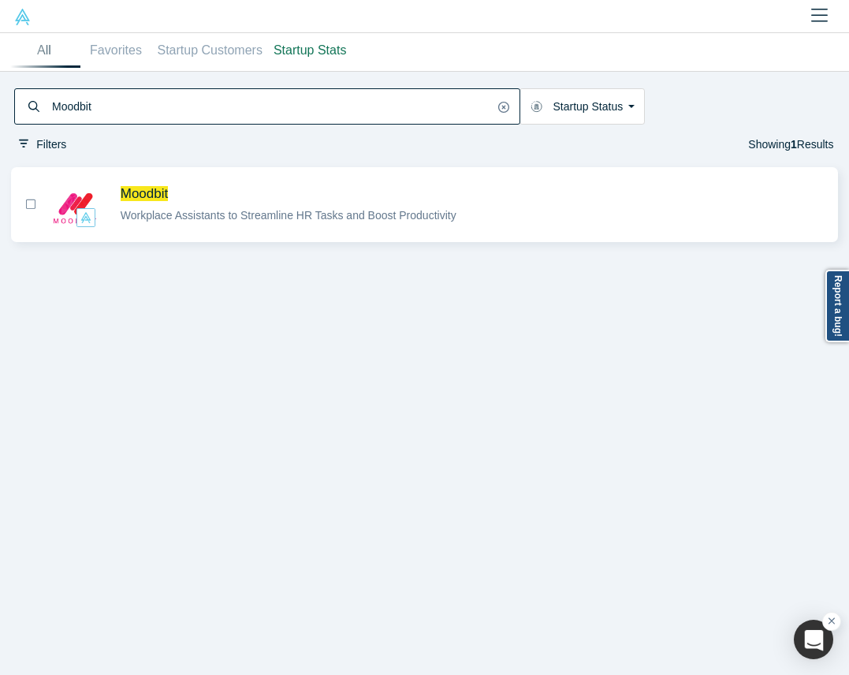
paste input "Grid Raster Inc"
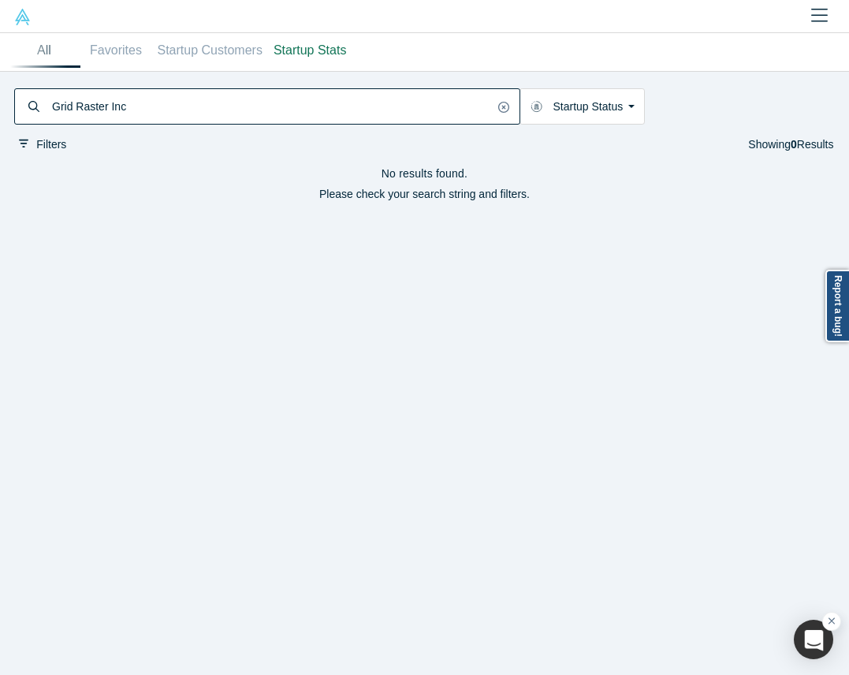
click at [352, 311] on div "No results found. Please check your search string and filters." at bounding box center [424, 418] width 849 height 513
click at [186, 91] on input "Grid Raster Inc" at bounding box center [271, 107] width 443 height 32
click at [90, 95] on input "Grid Raster" at bounding box center [271, 107] width 443 height 32
type input "Grid"
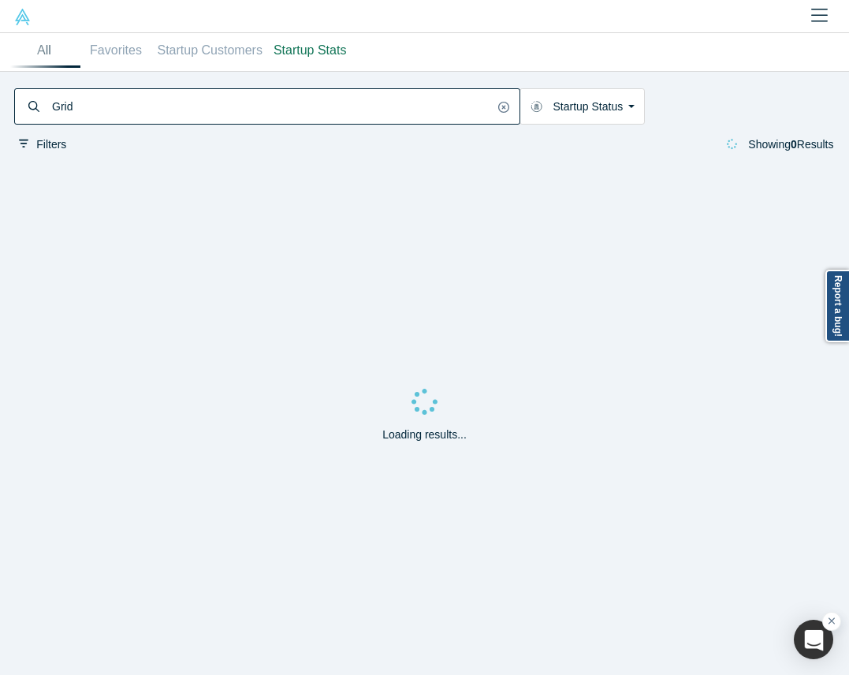
click at [404, 367] on div "Loading results..." at bounding box center [424, 418] width 849 height 513
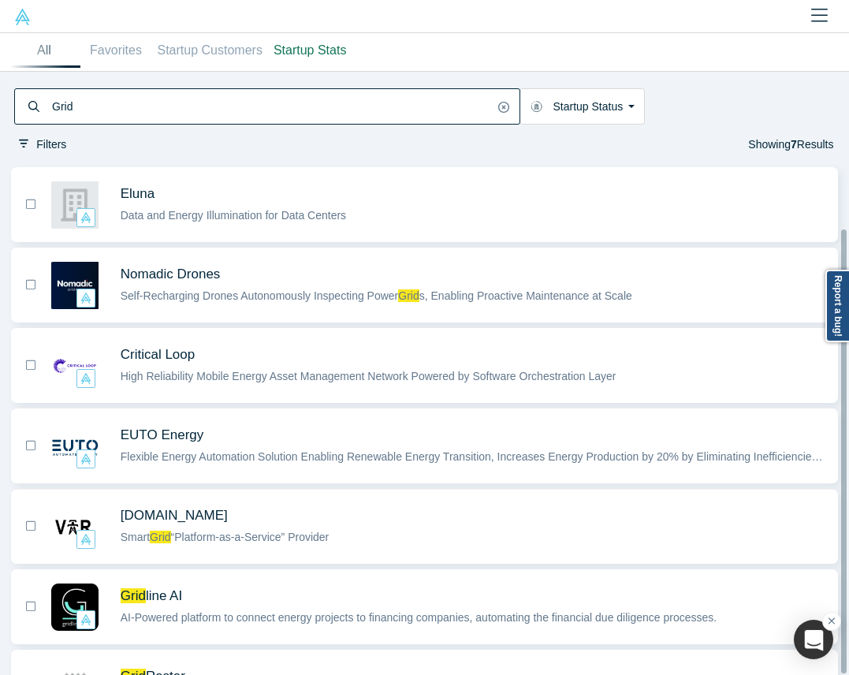
scroll to position [76, 0]
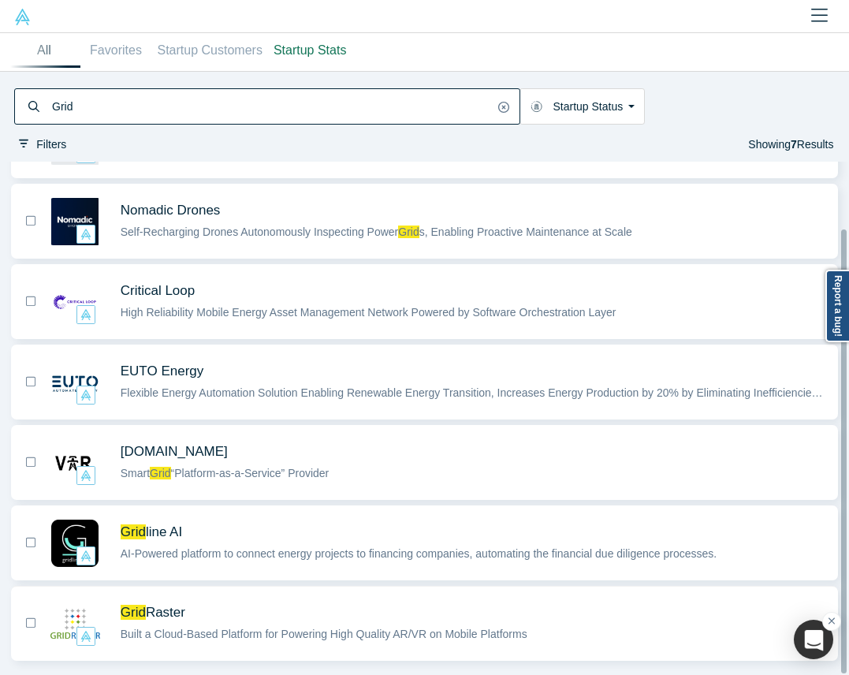
click at [199, 605] on span "Grid Raster" at bounding box center [473, 612] width 705 height 17
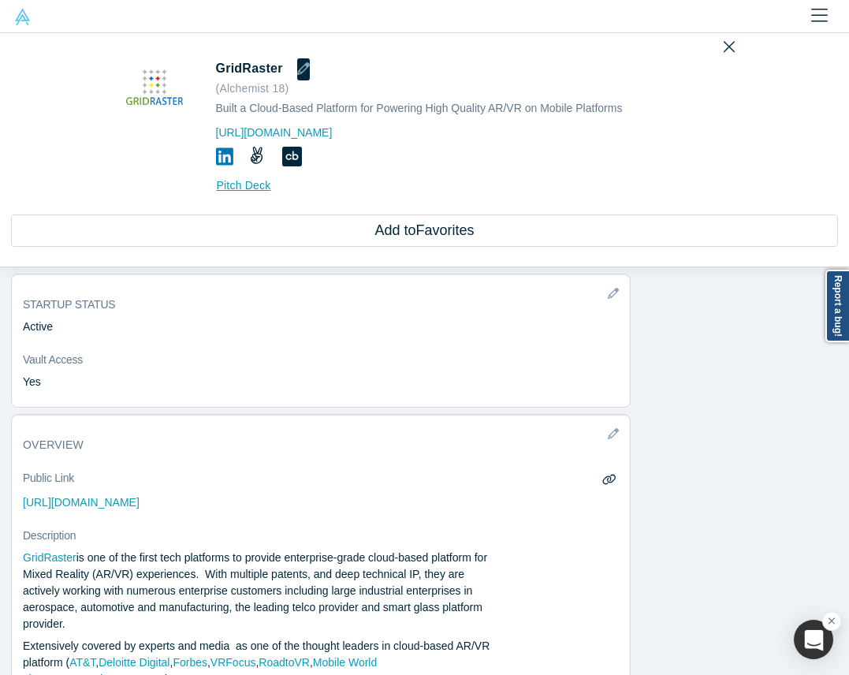
click at [297, 63] on icon "button" at bounding box center [303, 68] width 13 height 13
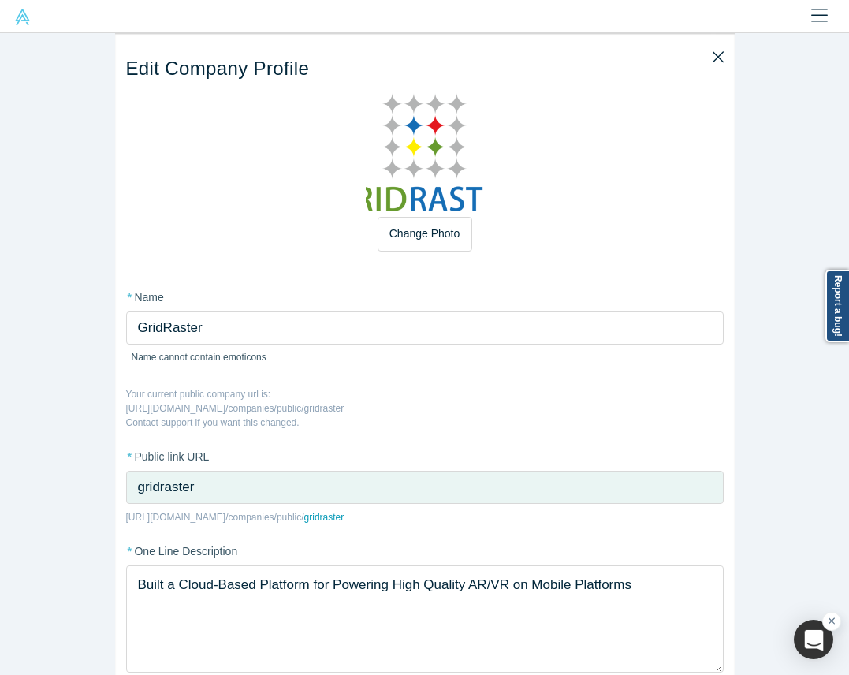
click at [787, 371] on div "Edit Company Profile * Name GridRaster Name cannot contain emoticons Your curre…" at bounding box center [424, 354] width 849 height 642
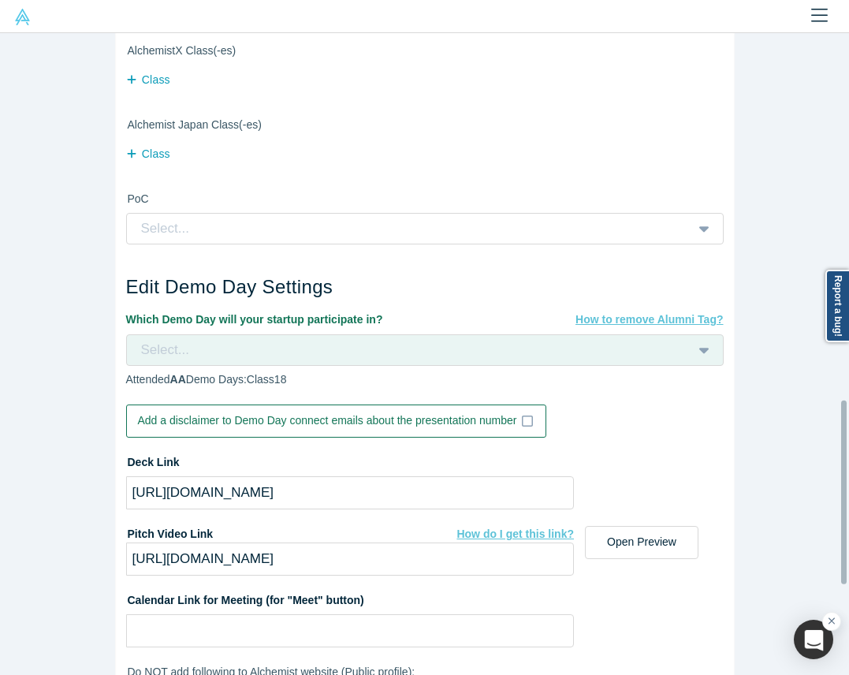
scroll to position [1236, 0]
click at [434, 364] on div "Select..." at bounding box center [425, 350] width 598 height 32
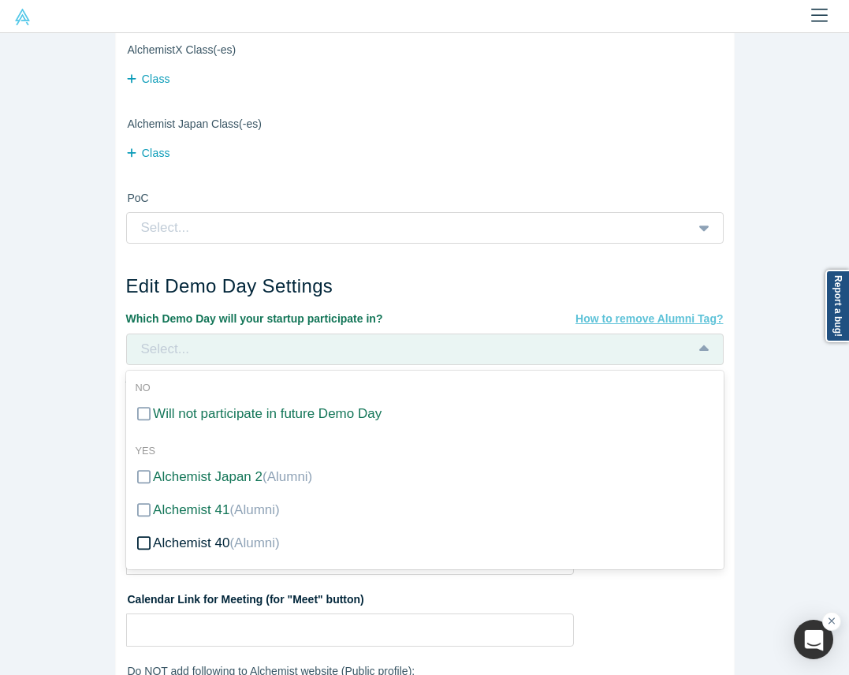
click at [240, 548] on span "(Alumni)" at bounding box center [254, 542] width 50 height 15
click at [0, 0] on input "Alchemist 40 (Alumni)" at bounding box center [0, 0] width 0 height 0
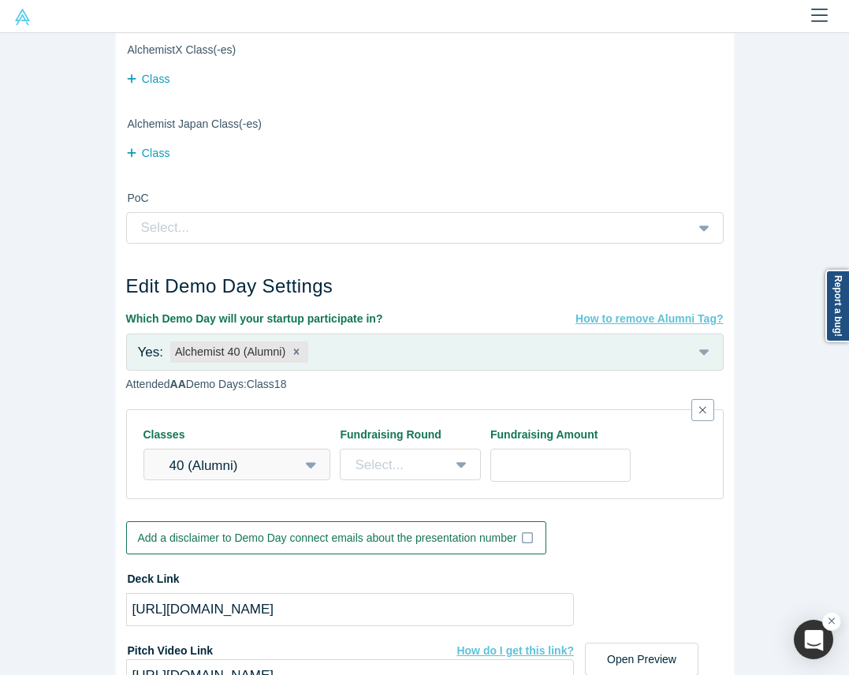
click at [33, 546] on div "Edit Company Profile * Name GridRaster Name cannot contain emoticons Your curre…" at bounding box center [424, 354] width 849 height 642
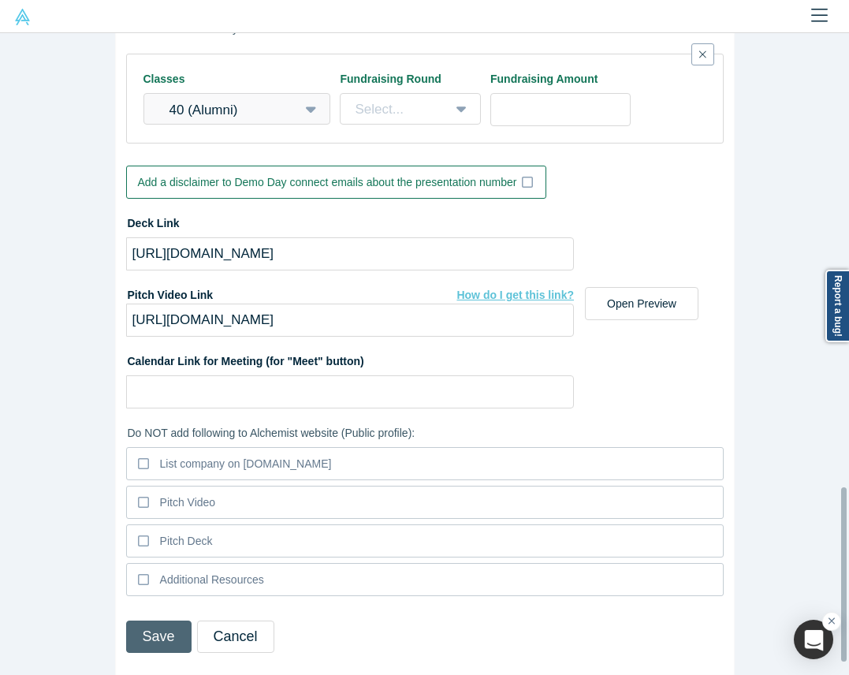
click at [129, 621] on button "Save" at bounding box center [158, 637] width 65 height 32
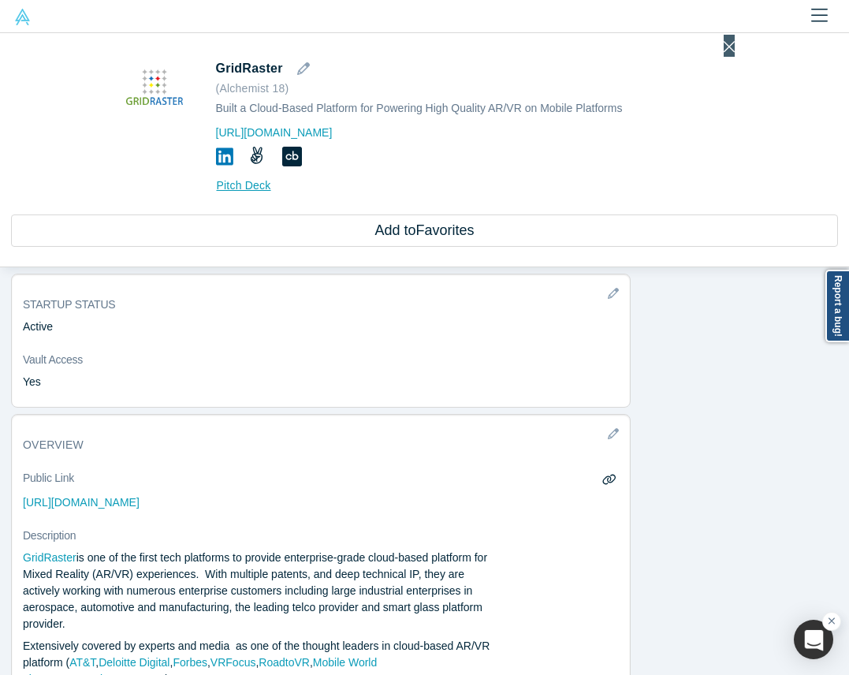
click at [724, 45] on icon "Close" at bounding box center [729, 46] width 11 height 17
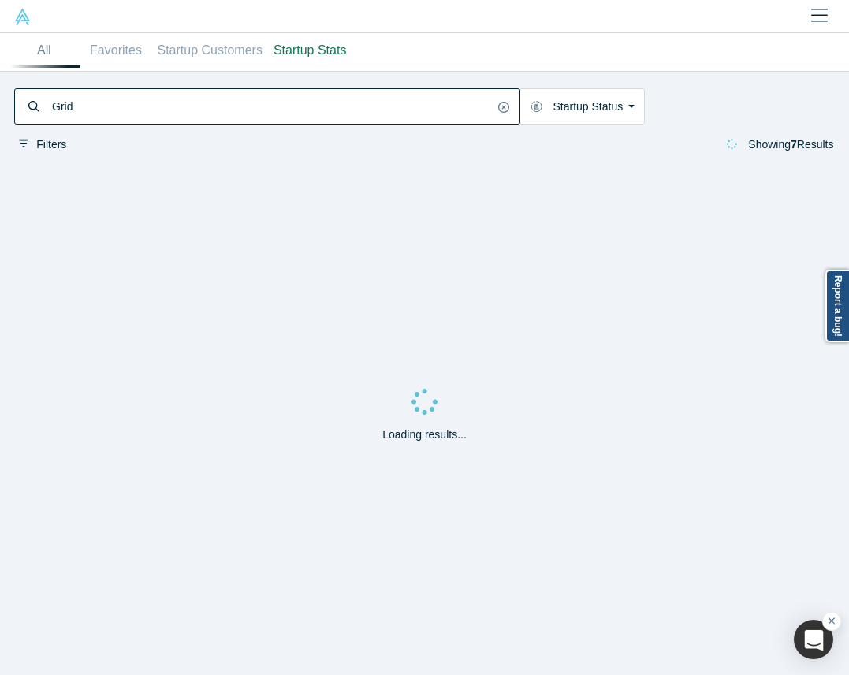
click at [347, 103] on input "Grid" at bounding box center [271, 107] width 443 height 32
paste input "Metabob"
click at [347, 103] on input "Metabob" at bounding box center [271, 107] width 443 height 32
type input "Metabob"
click at [347, 103] on input "Metabob" at bounding box center [271, 107] width 443 height 32
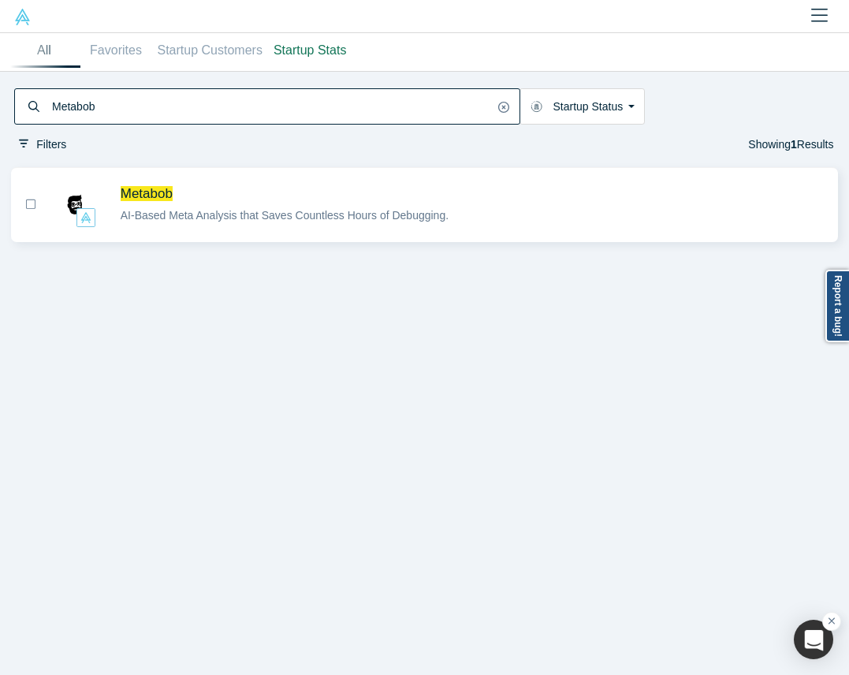
click at [254, 214] on span "AI-Based Meta Analysis that Saves Countless Hours of Debugging." at bounding box center [285, 215] width 328 height 13
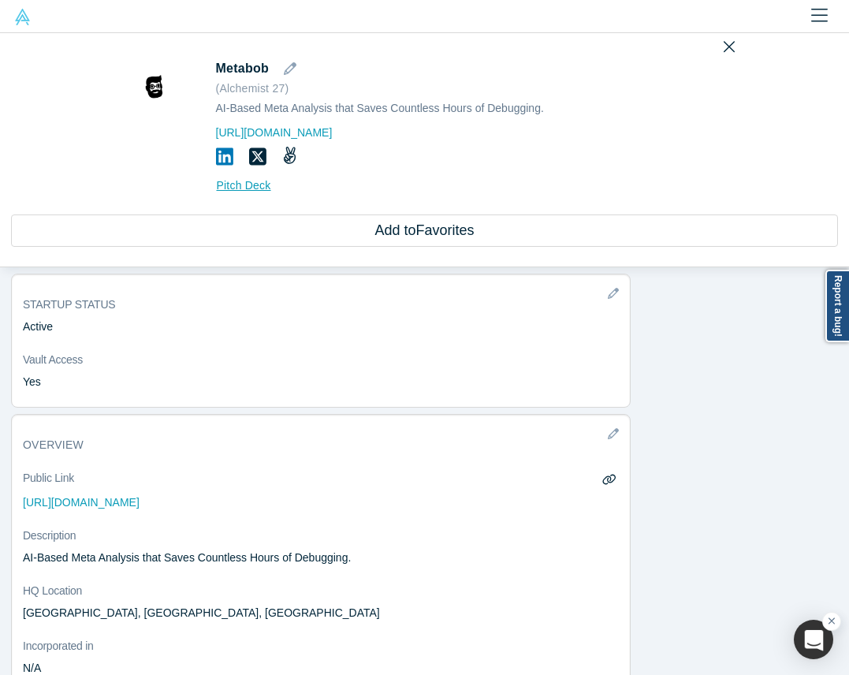
click at [285, 50] on div "Metabob ( Alchemist 27 ) AI-Based Meta Analysis that Saves Countless Hours of D…" at bounding box center [424, 150] width 849 height 234
click at [285, 62] on button "button" at bounding box center [290, 69] width 13 height 22
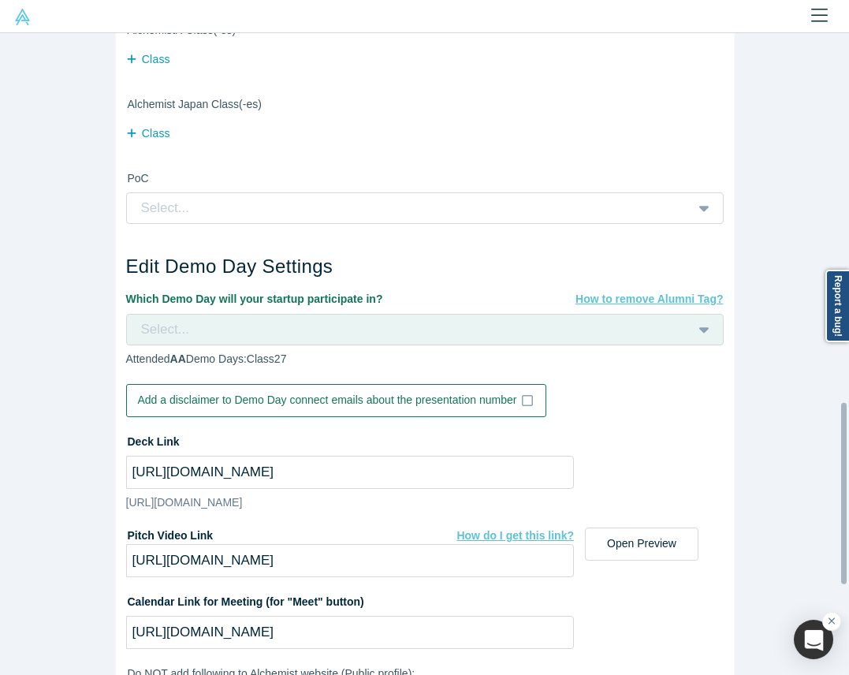
scroll to position [1256, 0]
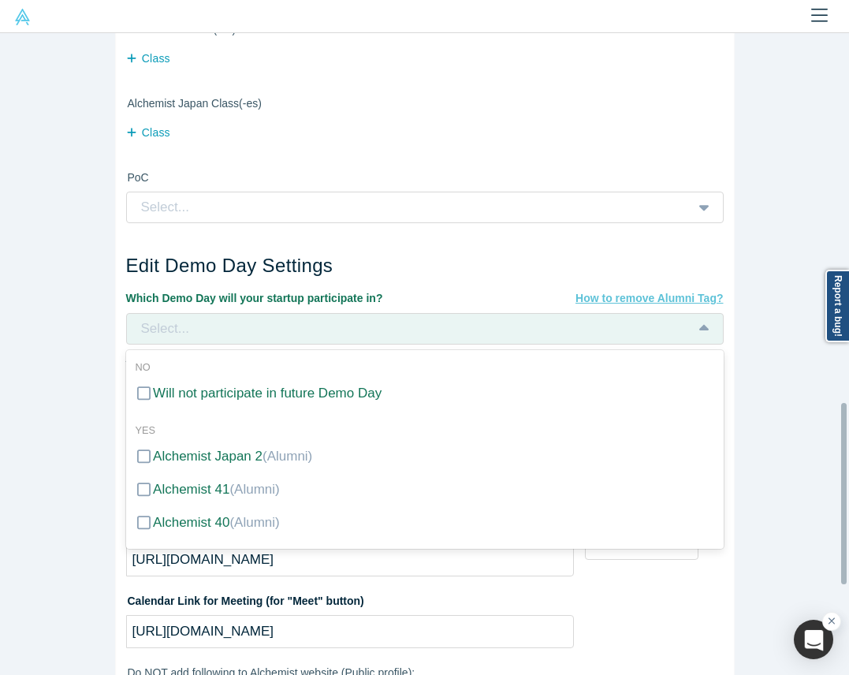
click at [320, 330] on div "Select..." at bounding box center [405, 329] width 531 height 21
click at [243, 528] on span "(Alumni)" at bounding box center [254, 522] width 50 height 15
click at [0, 0] on input "Alchemist 40 (Alumni)" at bounding box center [0, 0] width 0 height 0
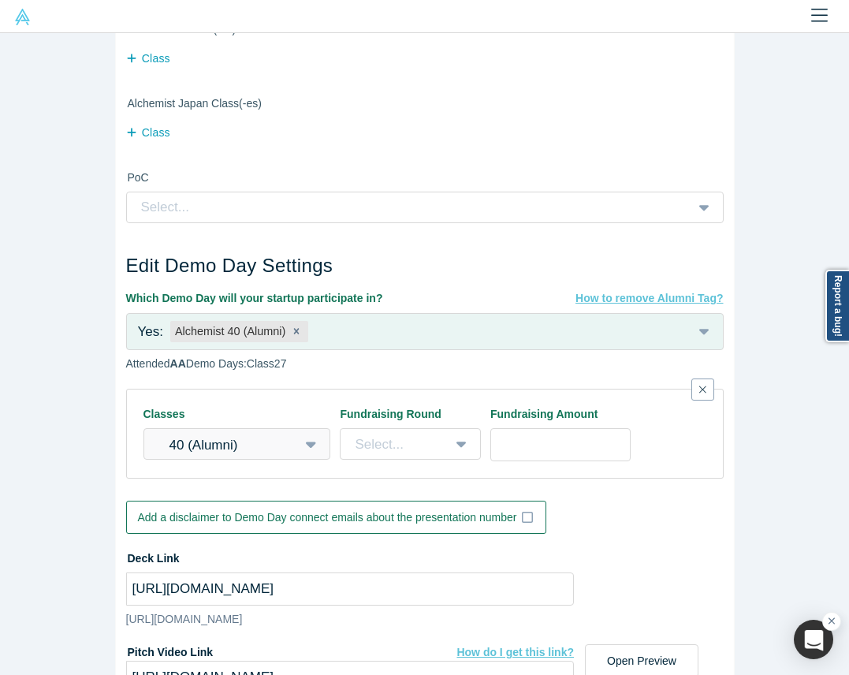
click at [53, 494] on div "Edit Company Profile * Name Metabob Name cannot contain emoticons Your current …" at bounding box center [424, 354] width 849 height 642
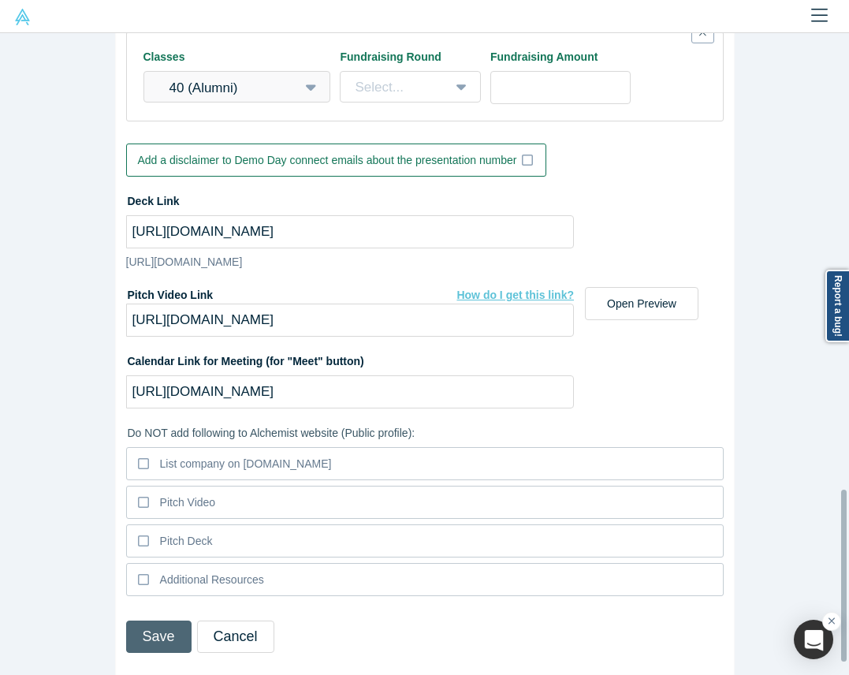
click at [133, 621] on button "Save" at bounding box center [158, 637] width 65 height 32
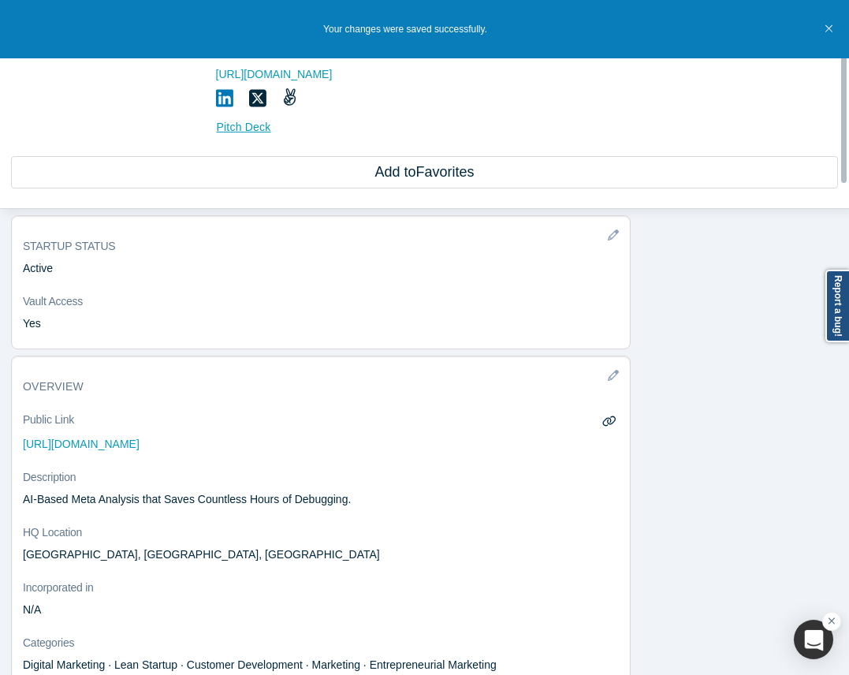
scroll to position [0, 0]
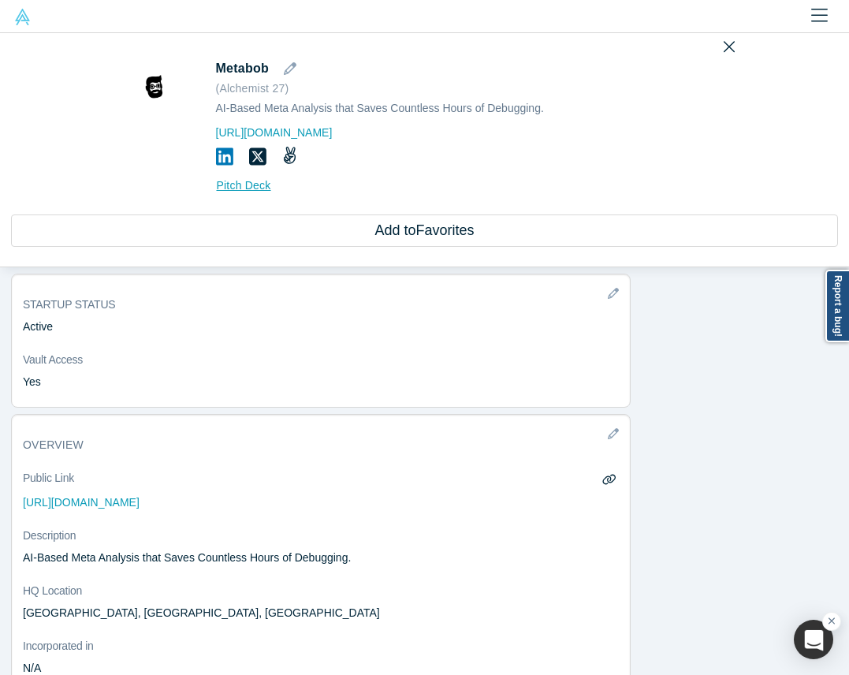
click at [715, 35] on div "Metabob ( Alchemist 27 ) AI-Based Meta Analysis that Saves Countless Hours of D…" at bounding box center [424, 150] width 849 height 234
click at [713, 50] on div "Metabob ( Alchemist 27 ) AI-Based Meta Analysis that Saves Countless Hours of D…" at bounding box center [424, 150] width 849 height 234
click at [723, 50] on icon "Close" at bounding box center [728, 47] width 11 height 11
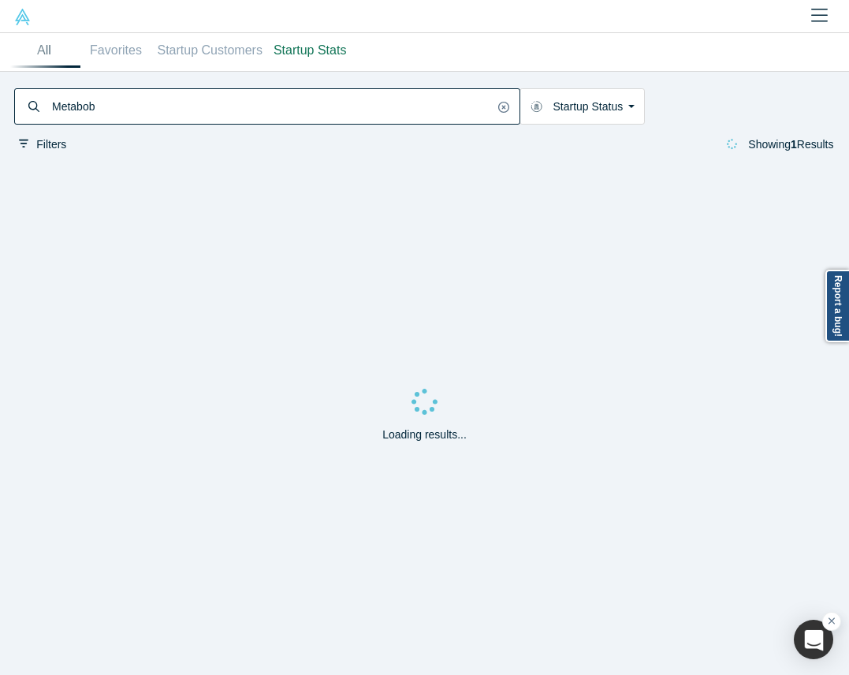
click at [431, 106] on input "Metabob" at bounding box center [271, 107] width 443 height 32
paste input "[URL]"
type input "[URL]"
click at [431, 106] on input "[URL]" at bounding box center [271, 107] width 443 height 32
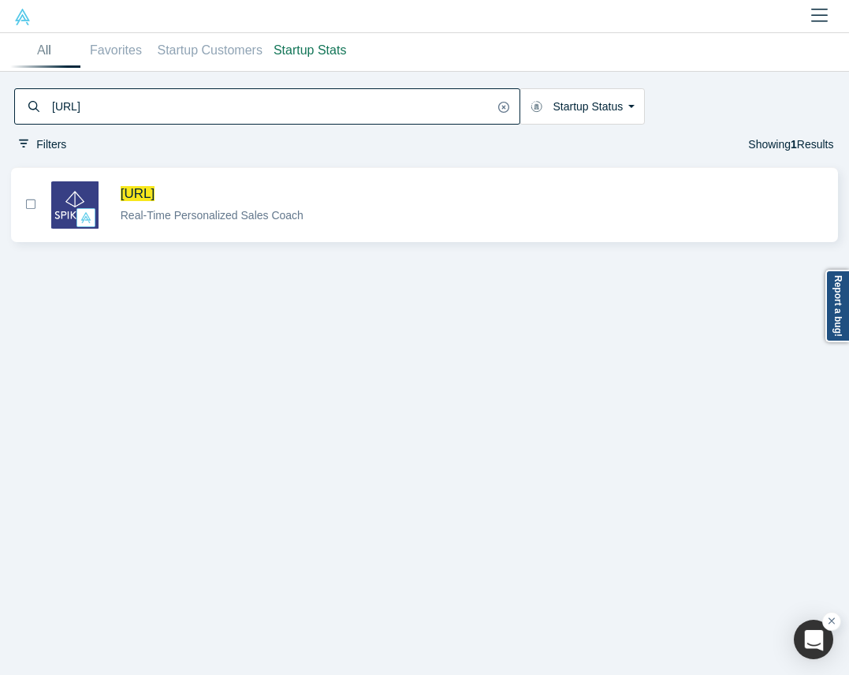
click at [377, 179] on button "[URL] Real-Time Personalized Sales Coach" at bounding box center [425, 205] width 818 height 72
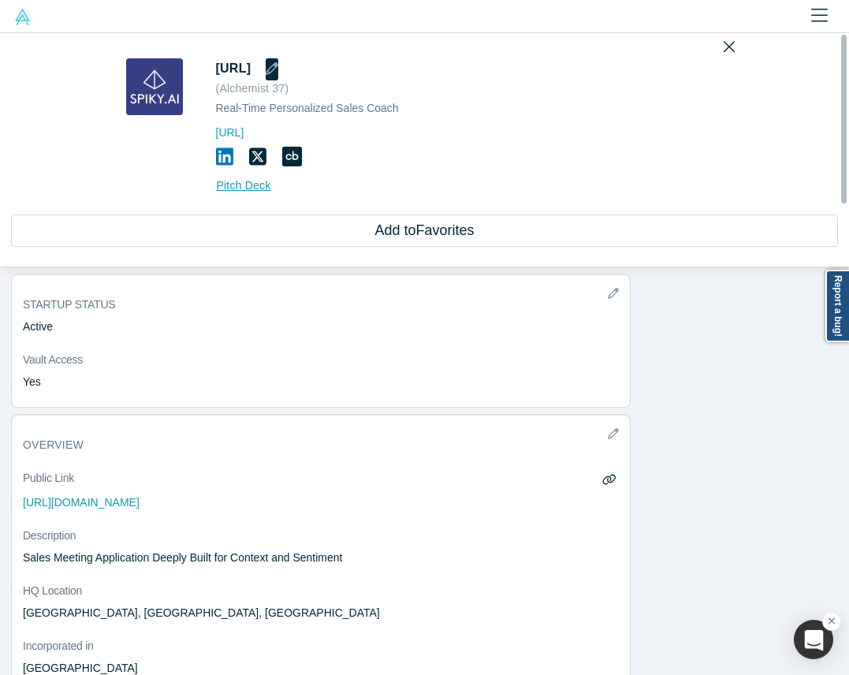
click at [278, 65] on icon "button" at bounding box center [272, 68] width 13 height 13
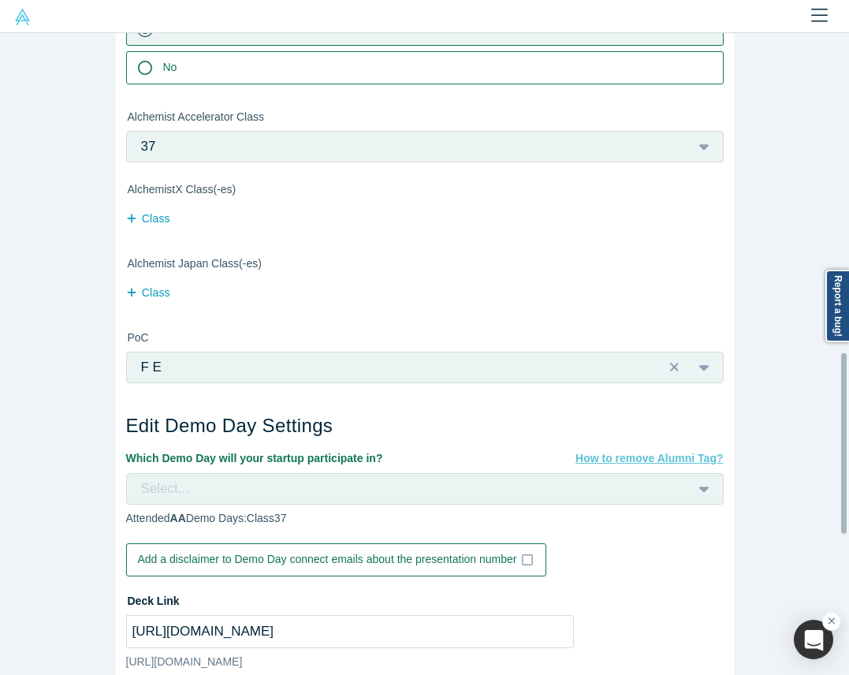
scroll to position [1097, 0]
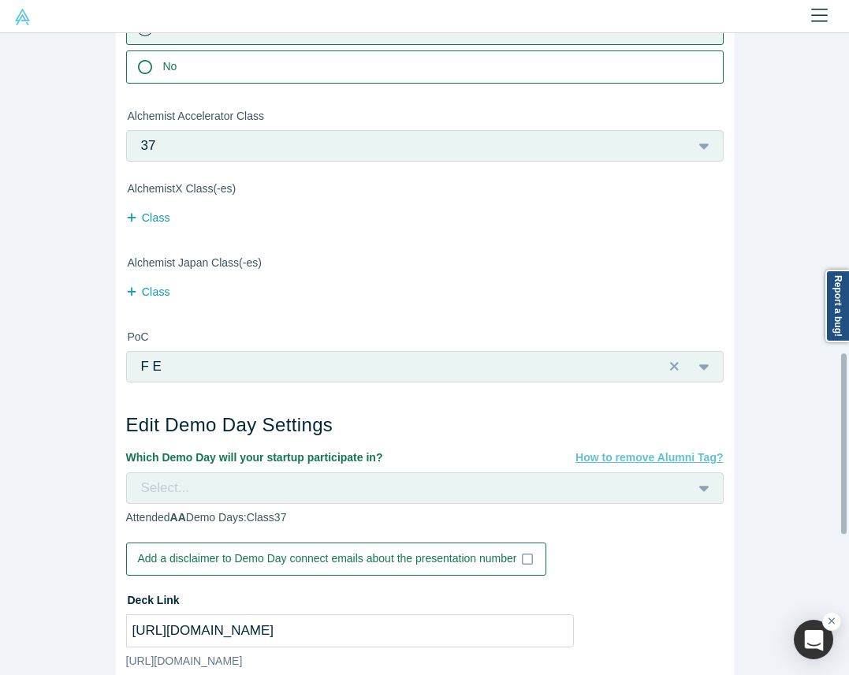
click at [229, 498] on div "Select..." at bounding box center [425, 488] width 598 height 32
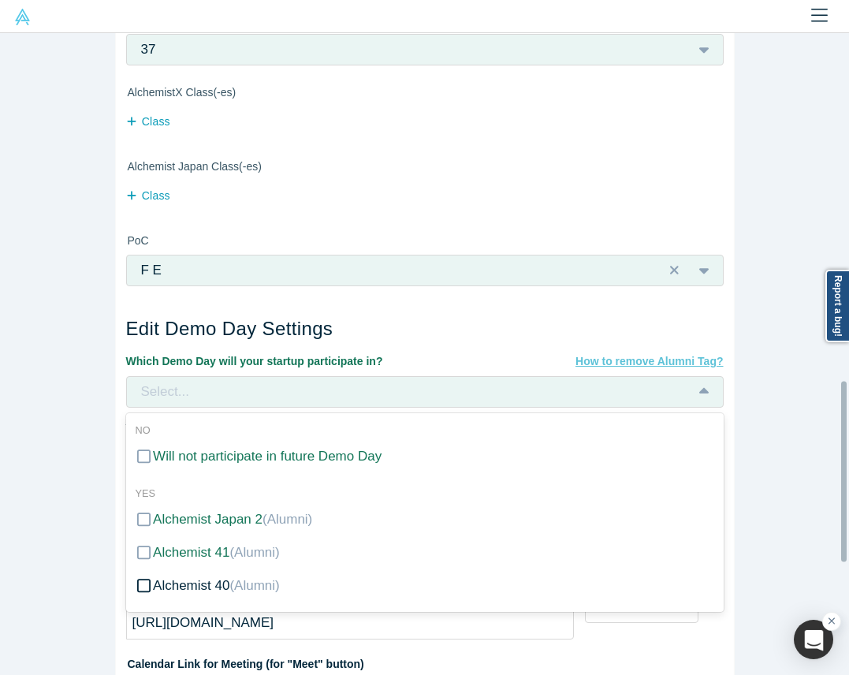
click at [229, 580] on span "(Alumni)" at bounding box center [254, 585] width 50 height 15
click at [0, 0] on input "Alchemist 40 (Alumni)" at bounding box center [0, 0] width 0 height 0
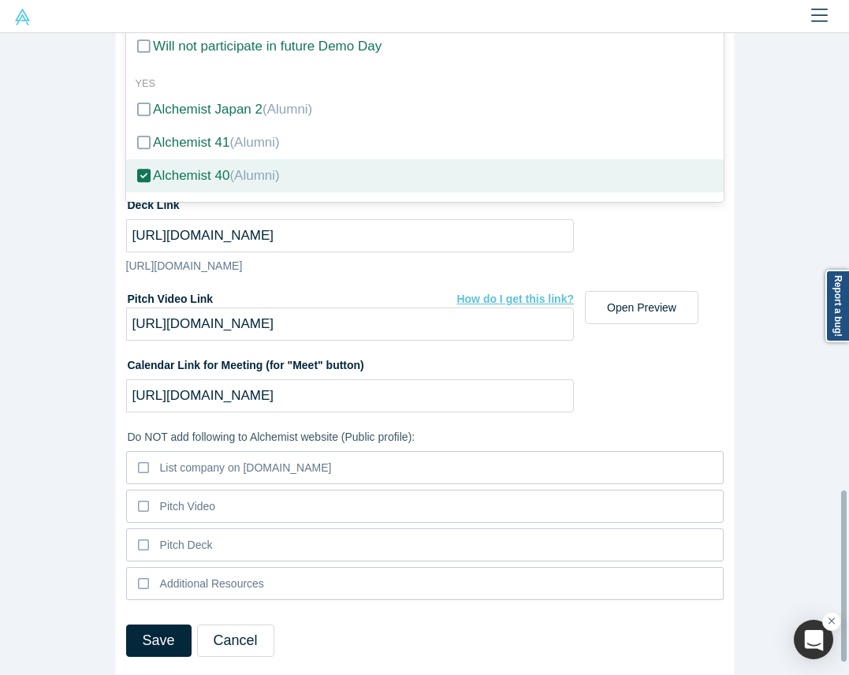
scroll to position [1654, 0]
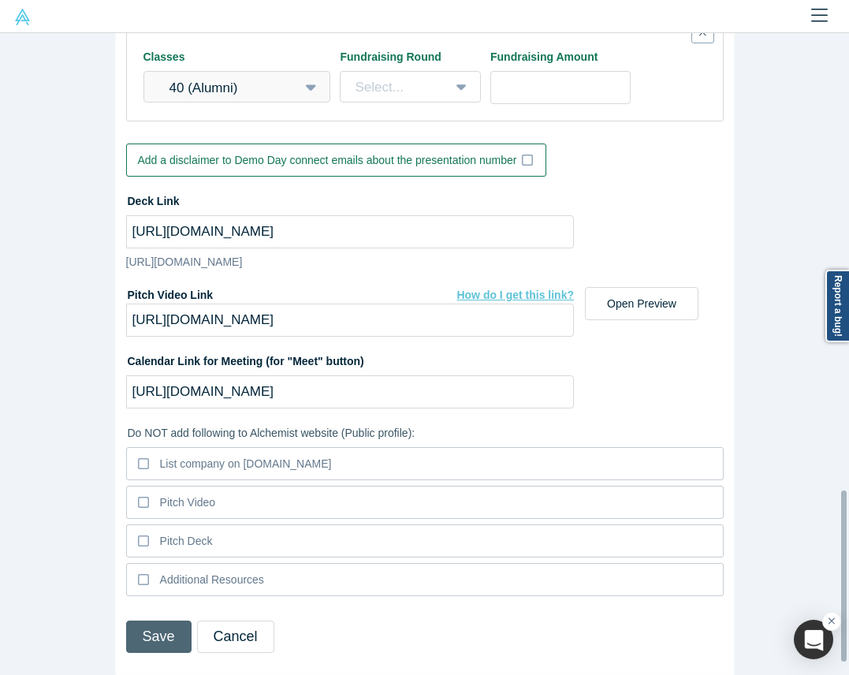
click at [136, 621] on button "Save" at bounding box center [158, 637] width 65 height 32
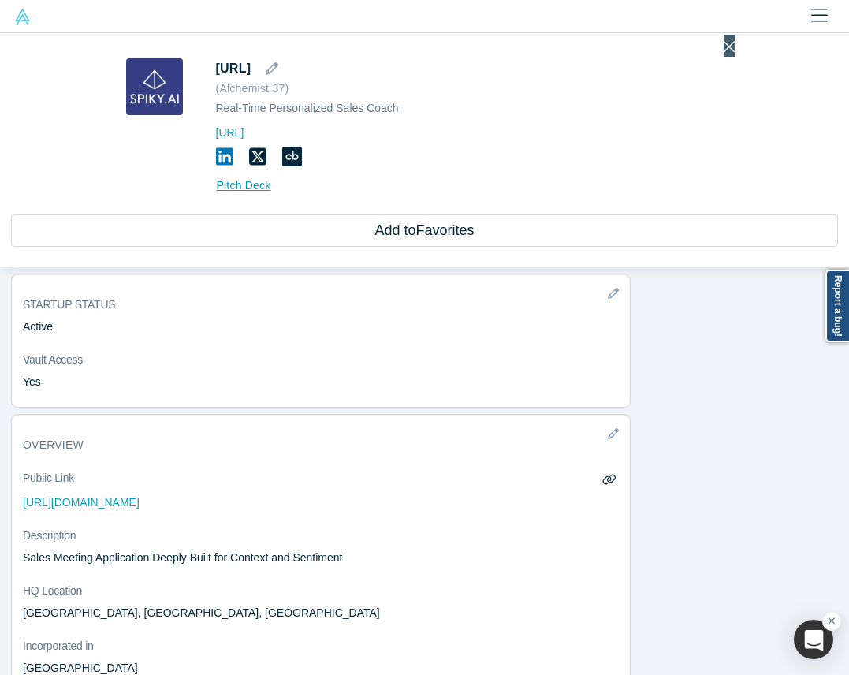
click at [724, 39] on icon "Close" at bounding box center [729, 46] width 11 height 17
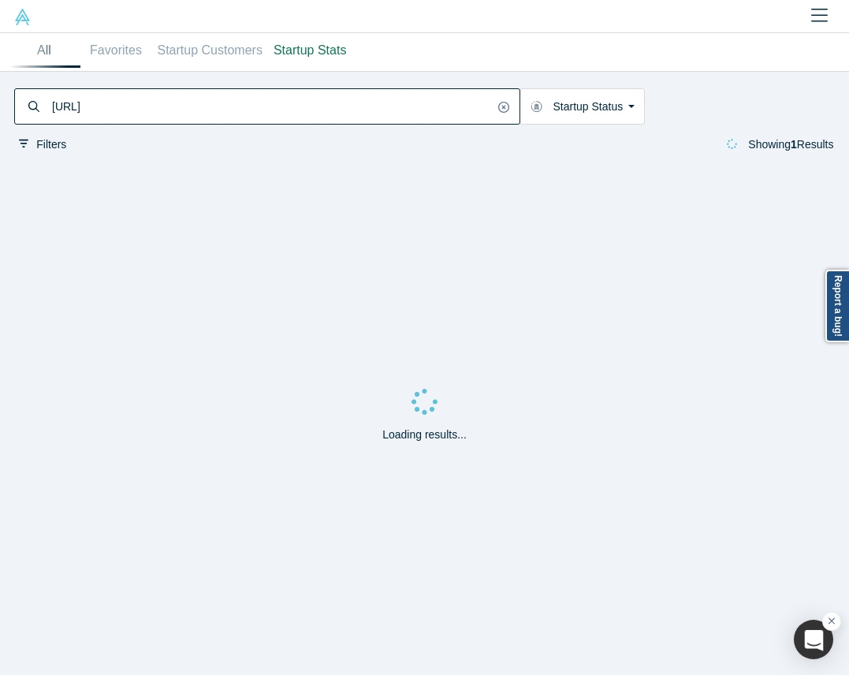
click at [358, 114] on input "[URL]" at bounding box center [271, 107] width 443 height 32
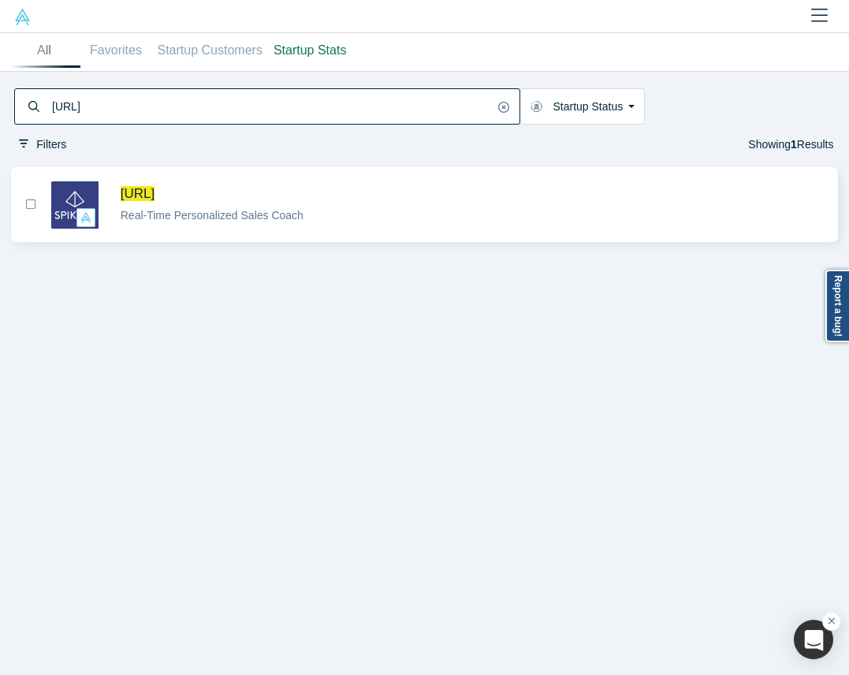
paste input "Perimeter"
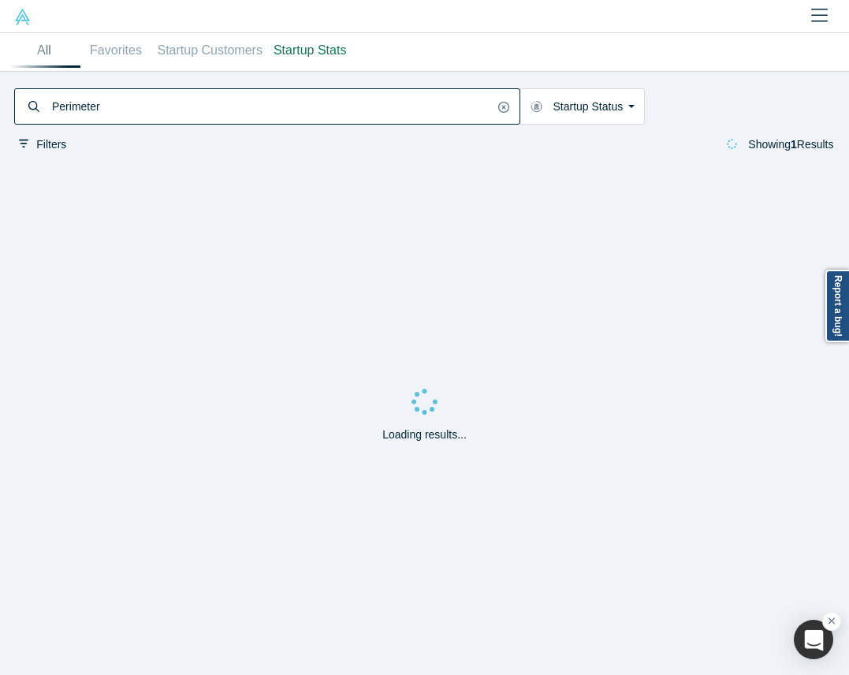
type input "Perimeter"
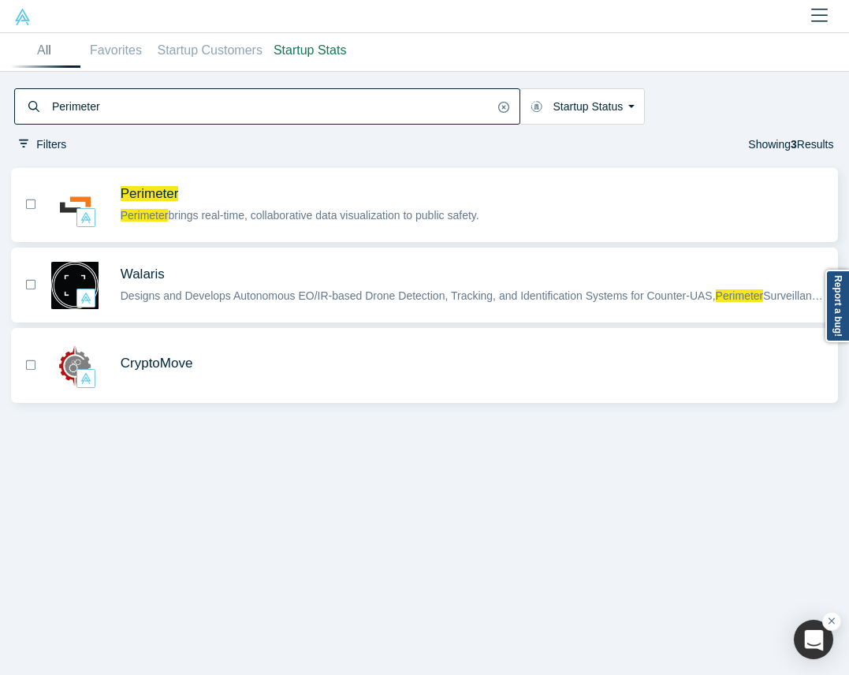
click at [264, 189] on span "Perimeter" at bounding box center [473, 193] width 705 height 17
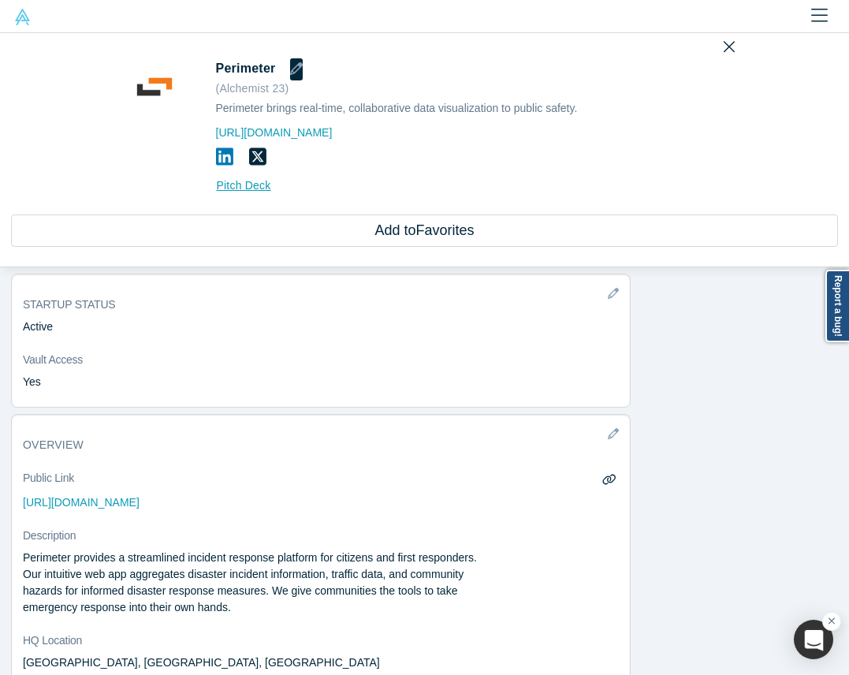
click at [290, 69] on icon "button" at bounding box center [296, 68] width 13 height 13
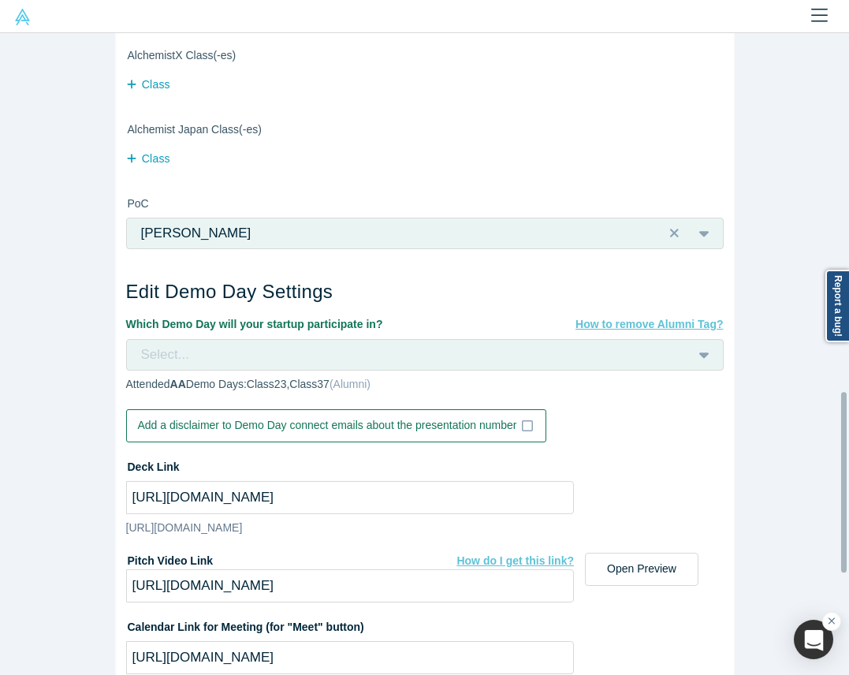
scroll to position [1229, 0]
click at [252, 351] on div "Select..." at bounding box center [405, 355] width 531 height 21
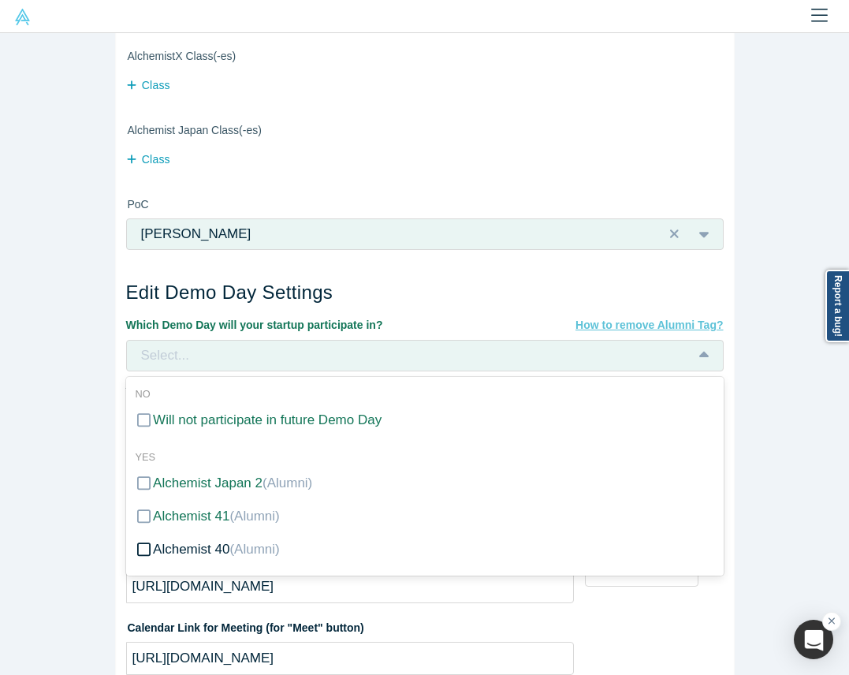
click at [209, 544] on div "Alchemist 40 (Alumni)" at bounding box center [216, 549] width 127 height 21
click at [0, 0] on input "Alchemist 40 (Alumni)" at bounding box center [0, 0] width 0 height 0
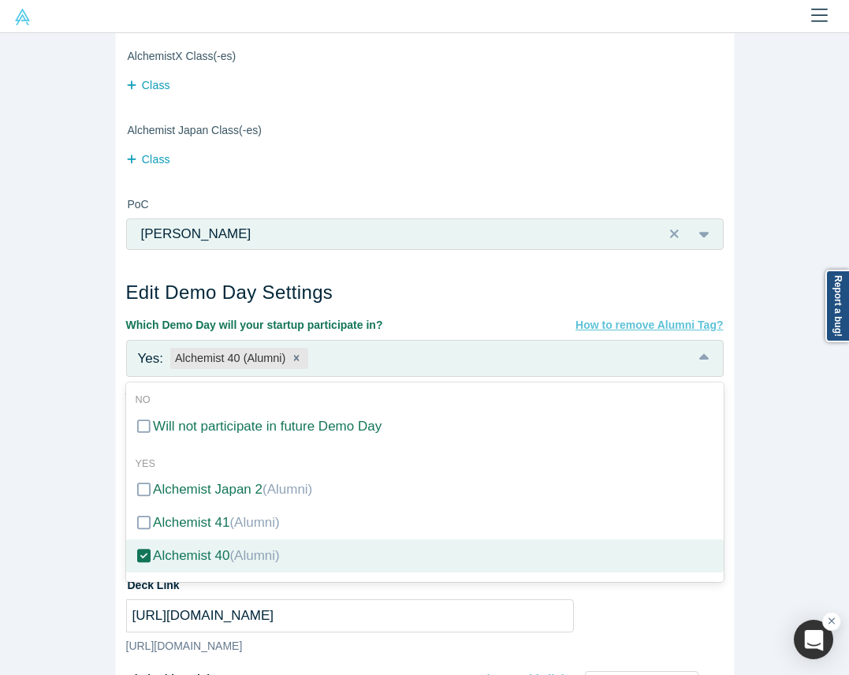
click at [61, 484] on div "Edit Company Profile * Name Perimeter Name cannot contain emoticons Your curren…" at bounding box center [424, 354] width 849 height 642
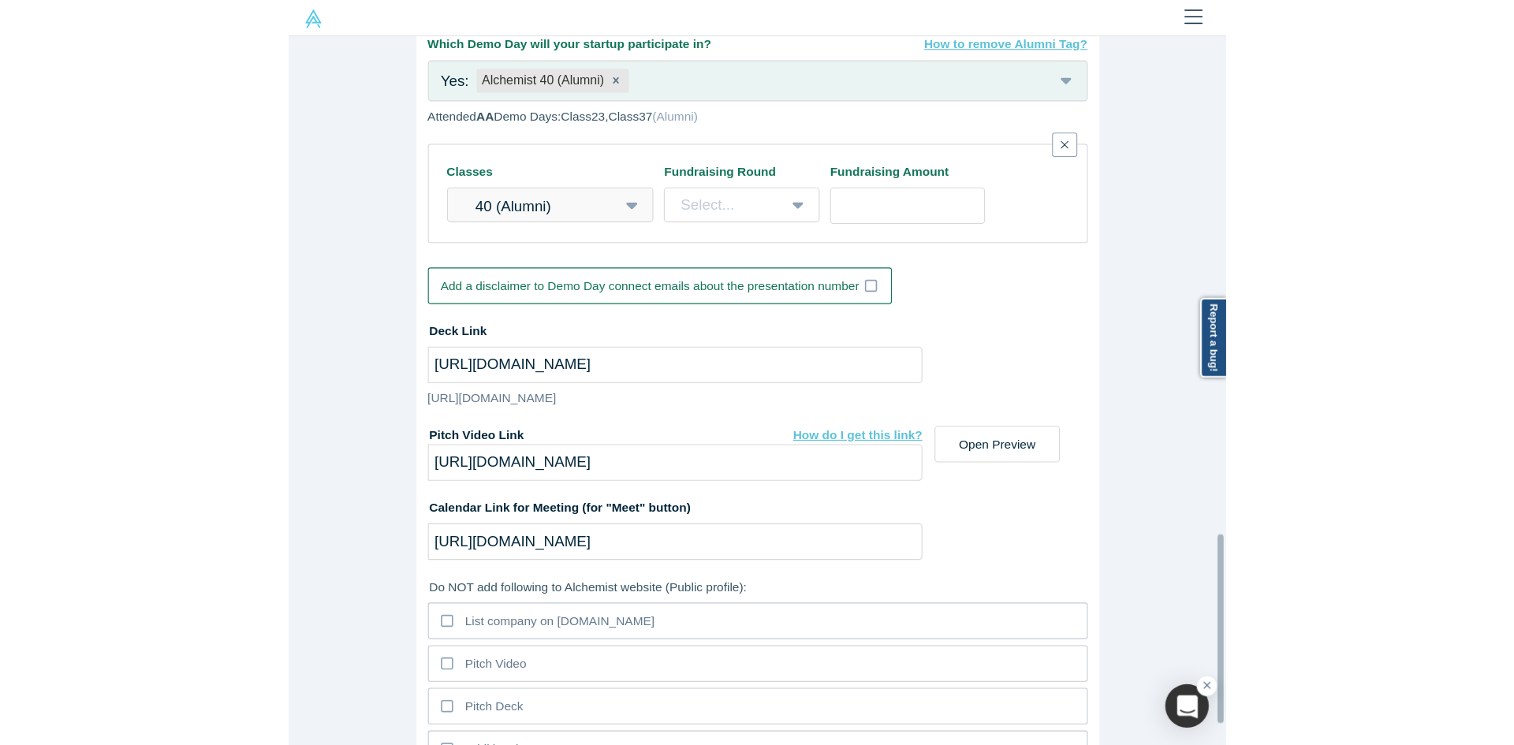
scroll to position [1654, 0]
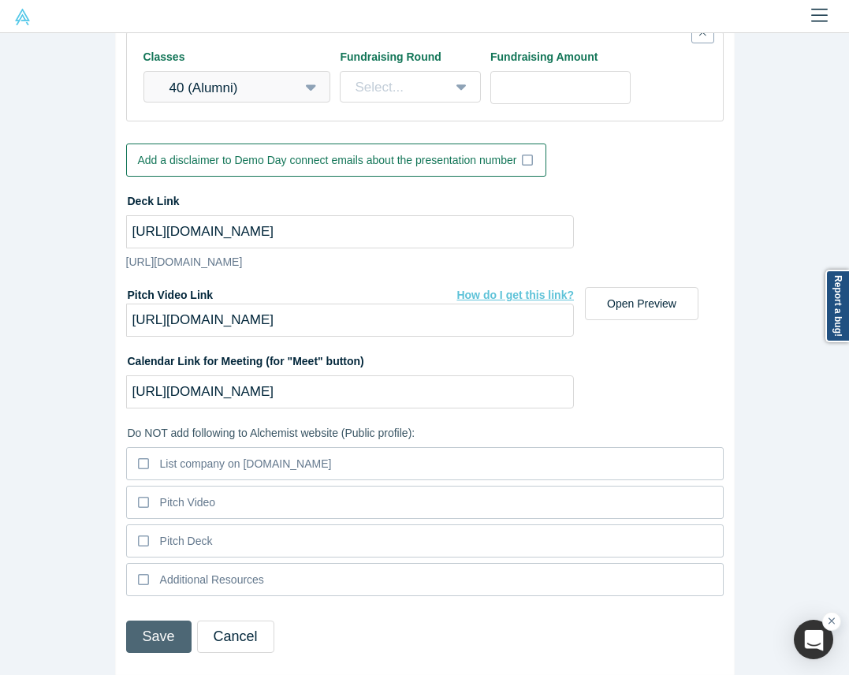
click at [153, 621] on button "Save" at bounding box center [158, 637] width 65 height 32
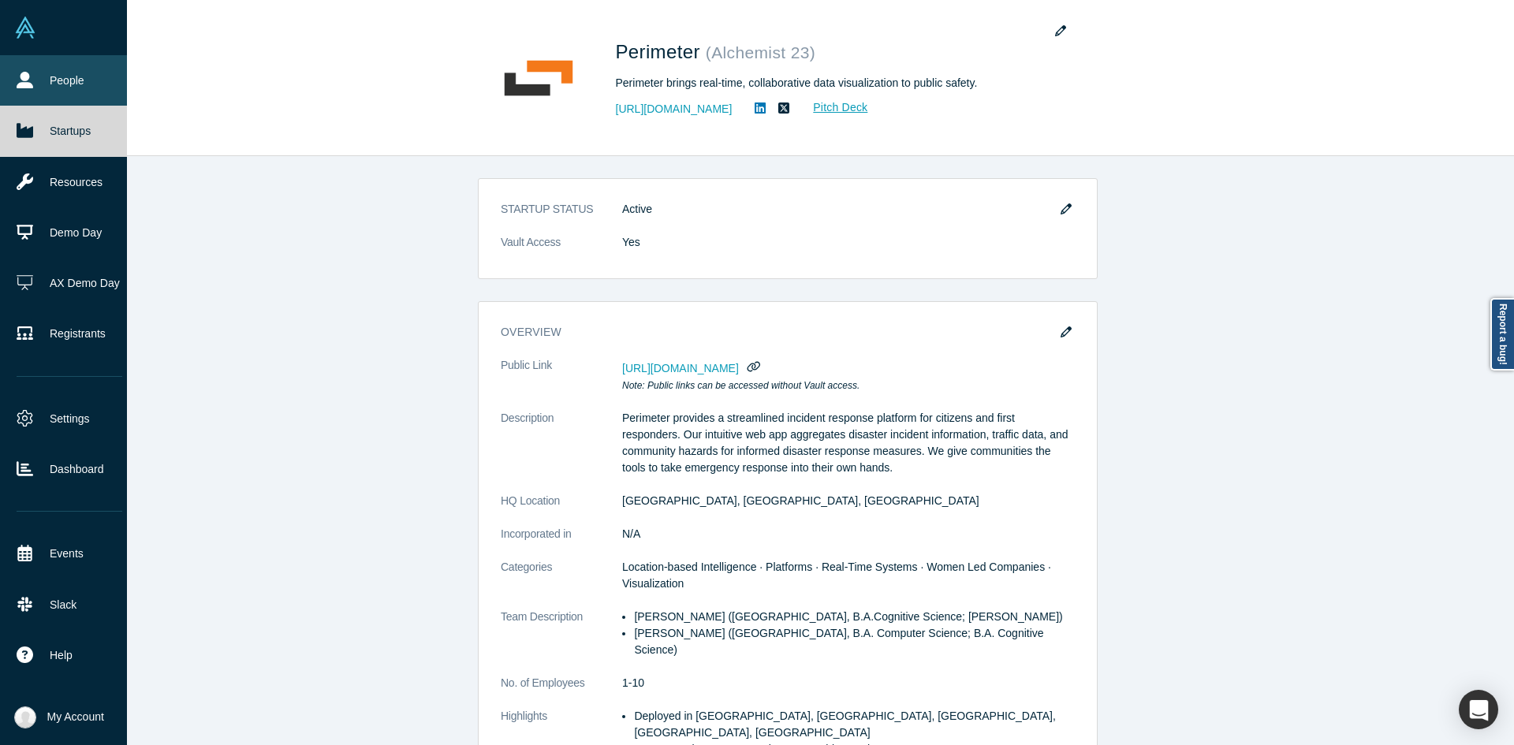
click at [43, 88] on link "People" at bounding box center [69, 80] width 139 height 50
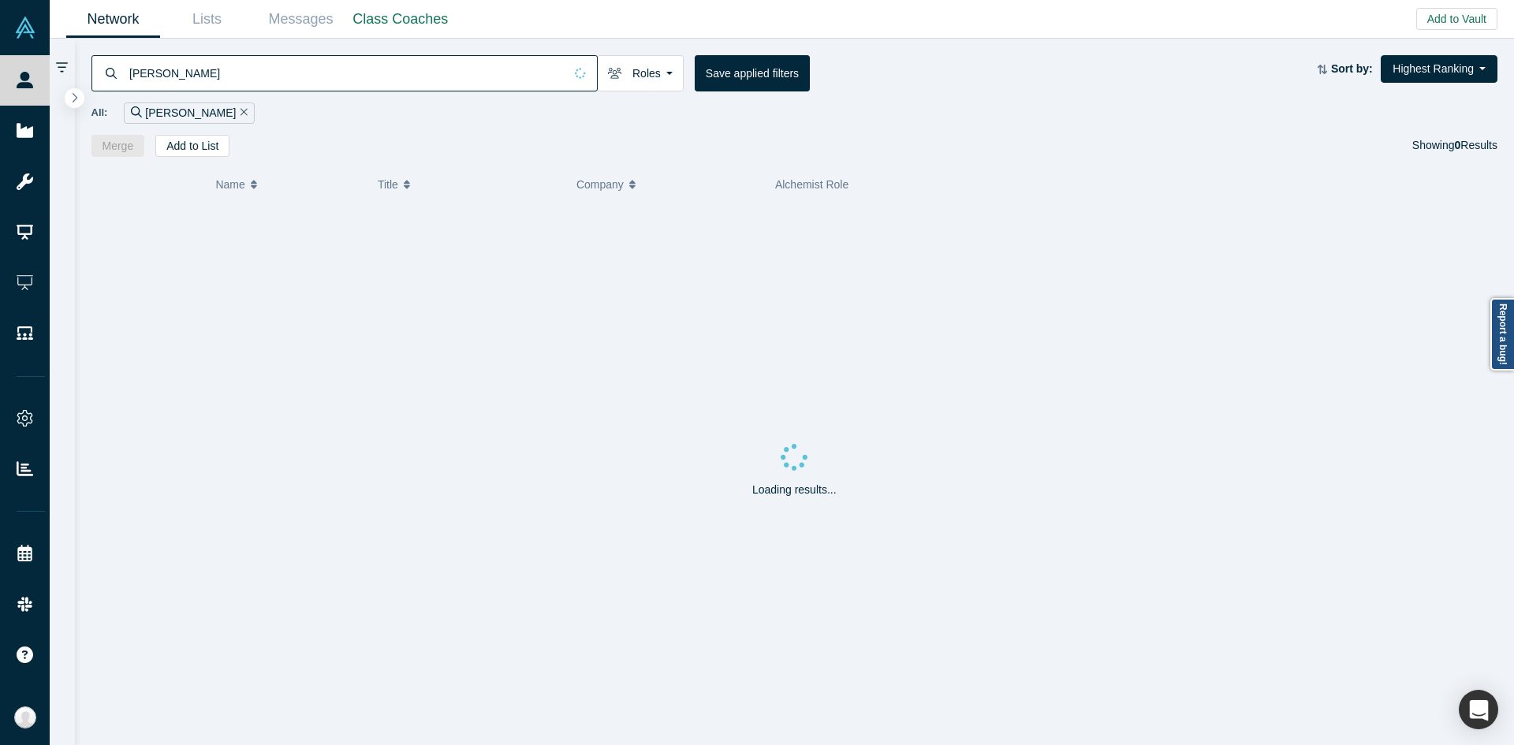
click at [310, 80] on input "[PERSON_NAME]" at bounding box center [346, 72] width 436 height 37
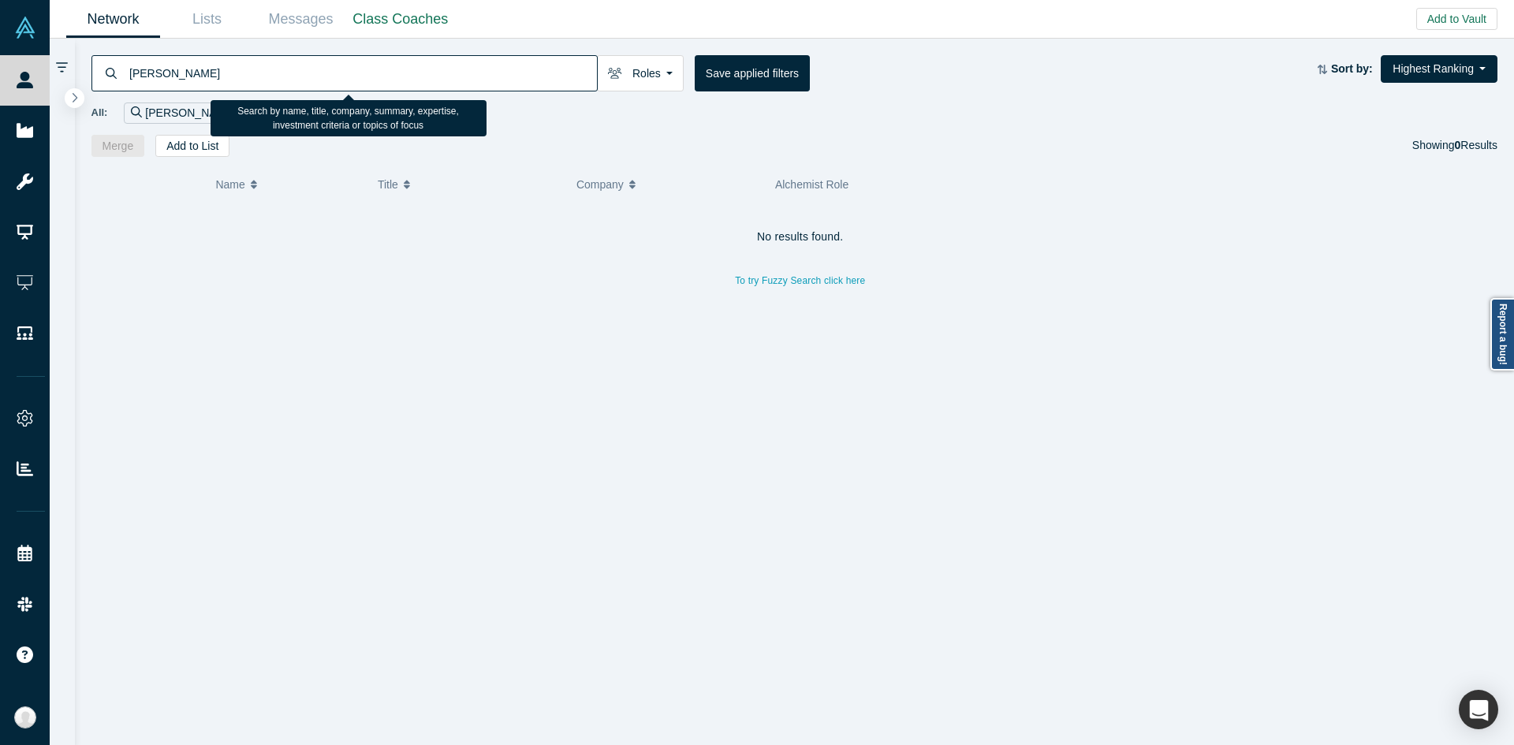
type input "[PERSON_NAME]"
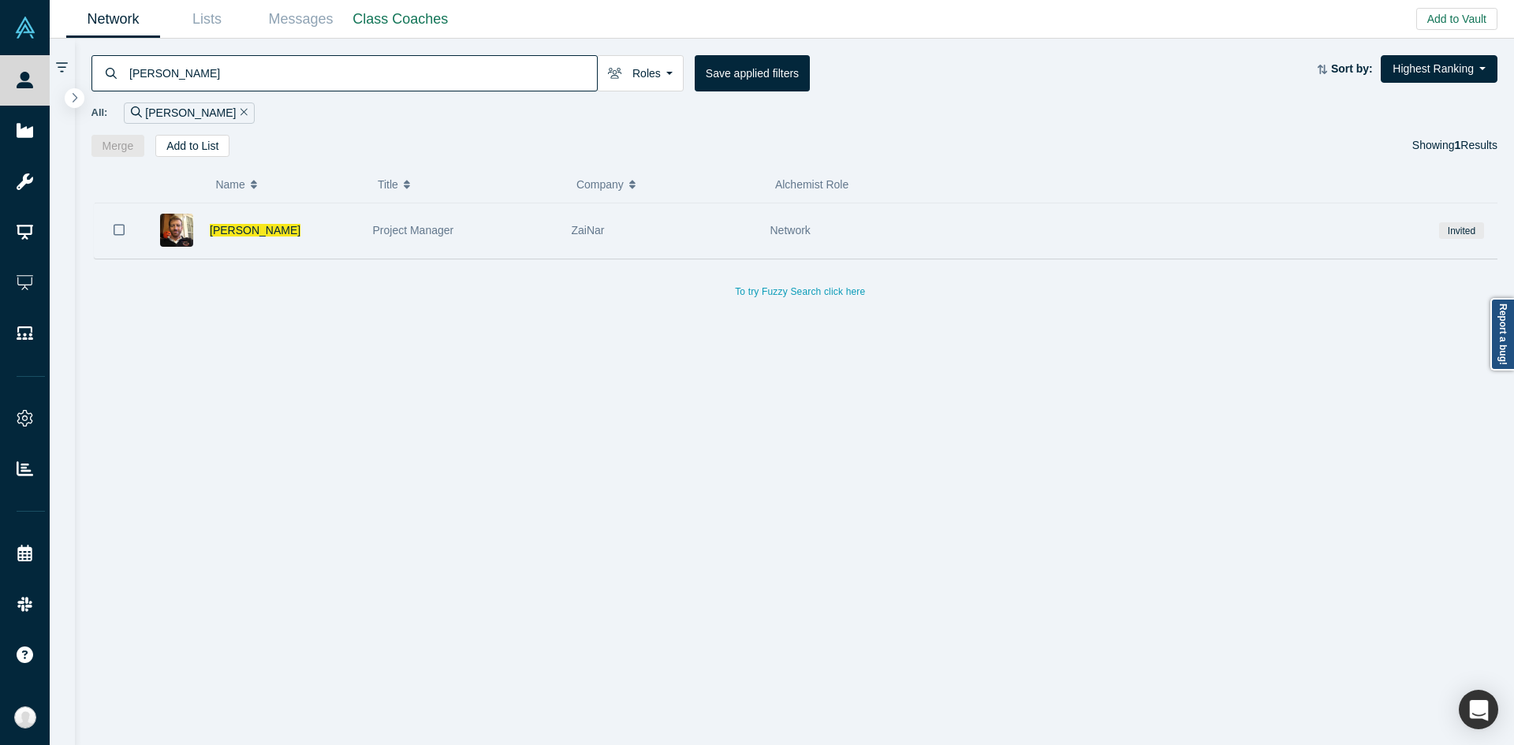
click at [454, 214] on div "Project Manager" at bounding box center [464, 230] width 182 height 54
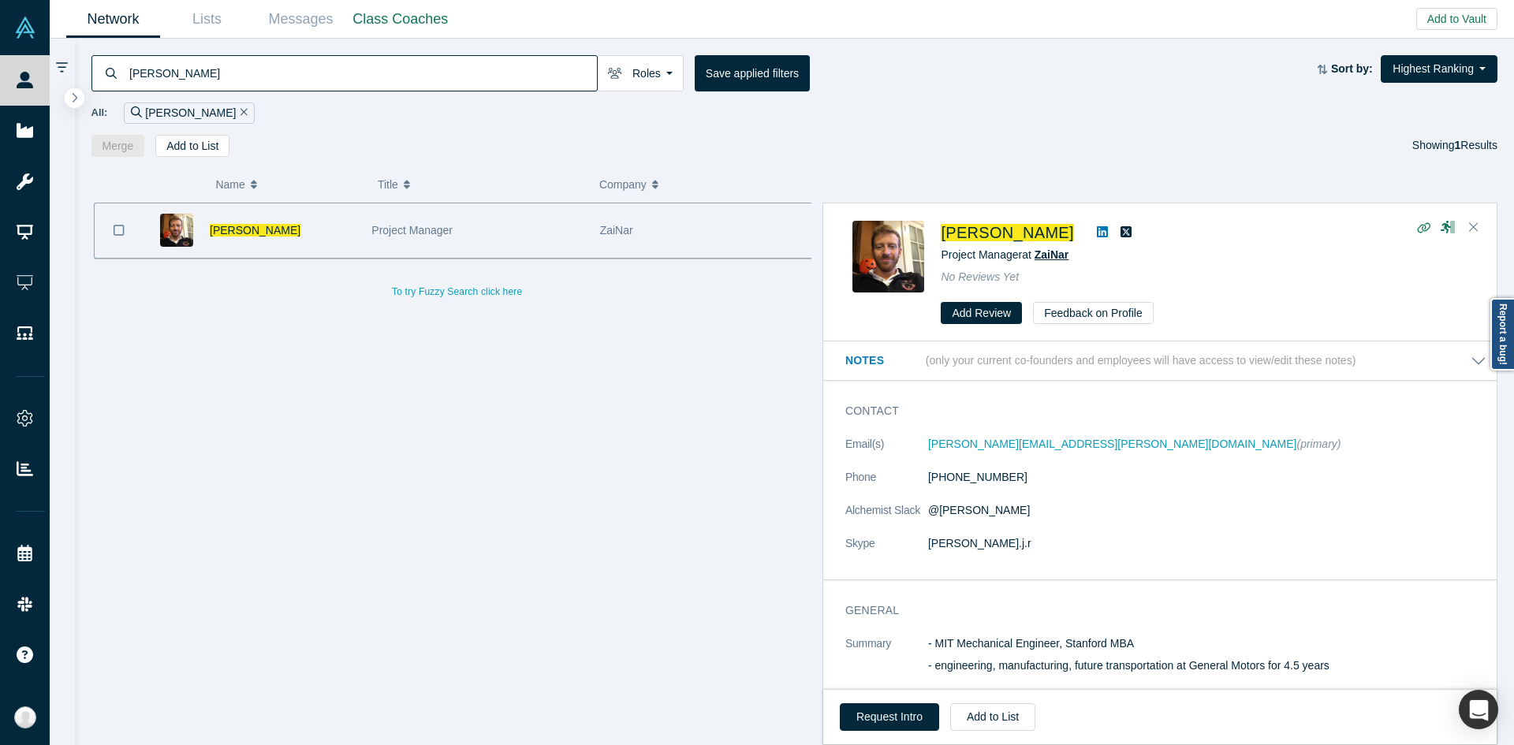
click at [848, 258] on span "ZaiNar" at bounding box center [1052, 254] width 35 height 13
click at [699, 395] on div "[PERSON_NAME] Project Manager [PERSON_NAME] To try Fuzzy Search click here" at bounding box center [457, 480] width 732 height 555
click at [848, 478] on dd "[PHONE_NUMBER]" at bounding box center [1207, 477] width 558 height 17
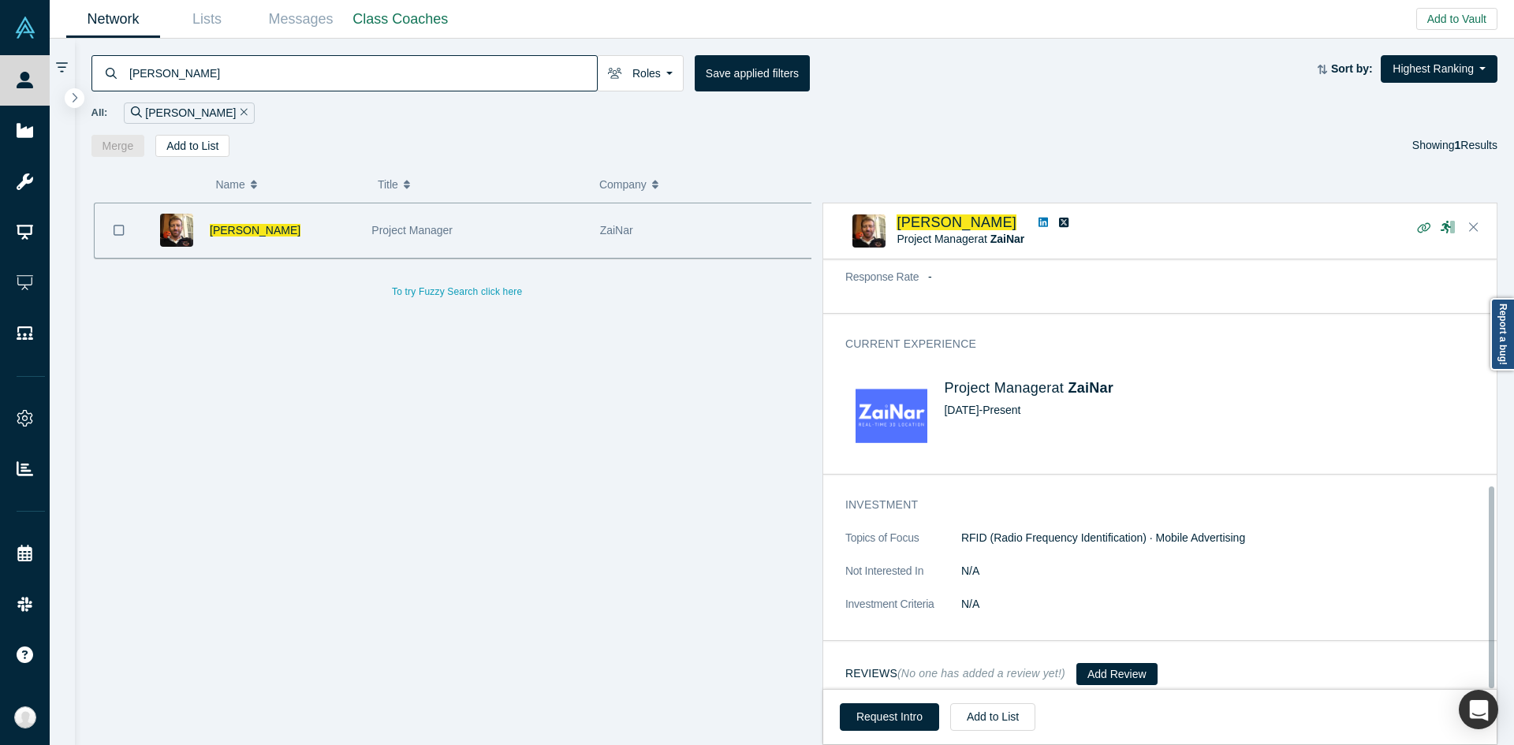
scroll to position [484, 0]
click at [848, 325] on div "Current Experience Project Manager at [GEOGRAPHIC_DATA] [DATE] - Present" at bounding box center [1165, 399] width 685 height 149
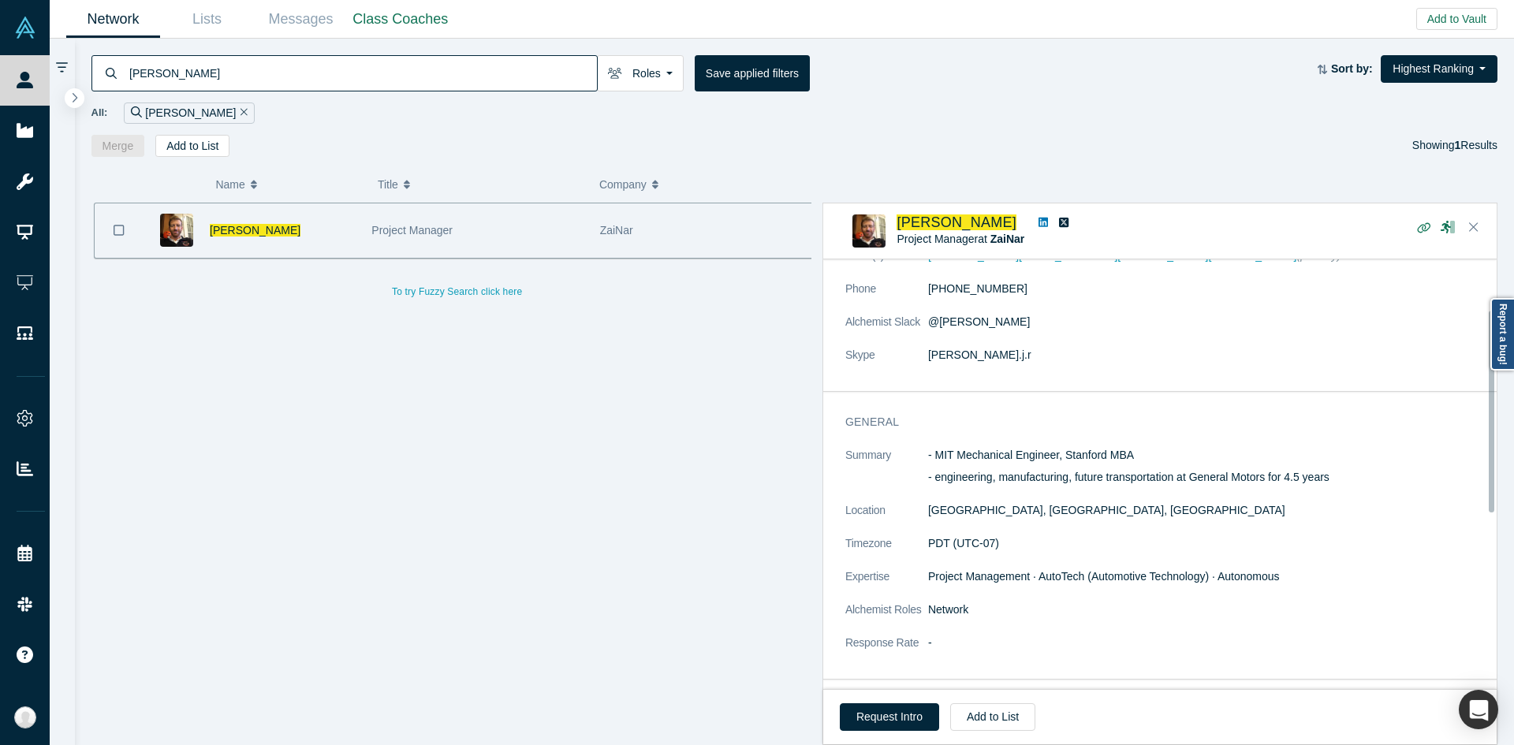
scroll to position [0, 0]
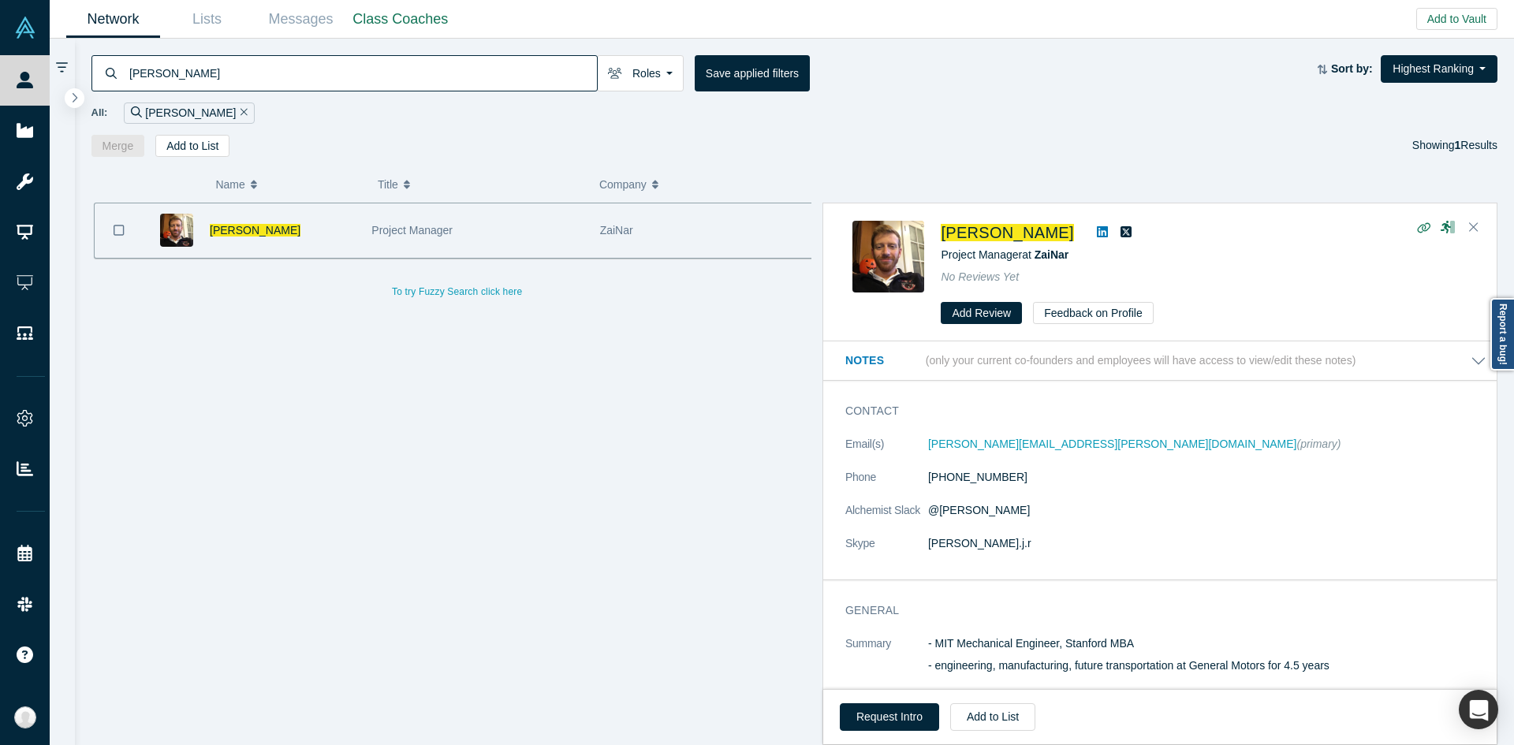
click at [848, 561] on dl "Email(s) [PERSON_NAME][EMAIL_ADDRESS][PERSON_NAME][DOMAIN_NAME] (primary) Phone…" at bounding box center [1165, 502] width 641 height 132
